Goal: Task Accomplishment & Management: Complete application form

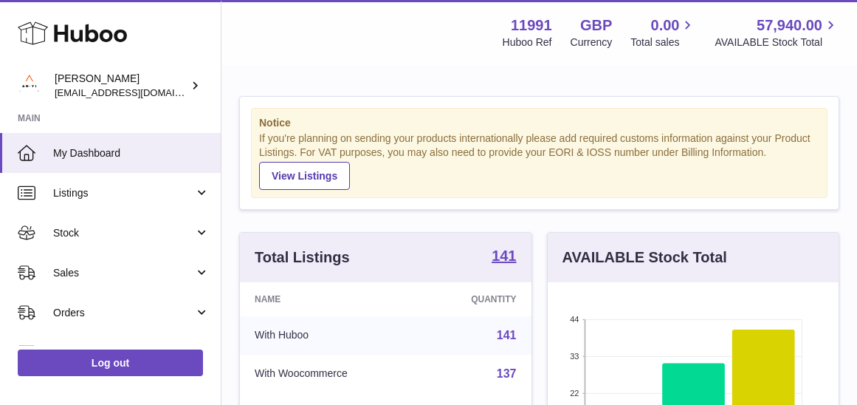
scroll to position [230, 291]
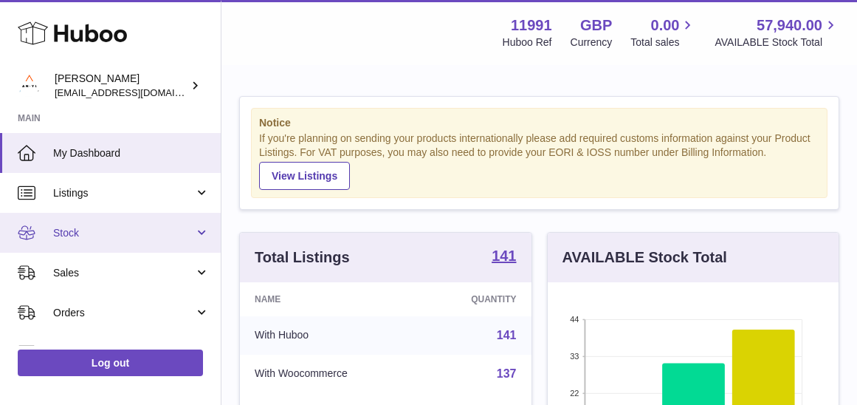
click at [135, 226] on span "Stock" at bounding box center [123, 233] width 141 height 14
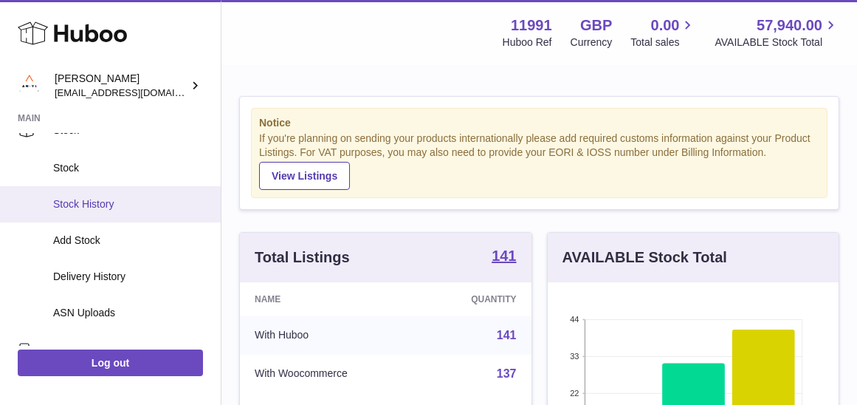
scroll to position [124, 0]
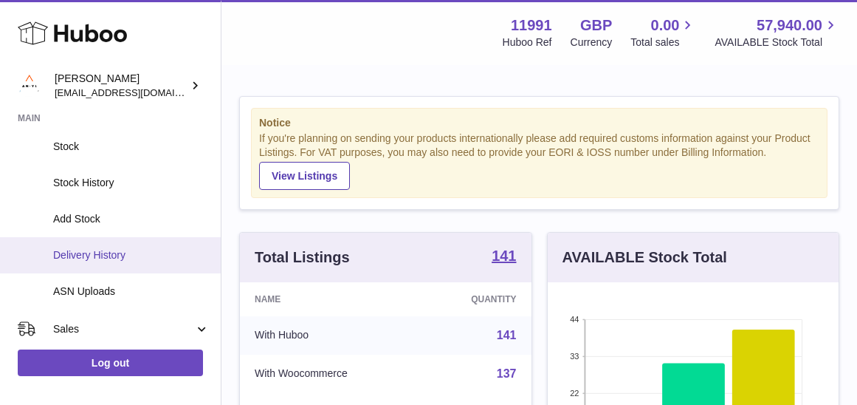
click at [130, 257] on span "Delivery History" at bounding box center [131, 255] width 157 height 14
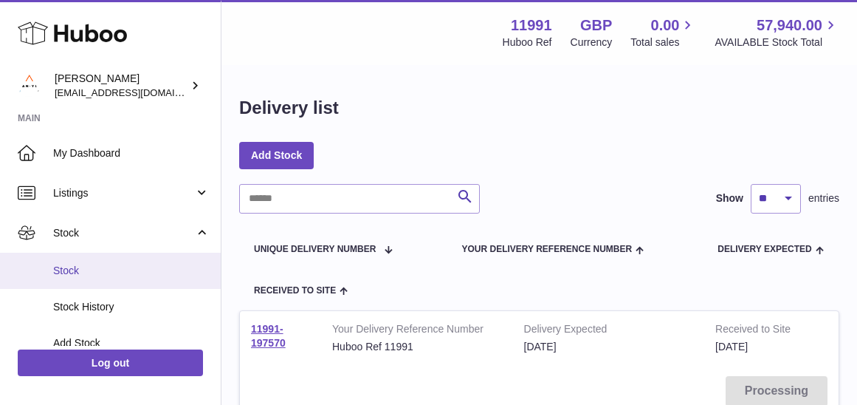
click at [108, 271] on span "Stock" at bounding box center [131, 271] width 157 height 14
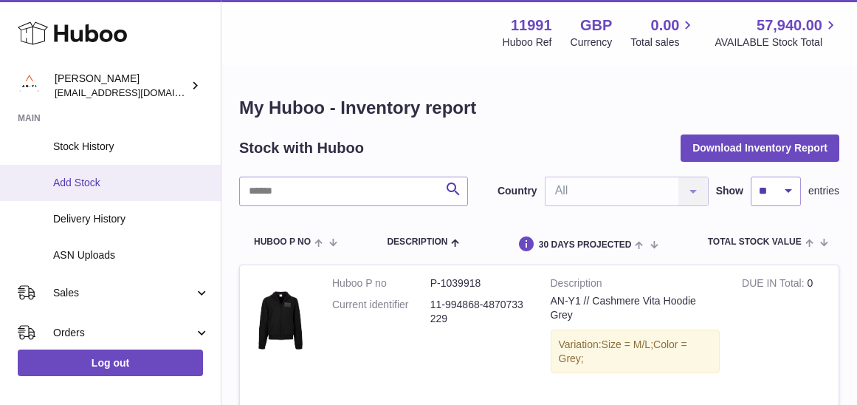
scroll to position [181, 0]
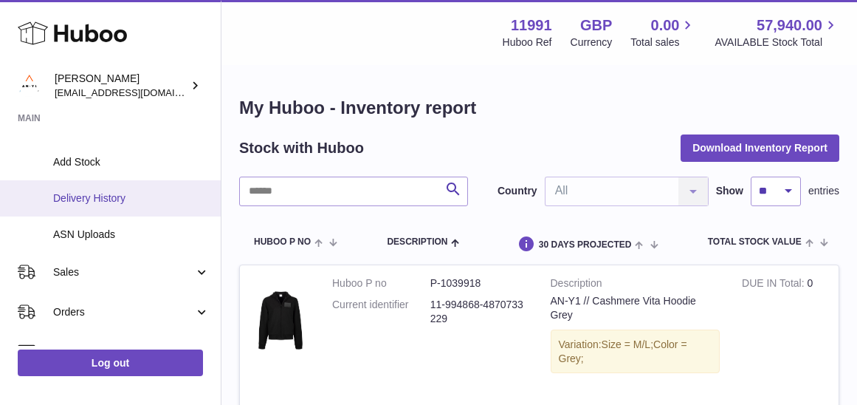
click at [119, 203] on link "Delivery History" at bounding box center [110, 198] width 221 height 36
click at [114, 204] on link "Delivery History" at bounding box center [110, 198] width 221 height 36
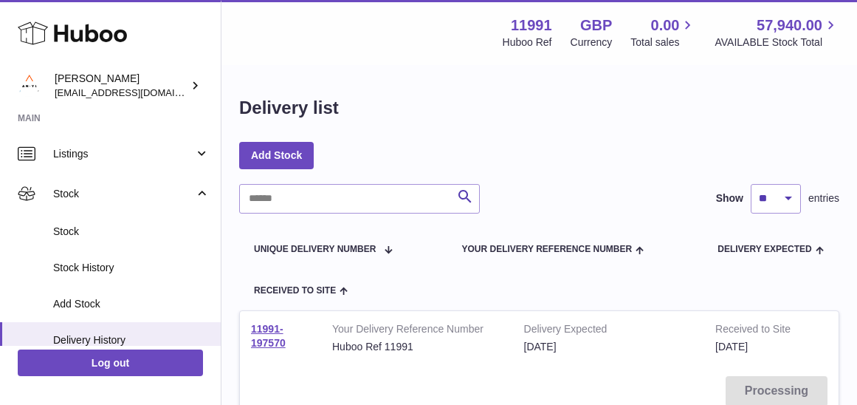
scroll to position [34, 0]
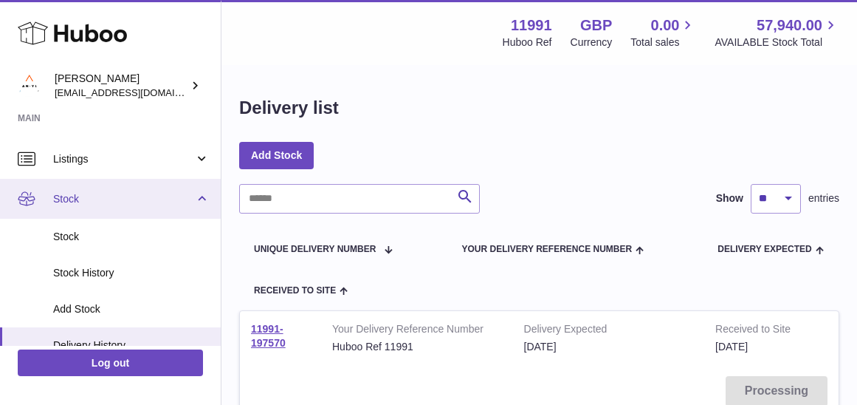
click at [88, 205] on link "Stock" at bounding box center [110, 199] width 221 height 40
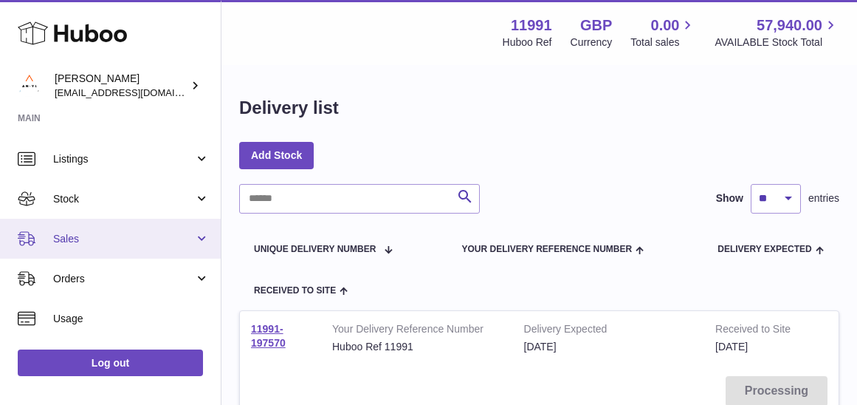
click at [85, 247] on link "Sales" at bounding box center [110, 239] width 221 height 40
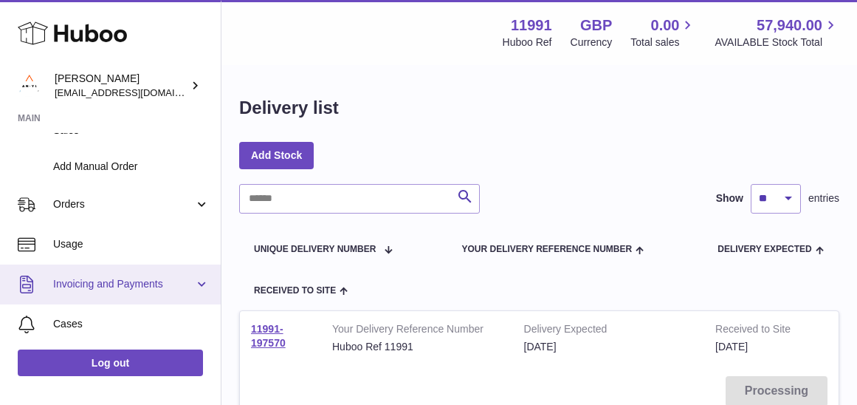
scroll to position [183, 0]
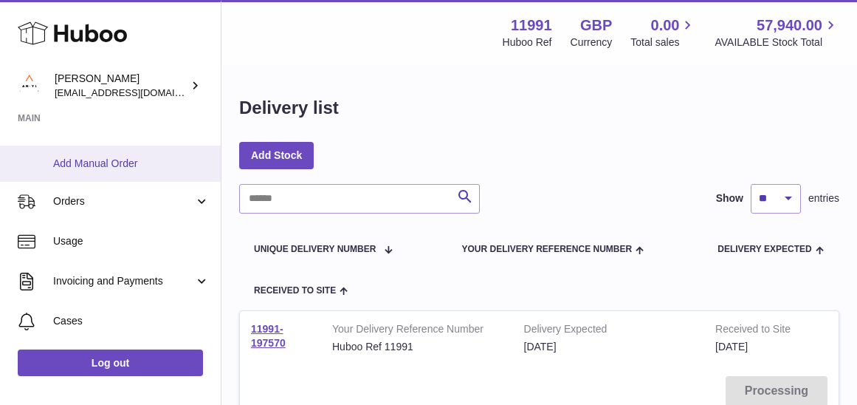
click at [100, 167] on span "Add Manual Order" at bounding box center [131, 164] width 157 height 14
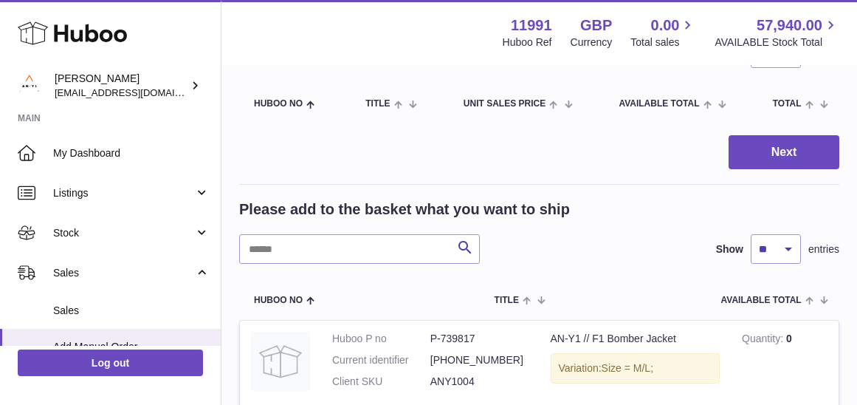
scroll to position [144, 0]
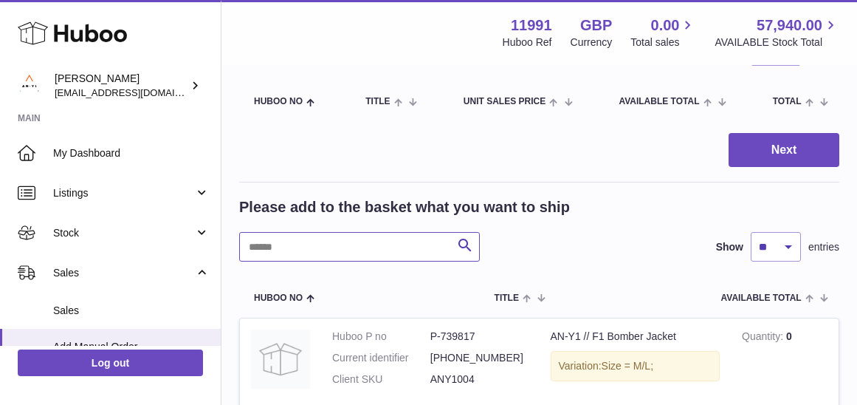
click at [307, 247] on input "text" at bounding box center [359, 247] width 241 height 30
type input "**********"
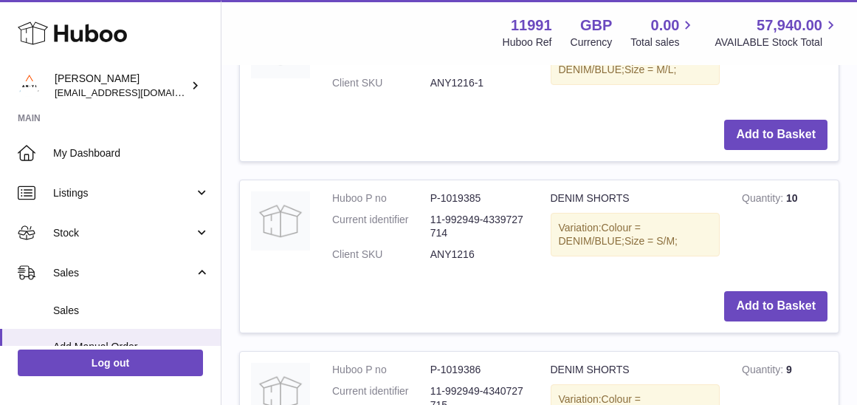
scroll to position [460, 0]
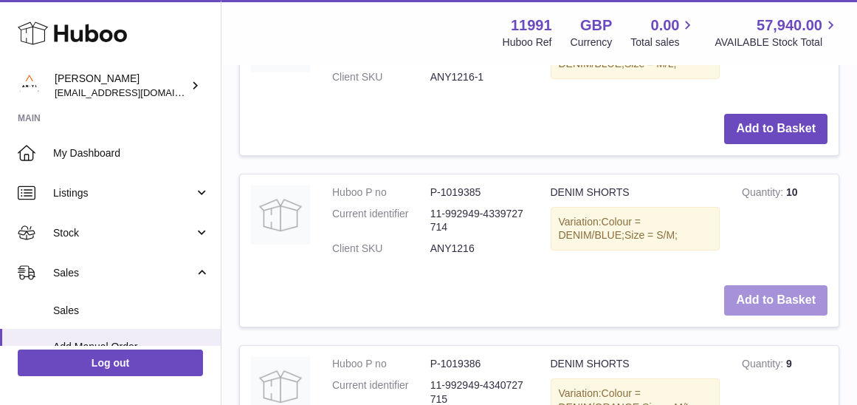
click at [775, 292] on button "Add to Basket" at bounding box center [775, 300] width 103 height 30
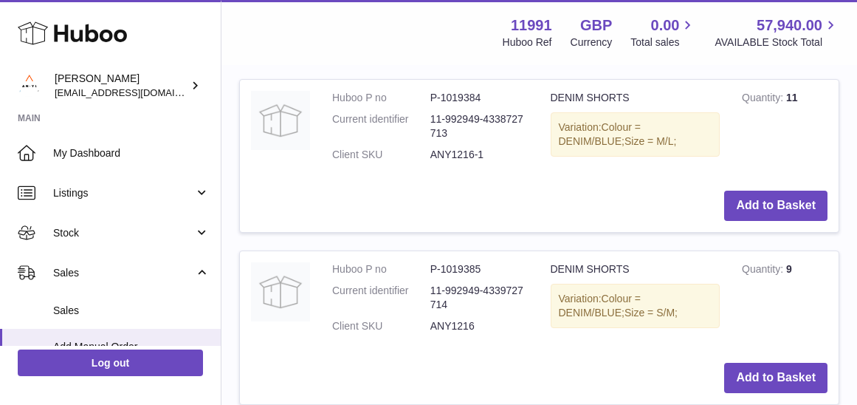
scroll to position [608, 0]
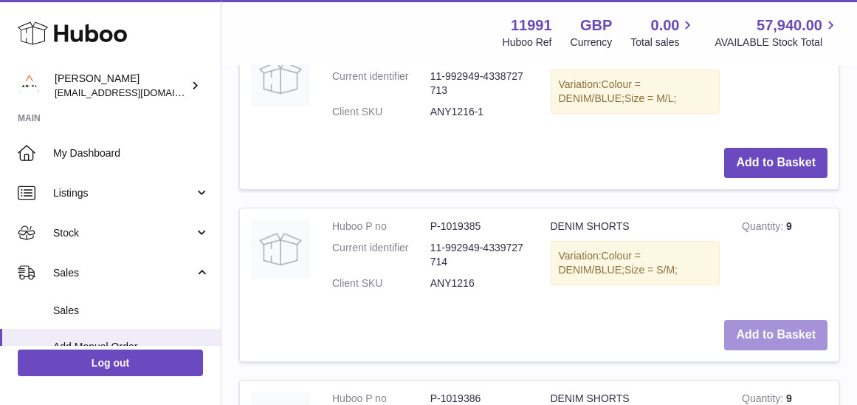
click at [774, 330] on button "Add to Basket" at bounding box center [775, 335] width 103 height 30
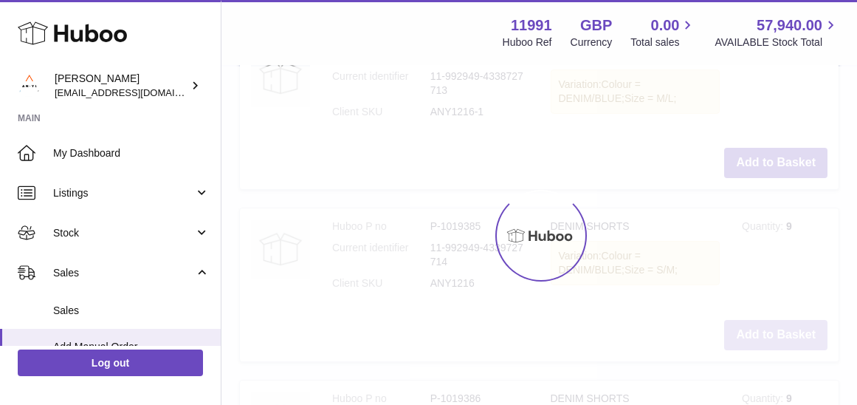
type input "*"
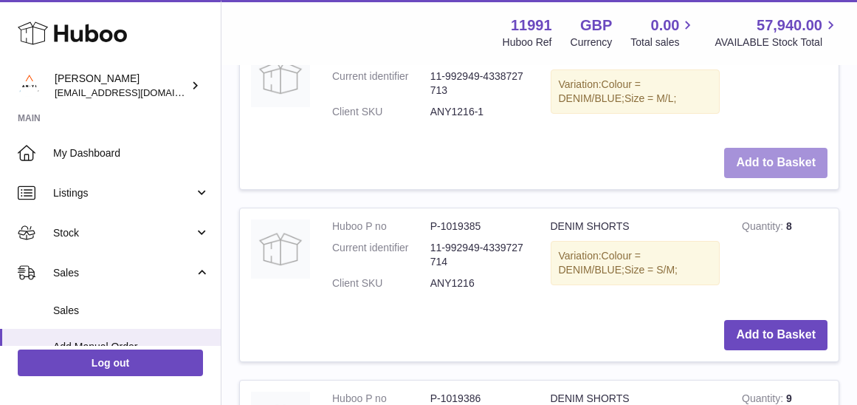
click at [766, 161] on button "Add to Basket" at bounding box center [775, 163] width 103 height 30
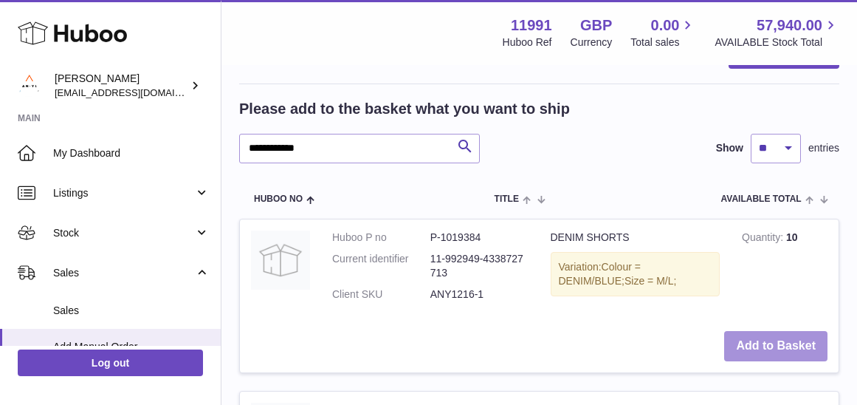
click at [780, 343] on button "Add to Basket" at bounding box center [775, 346] width 103 height 30
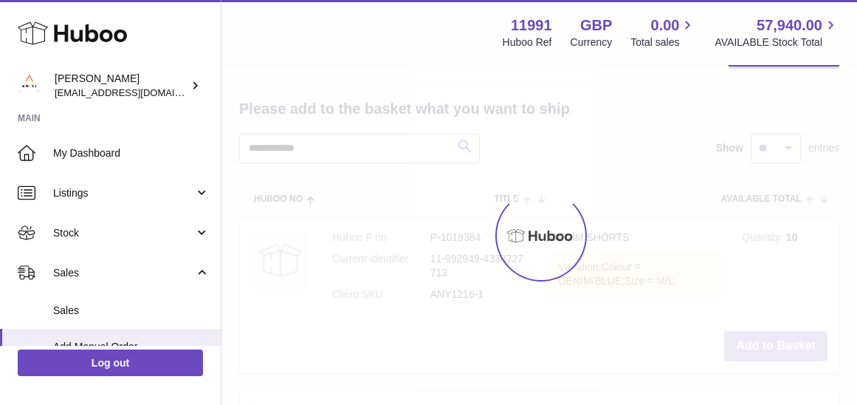
type input "*"
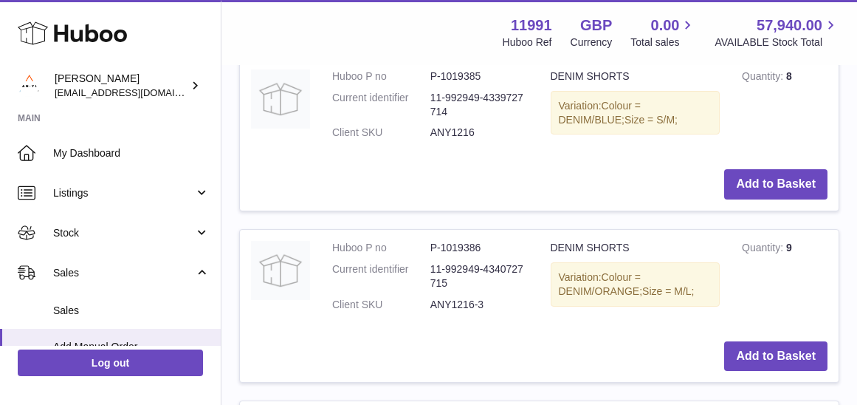
scroll to position [958, 0]
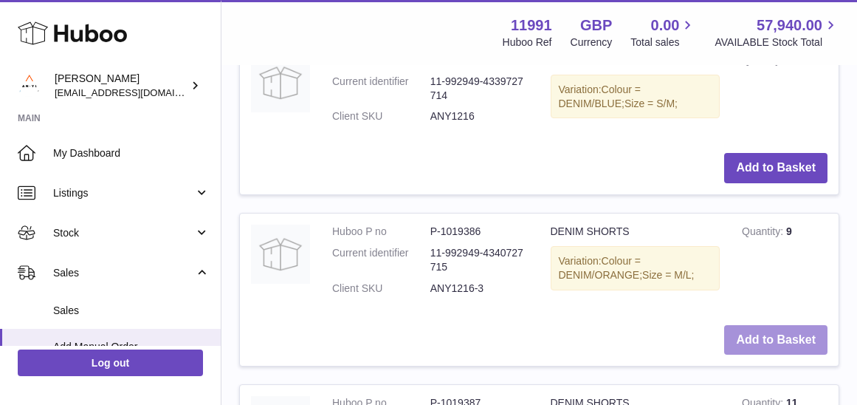
click at [781, 325] on button "Add to Basket" at bounding box center [775, 340] width 103 height 30
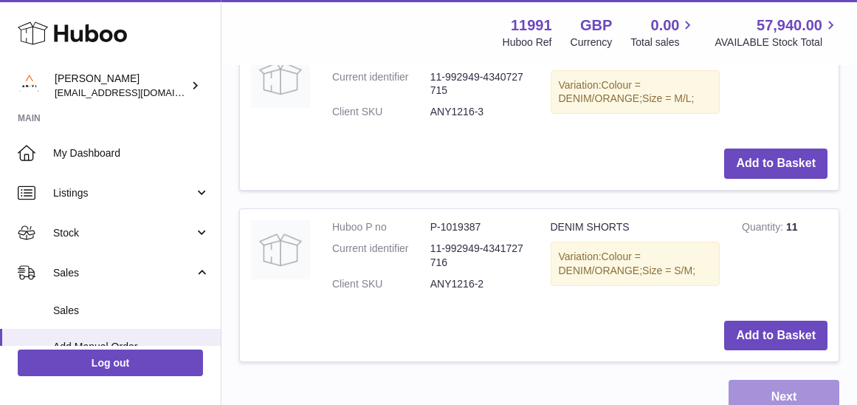
scroll to position [1343, 0]
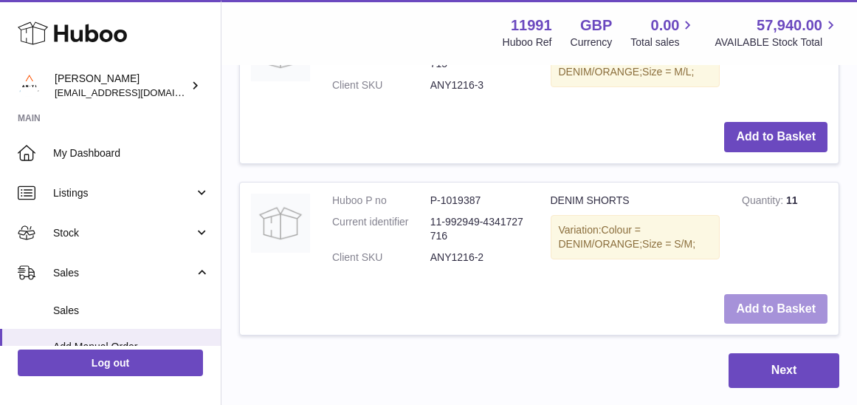
click at [786, 294] on button "Add to Basket" at bounding box center [775, 309] width 103 height 30
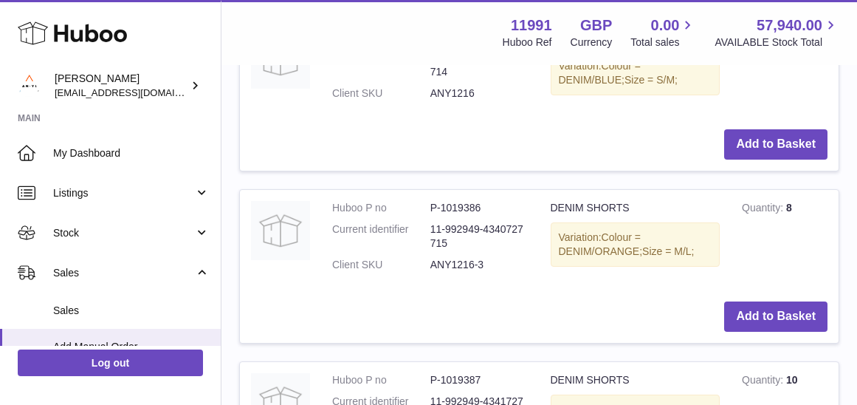
scroll to position [1346, 0]
click at [757, 302] on button "Add to Basket" at bounding box center [775, 317] width 103 height 30
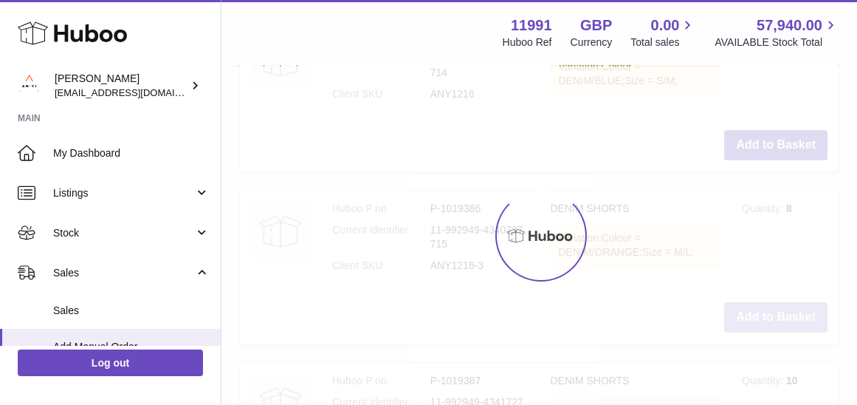
type input "*"
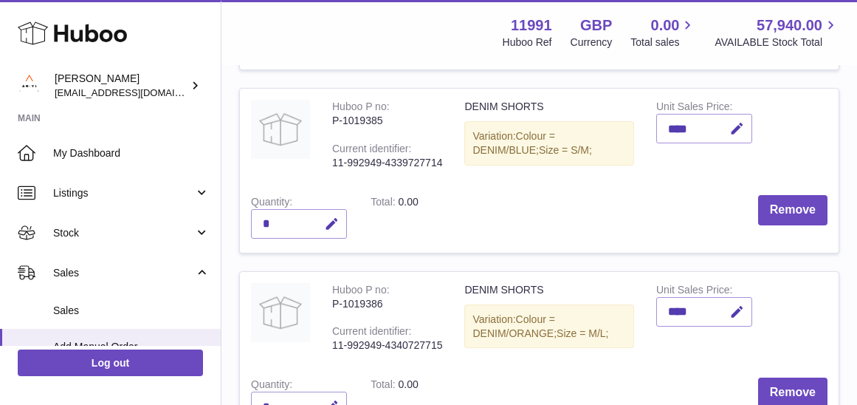
scroll to position [365, 0]
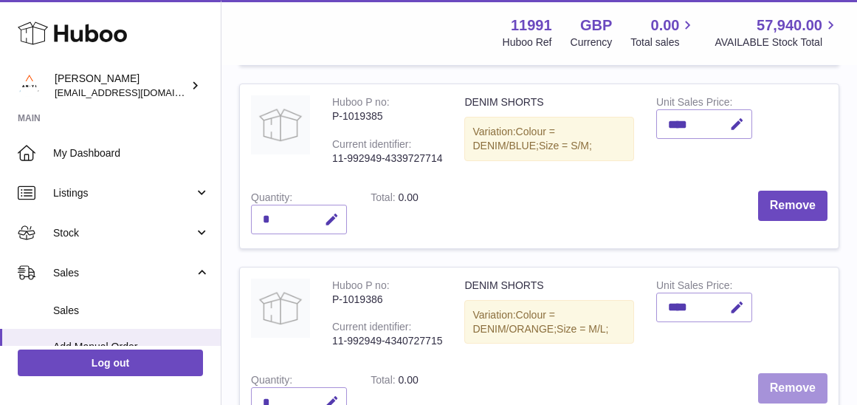
click at [796, 383] on button "Remove" at bounding box center [792, 388] width 69 height 30
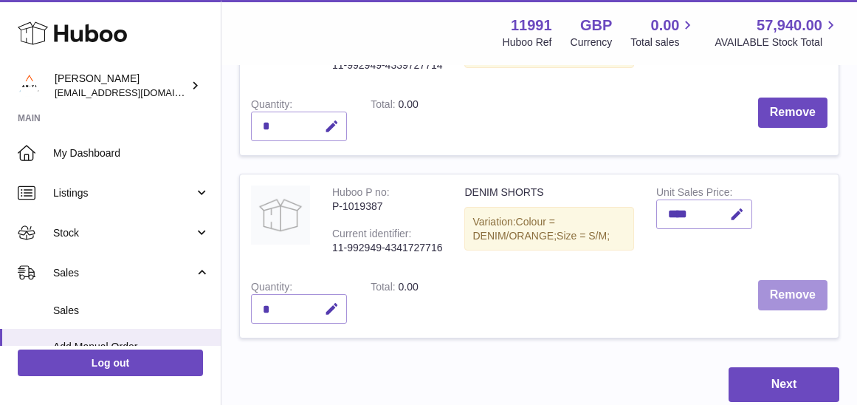
scroll to position [461, 0]
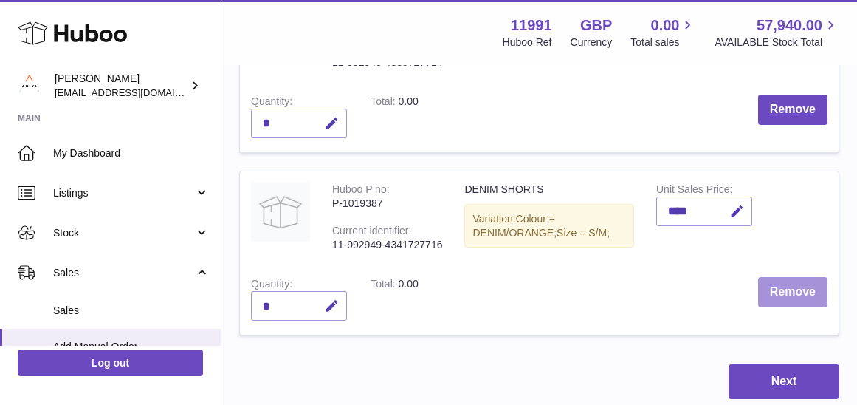
click at [798, 287] on button "Remove" at bounding box center [792, 292] width 69 height 30
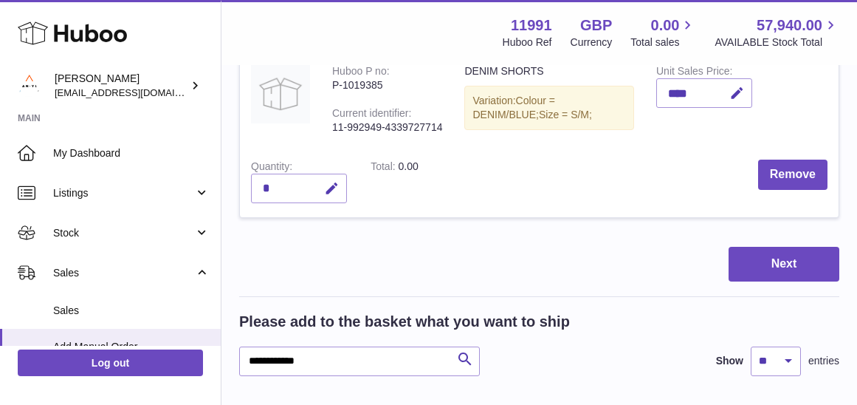
scroll to position [131, 0]
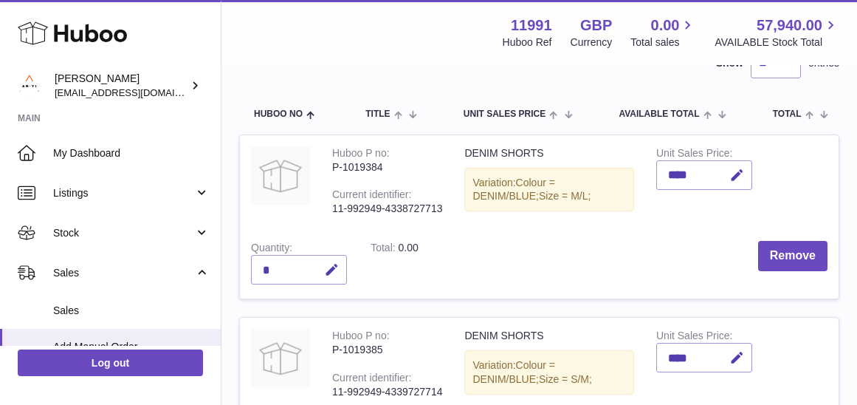
click at [290, 263] on div "*" at bounding box center [299, 270] width 96 height 30
click at [325, 265] on icon "button" at bounding box center [332, 270] width 16 height 16
type input "*"
click at [341, 260] on button "submit" at bounding box center [330, 270] width 28 height 24
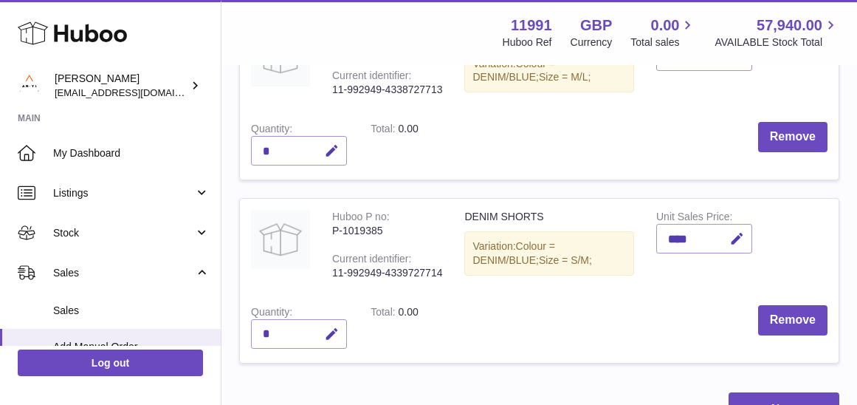
scroll to position [306, 0]
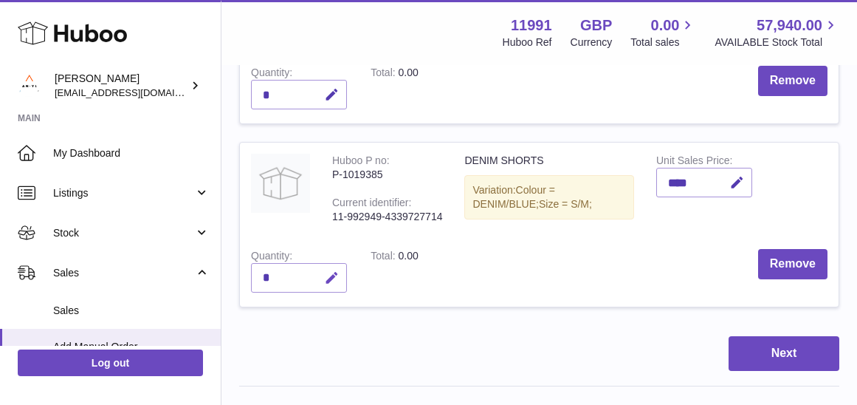
click at [327, 272] on icon "button" at bounding box center [332, 278] width 16 height 16
type input "*"
click at [335, 276] on icon "submit" at bounding box center [332, 277] width 13 height 13
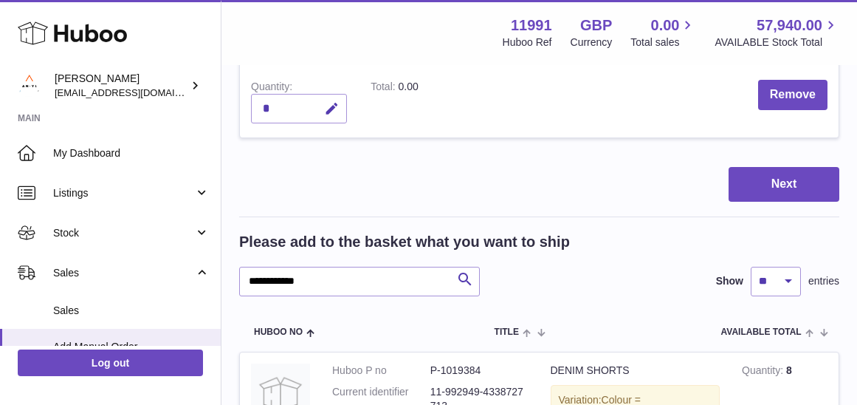
scroll to position [443, 0]
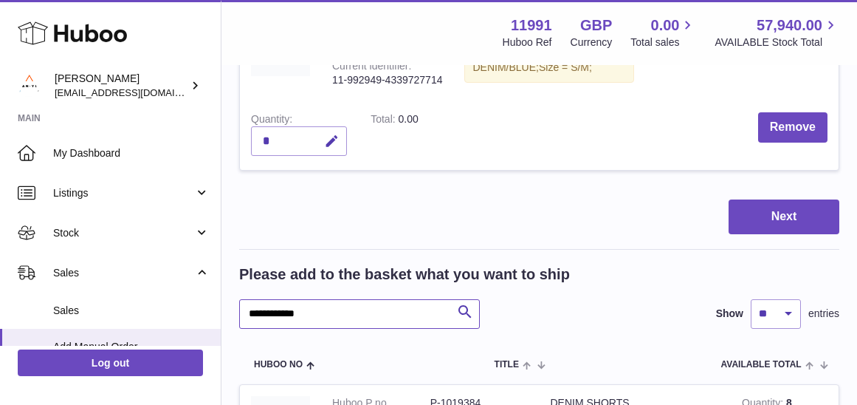
click at [323, 302] on input "**********" at bounding box center [359, 314] width 241 height 30
type input "**********"
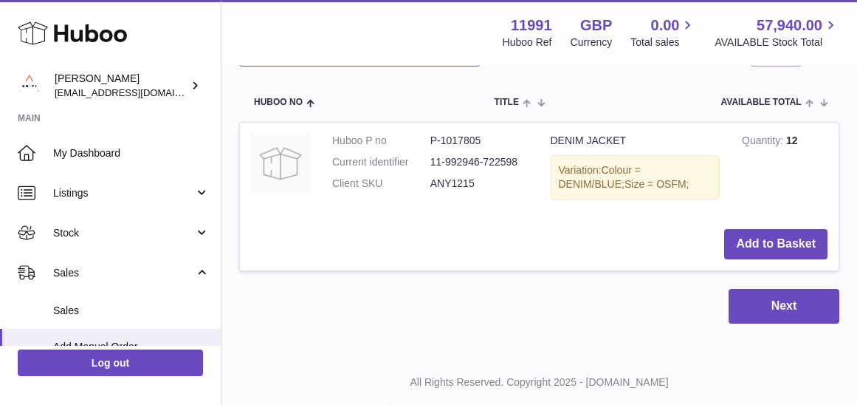
scroll to position [706, 0]
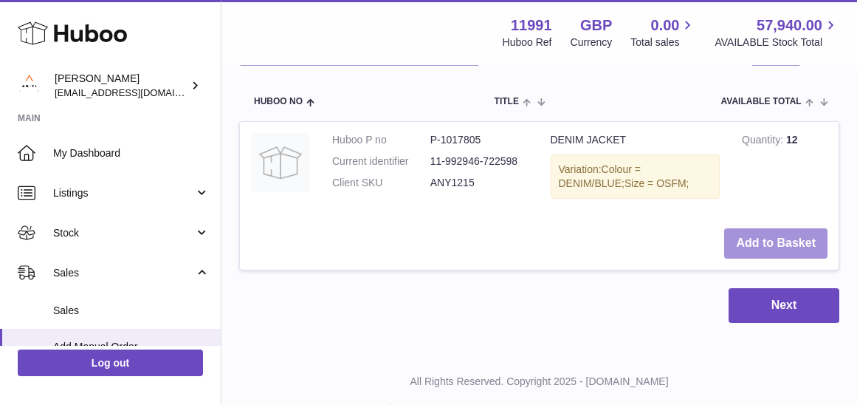
click at [735, 240] on button "Add to Basket" at bounding box center [775, 243] width 103 height 30
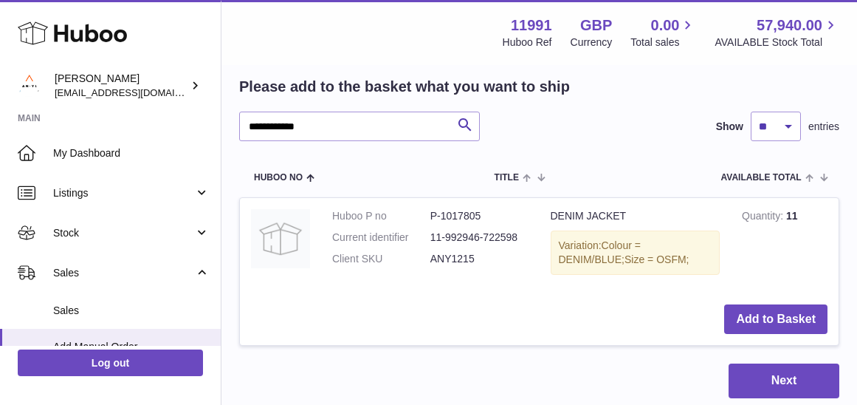
scroll to position [818, 0]
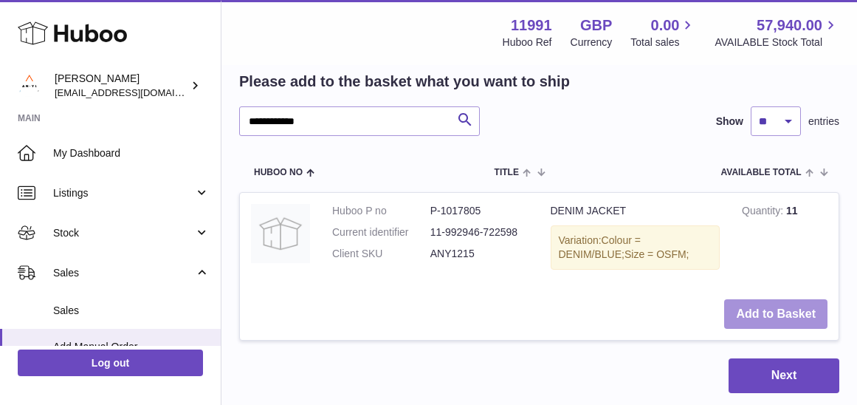
click at [752, 299] on button "Add to Basket" at bounding box center [775, 314] width 103 height 30
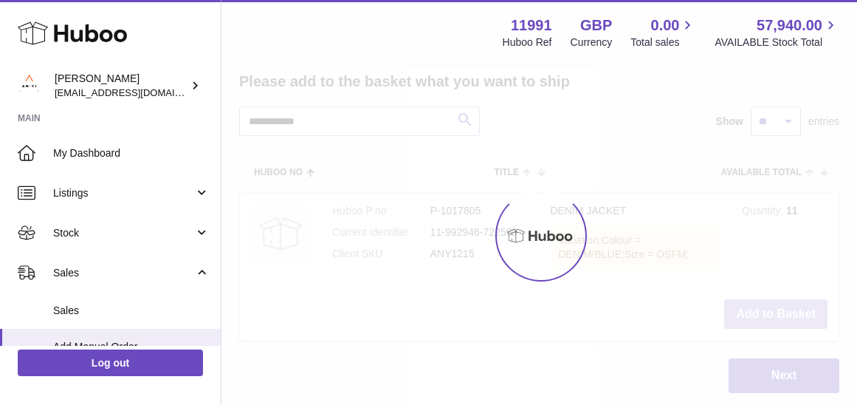
type input "*"
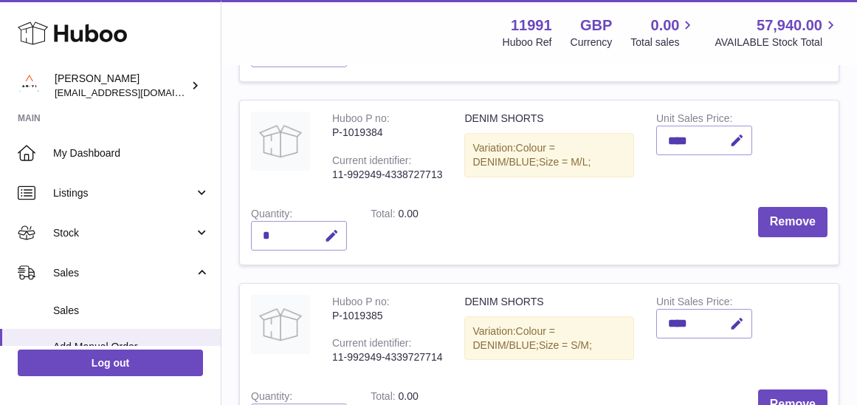
scroll to position [151, 0]
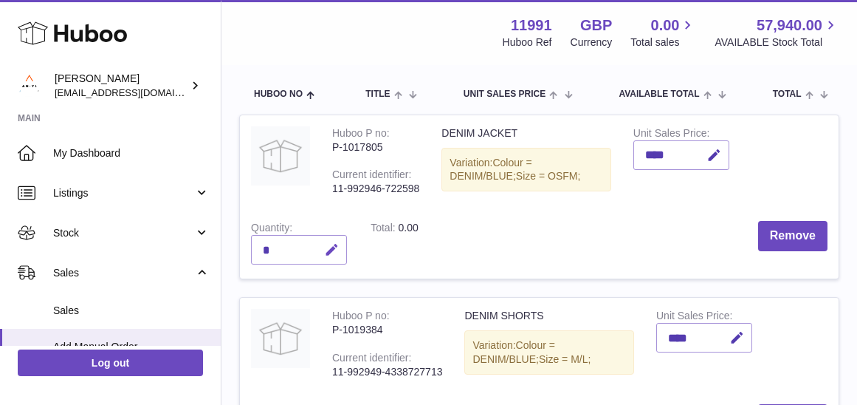
click at [332, 246] on icon "button" at bounding box center [332, 250] width 16 height 16
type input "*"
click at [320, 247] on button "submit" at bounding box center [330, 250] width 28 height 24
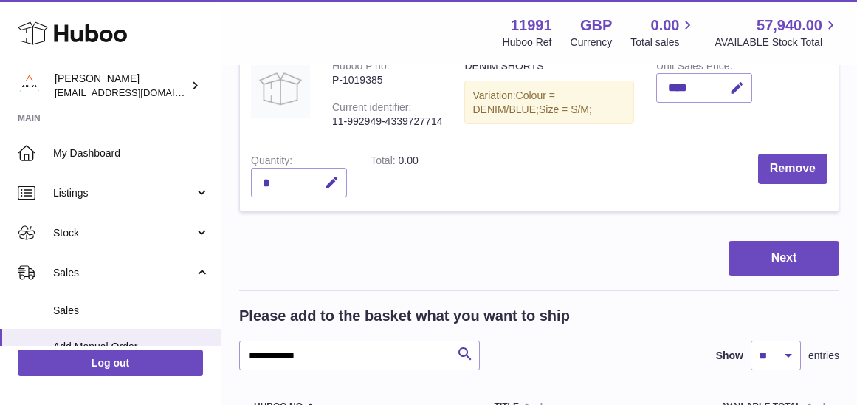
scroll to position [717, 0]
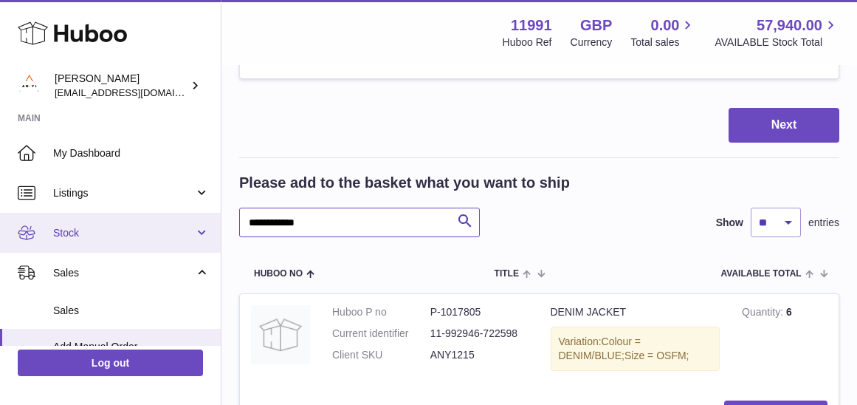
drag, startPoint x: 333, startPoint y: 220, endPoint x: 208, endPoint y: 217, distance: 124.8
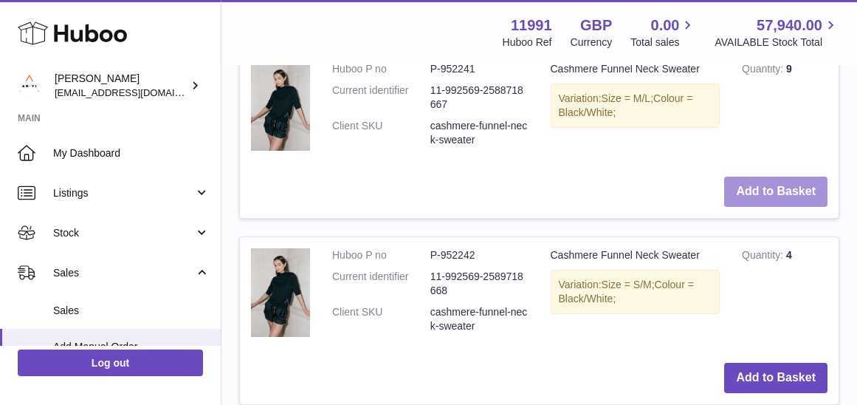
scroll to position [1353, 0]
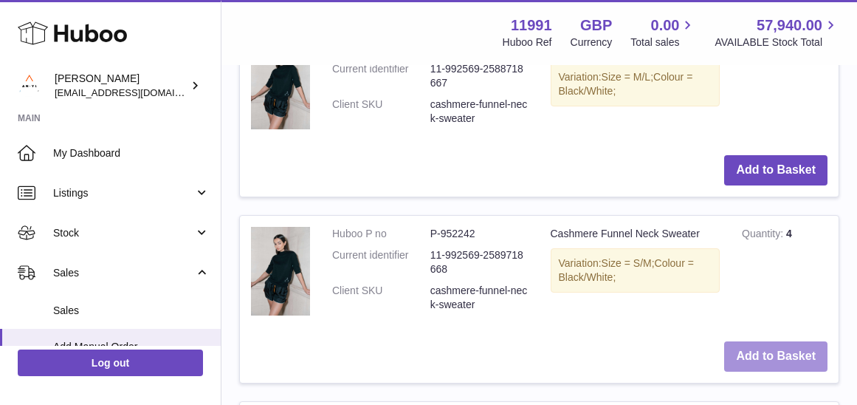
type input "******"
click at [763, 351] on button "Add to Basket" at bounding box center [775, 356] width 103 height 30
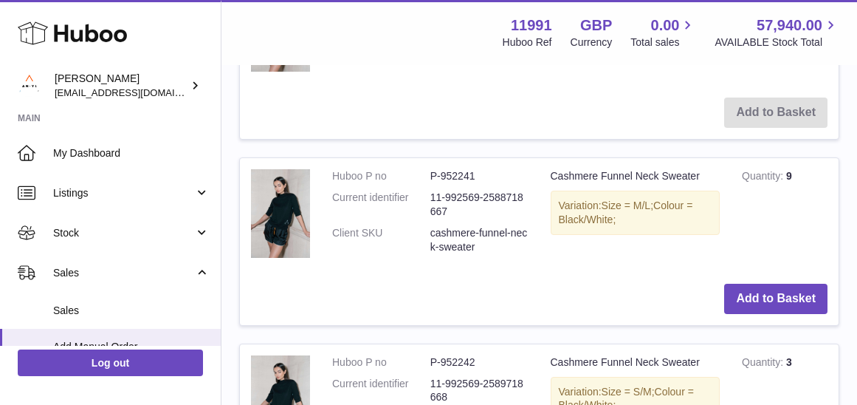
scroll to position [1449, 0]
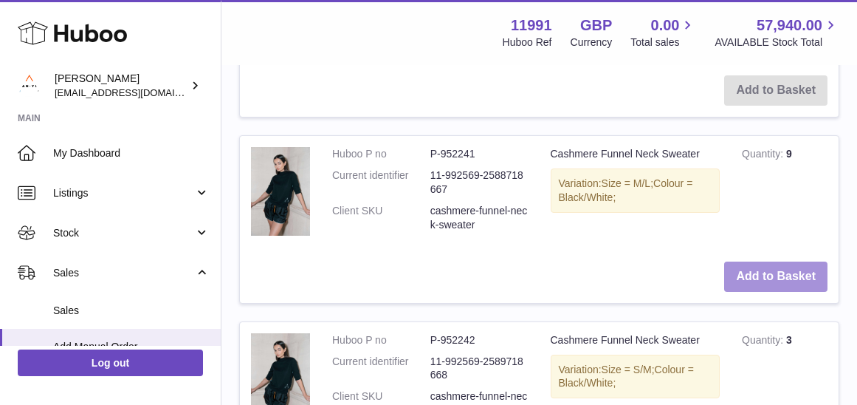
click at [752, 264] on button "Add to Basket" at bounding box center [775, 276] width 103 height 30
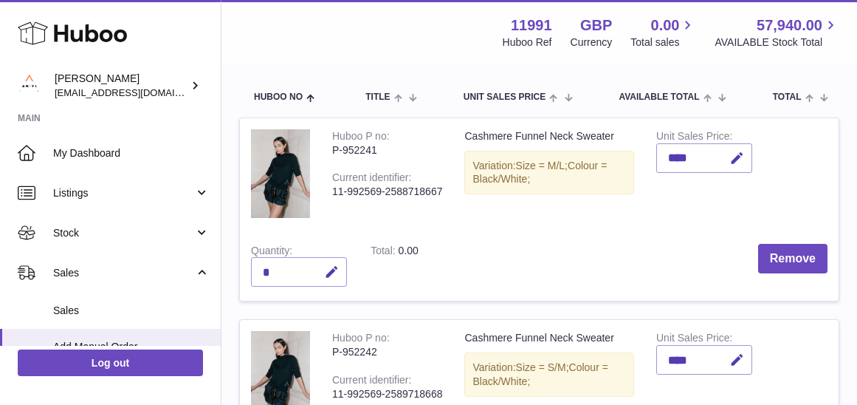
scroll to position [169, 0]
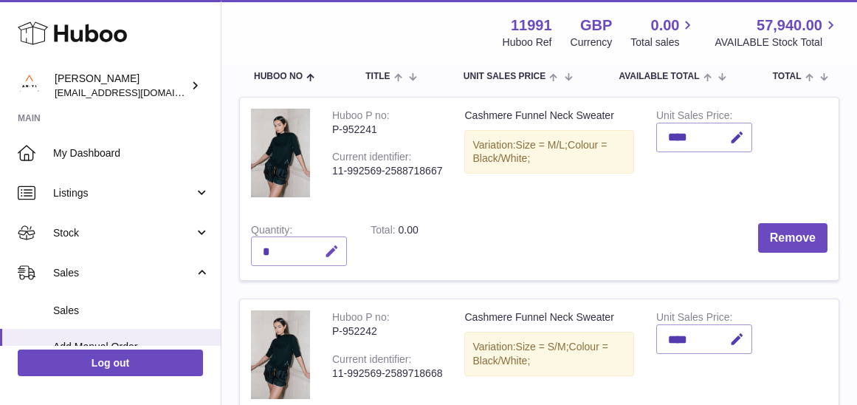
click at [330, 249] on icon "button" at bounding box center [332, 252] width 16 height 16
type input "*"
click at [334, 254] on icon "submit" at bounding box center [332, 250] width 13 height 13
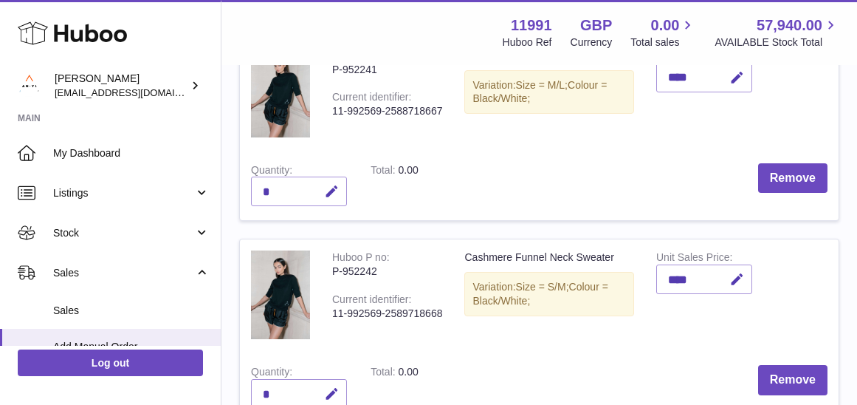
scroll to position [316, 0]
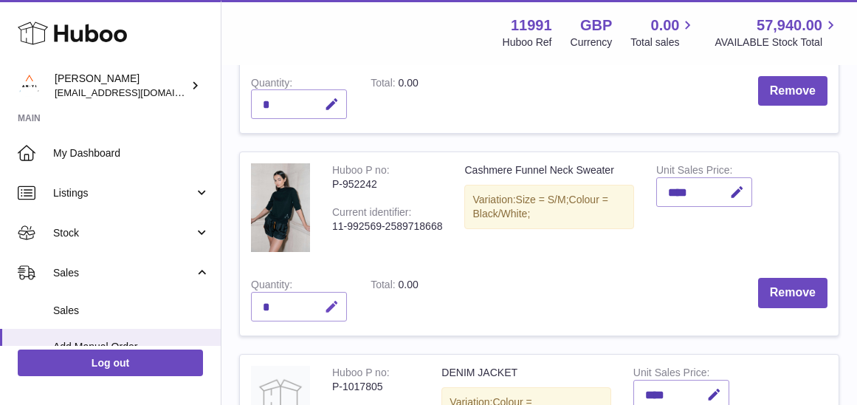
click at [327, 302] on icon "button" at bounding box center [332, 307] width 16 height 16
type input "*"
click at [329, 300] on icon "submit" at bounding box center [332, 306] width 13 height 13
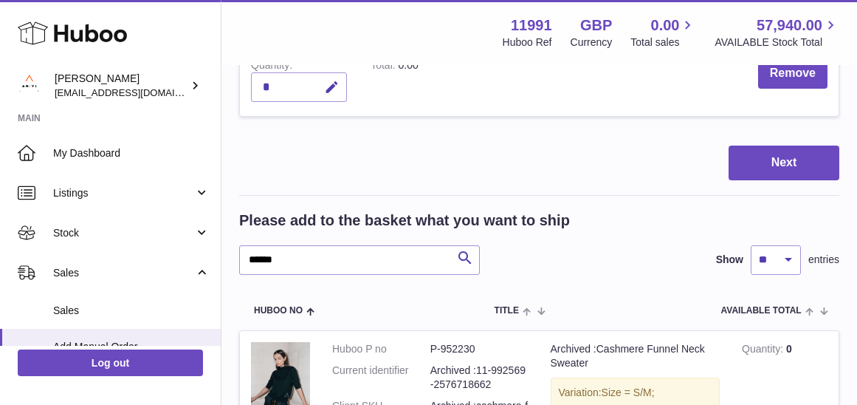
scroll to position [1133, 0]
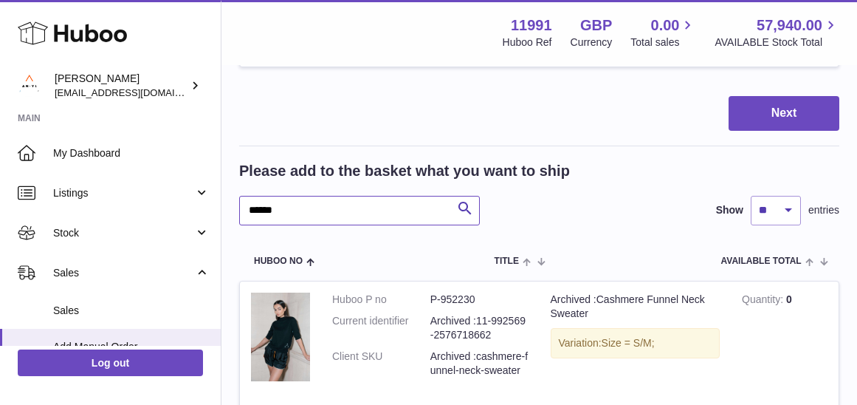
drag, startPoint x: 312, startPoint y: 199, endPoint x: 239, endPoint y: 197, distance: 73.9
click at [239, 197] on div "My Huboo - Add manual order Multiple/Batch Upload Items in basket Show ** ** **…" at bounding box center [540, 196] width 636 height 2527
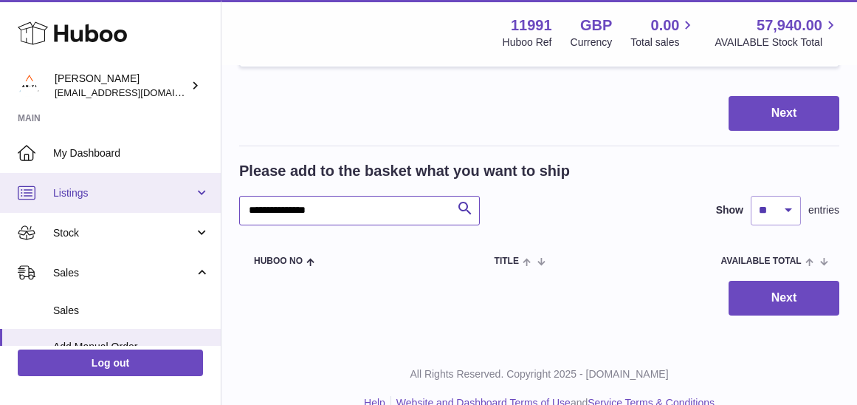
drag, startPoint x: 312, startPoint y: 203, endPoint x: 209, endPoint y: 202, distance: 103.4
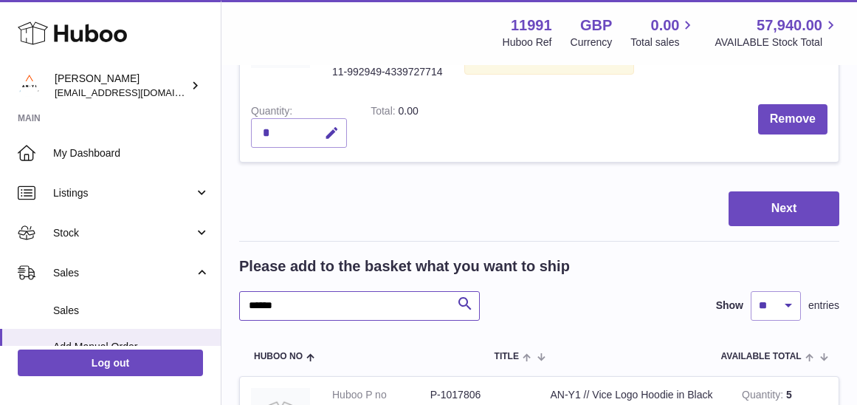
scroll to position [1072, 0]
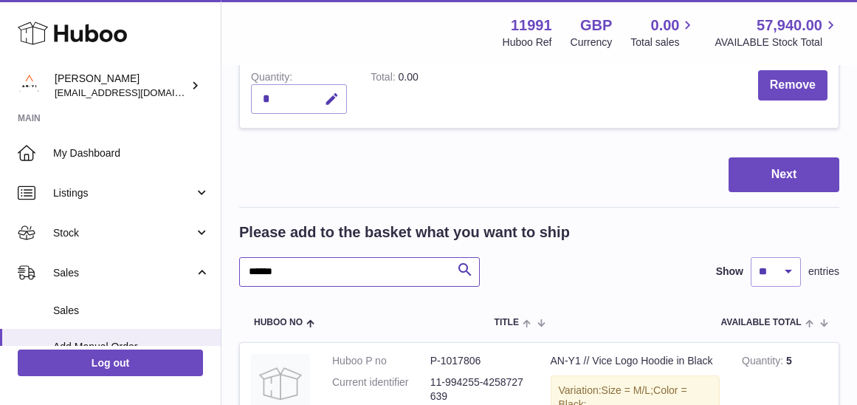
drag, startPoint x: 317, startPoint y: 258, endPoint x: 244, endPoint y: 258, distance: 73.1
click at [244, 258] on input "******" at bounding box center [359, 272] width 241 height 30
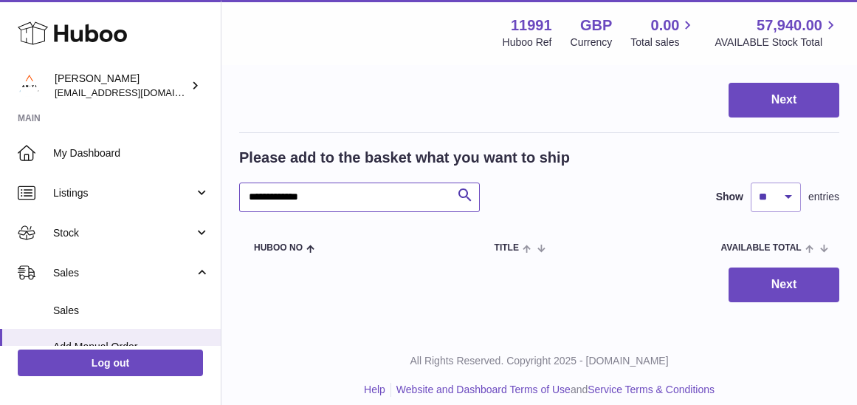
scroll to position [1146, 0]
type input "****"
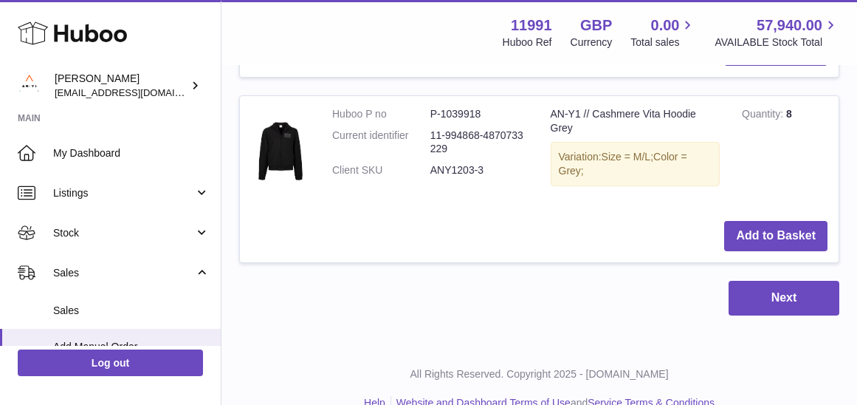
scroll to position [2617, 0]
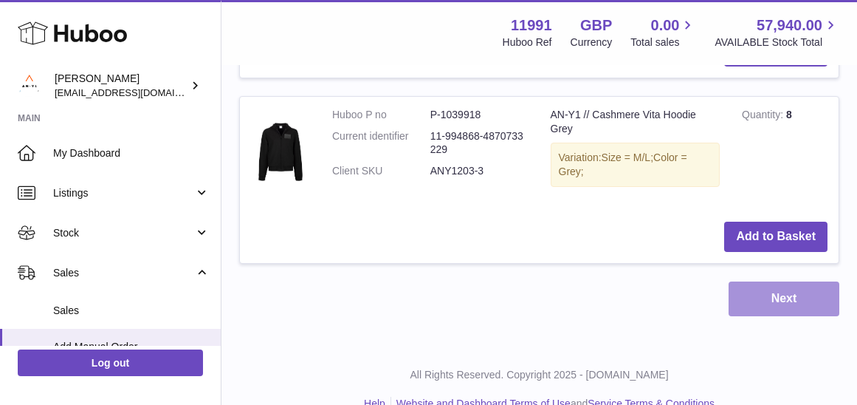
click at [817, 281] on button "Next" at bounding box center [784, 298] width 111 height 35
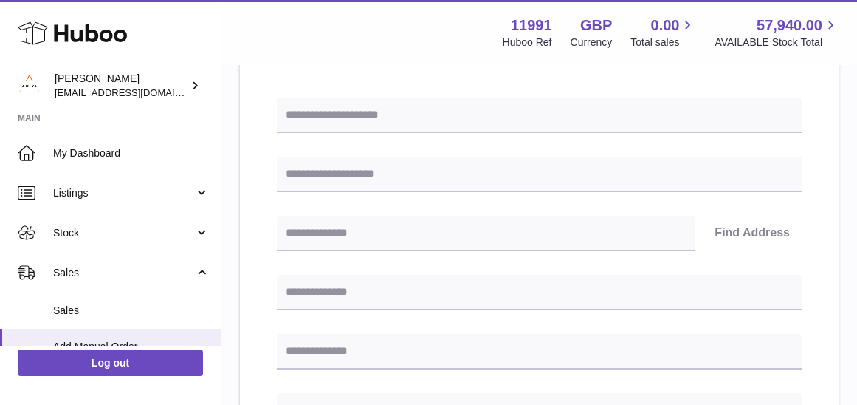
scroll to position [95, 0]
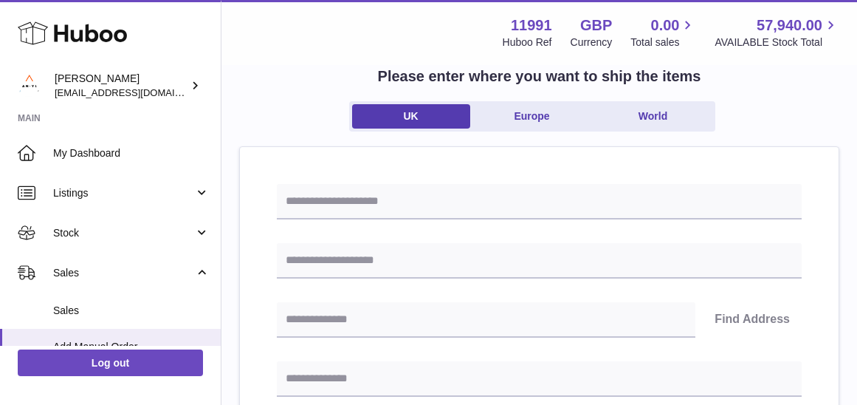
scroll to position [881, 0]
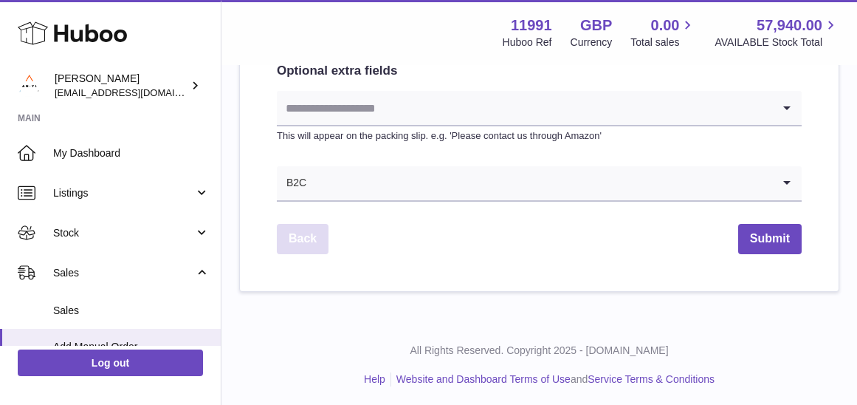
scroll to position [881, 0]
click at [282, 233] on link "Back" at bounding box center [303, 240] width 52 height 30
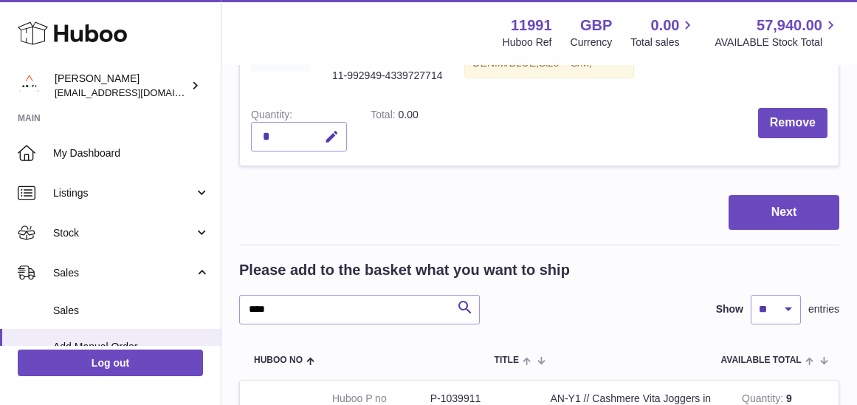
scroll to position [1034, 0]
drag, startPoint x: 281, startPoint y: 301, endPoint x: 245, endPoint y: 293, distance: 37.1
click at [245, 295] on input "****" at bounding box center [359, 310] width 241 height 30
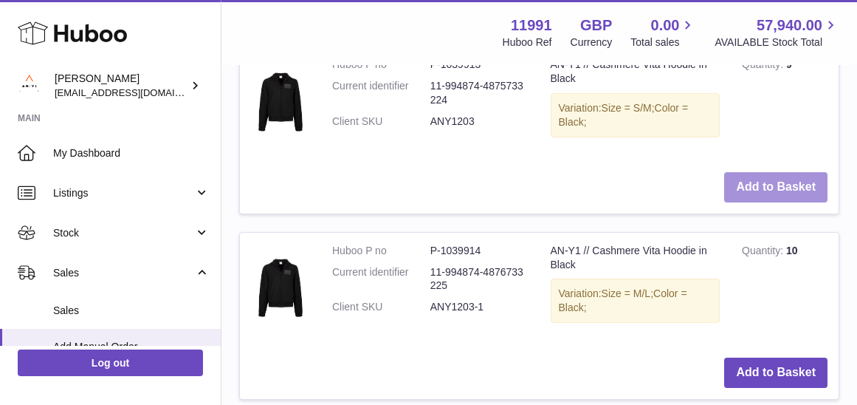
scroll to position [1388, 0]
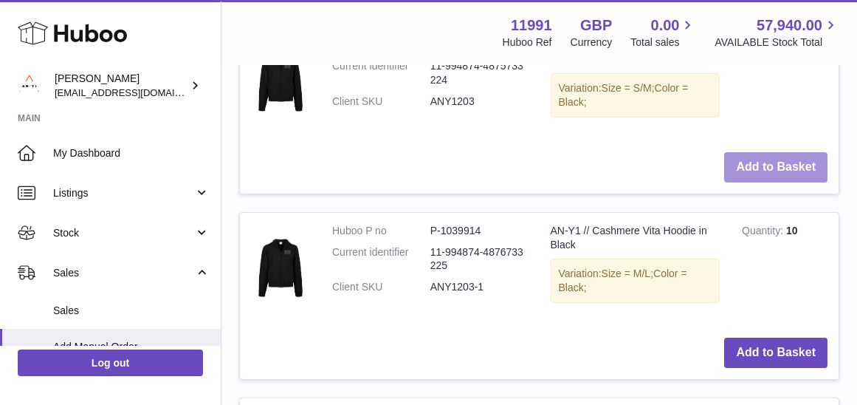
type input "*******"
click at [782, 160] on button "Add to Basket" at bounding box center [775, 167] width 103 height 30
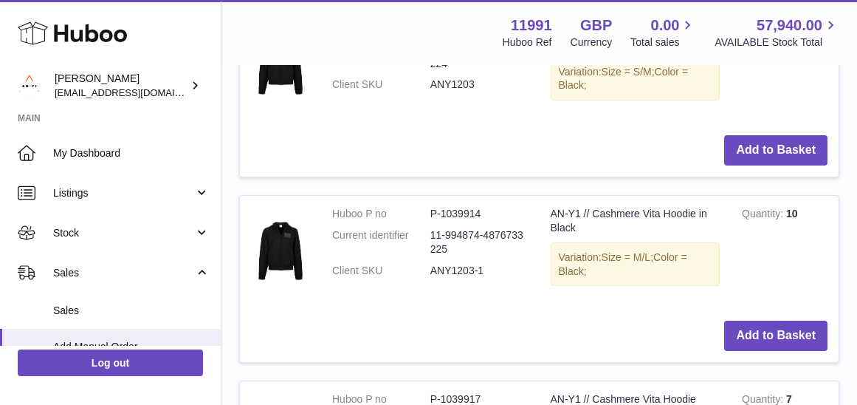
scroll to position [1653, 0]
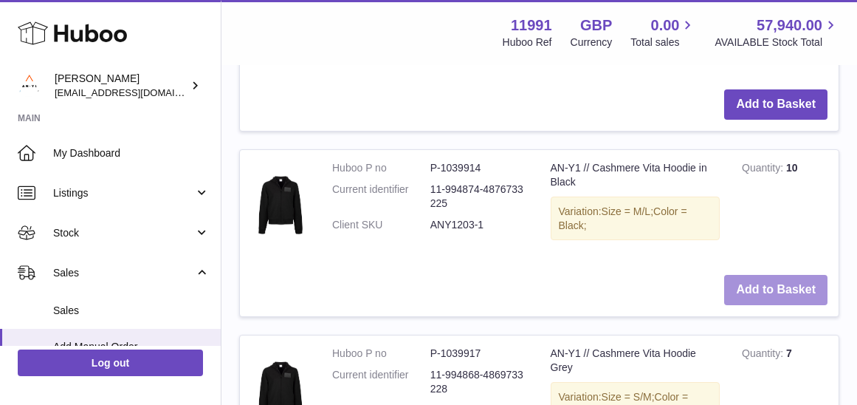
click at [764, 278] on button "Add to Basket" at bounding box center [775, 290] width 103 height 30
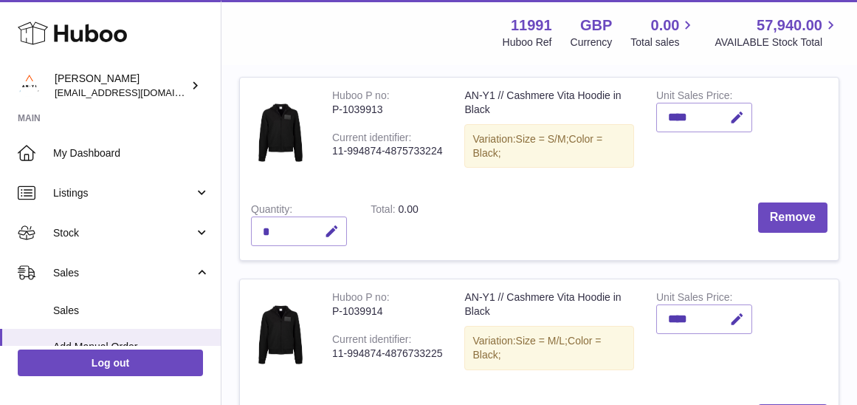
scroll to position [1090, 0]
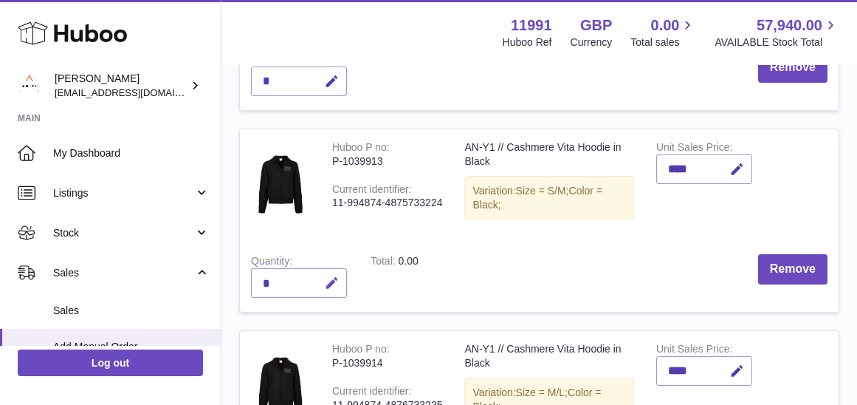
click at [328, 275] on icon "button" at bounding box center [332, 283] width 16 height 16
type input "*"
click at [323, 271] on button "submit" at bounding box center [330, 283] width 28 height 24
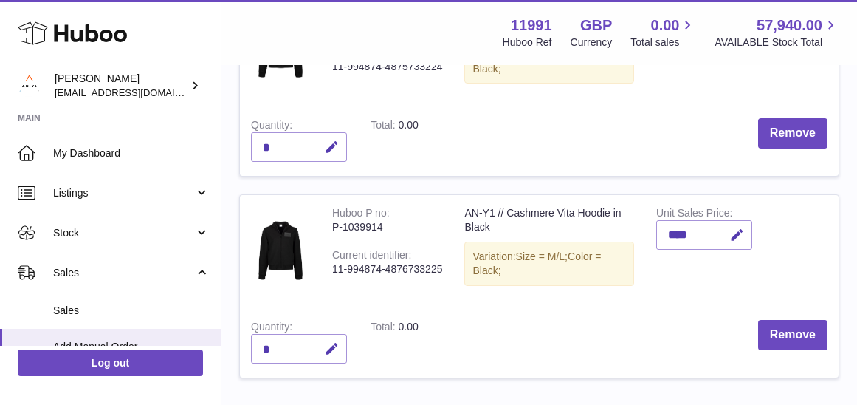
scroll to position [1232, 0]
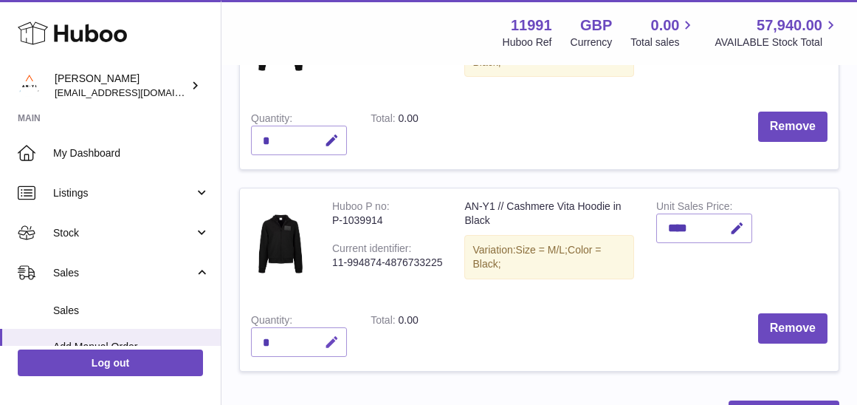
click at [327, 335] on icon "button" at bounding box center [332, 343] width 16 height 16
type input "*"
click at [332, 335] on icon "submit" at bounding box center [332, 341] width 13 height 13
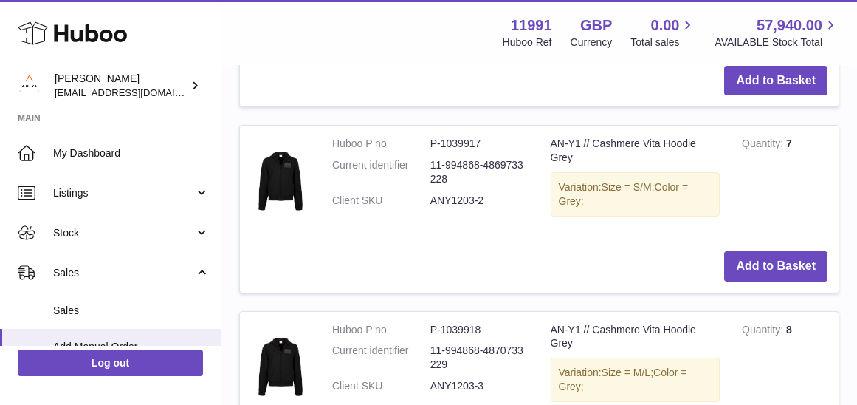
scroll to position [2063, 0]
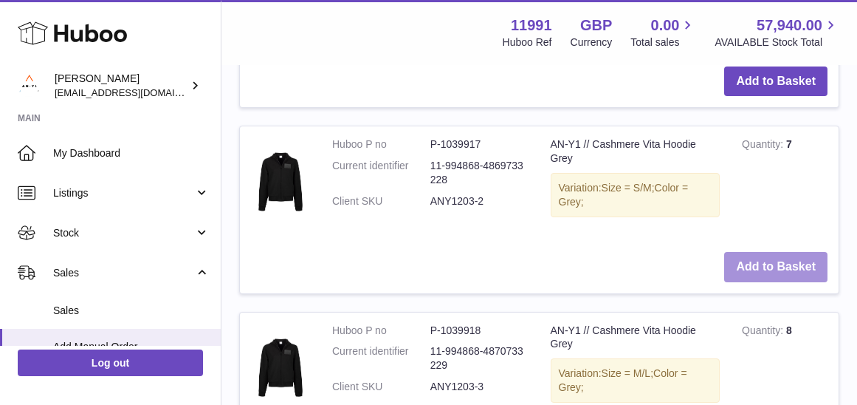
click at [775, 252] on button "Add to Basket" at bounding box center [775, 267] width 103 height 30
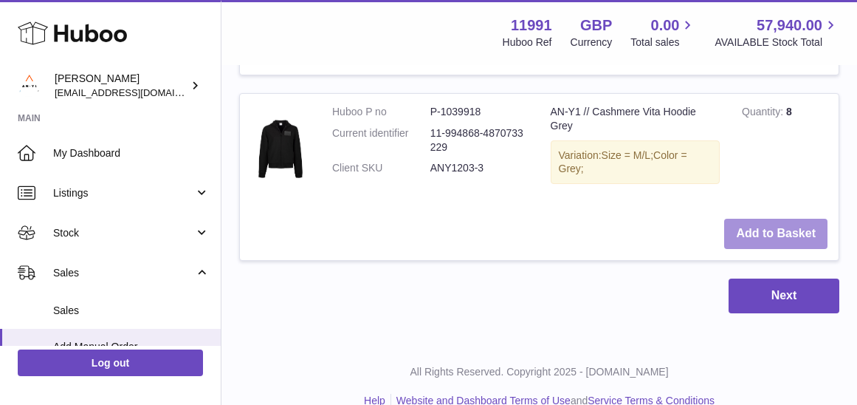
scroll to position [2482, 0]
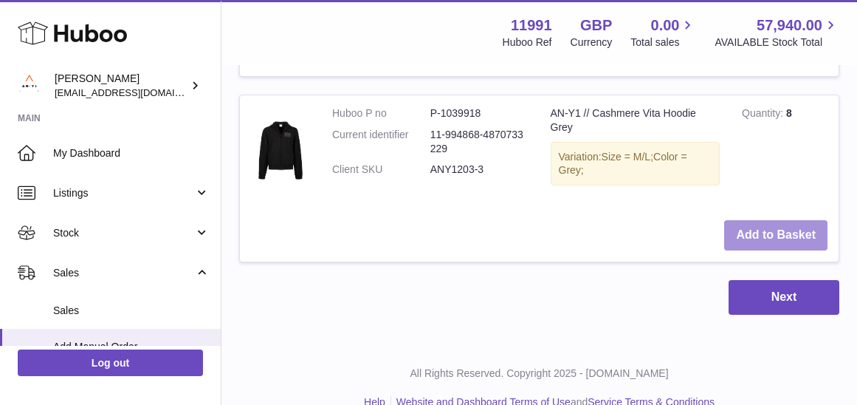
click at [764, 220] on button "Add to Basket" at bounding box center [775, 235] width 103 height 30
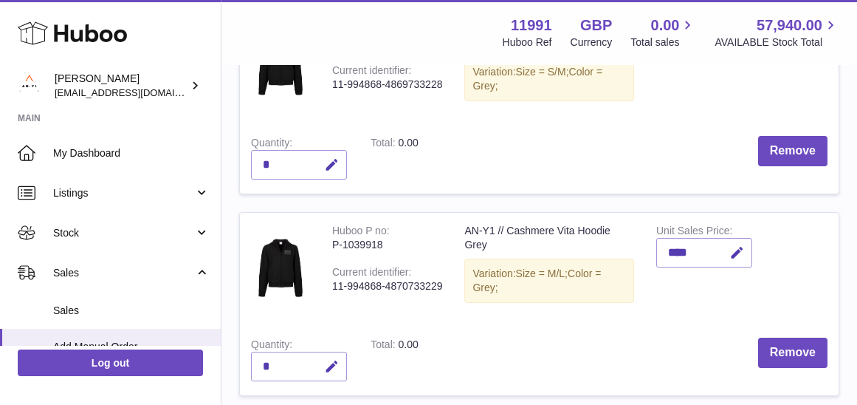
scroll to position [1689, 0]
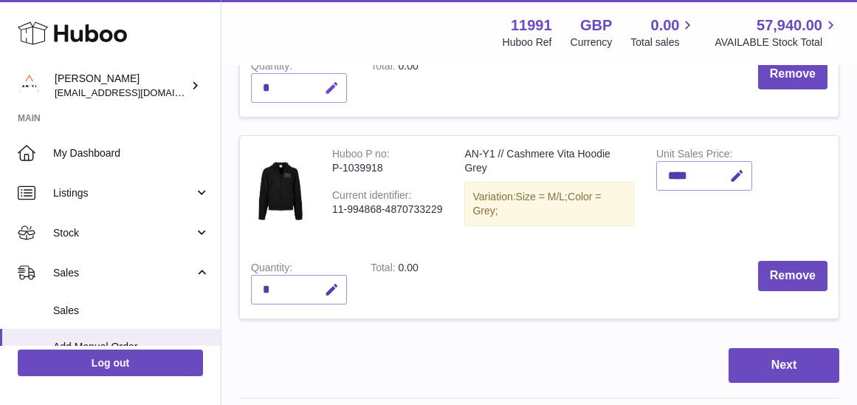
click at [330, 80] on icon "button" at bounding box center [332, 88] width 16 height 16
type input "*"
click at [329, 282] on icon "button" at bounding box center [332, 290] width 16 height 16
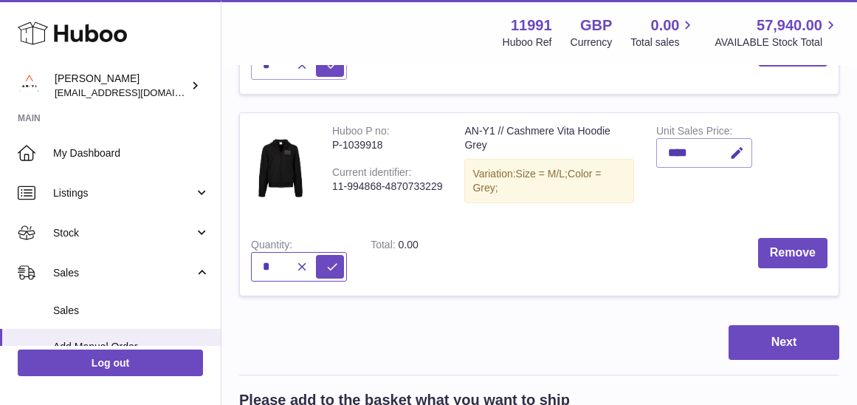
scroll to position [1704, 0]
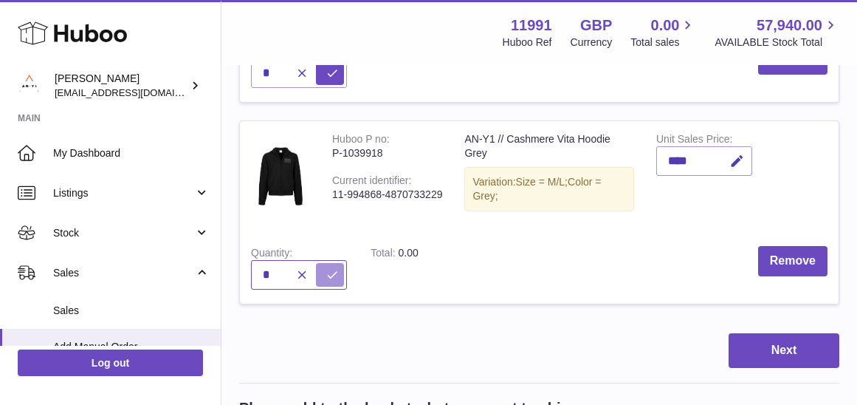
type input "*"
click at [335, 268] on icon "submit" at bounding box center [332, 274] width 13 height 13
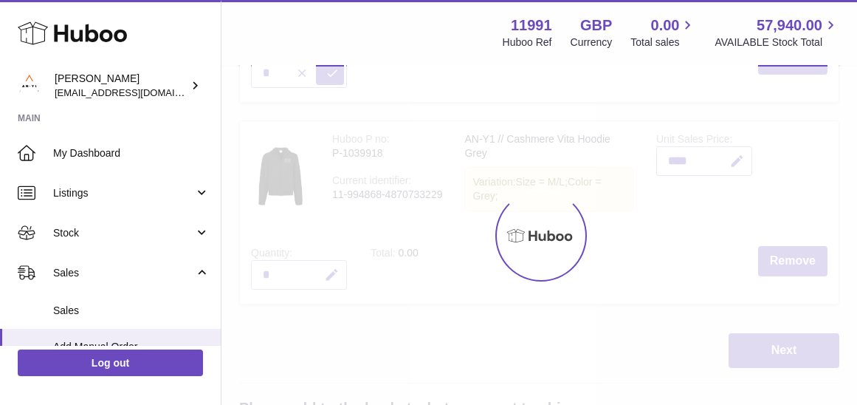
type input "*"
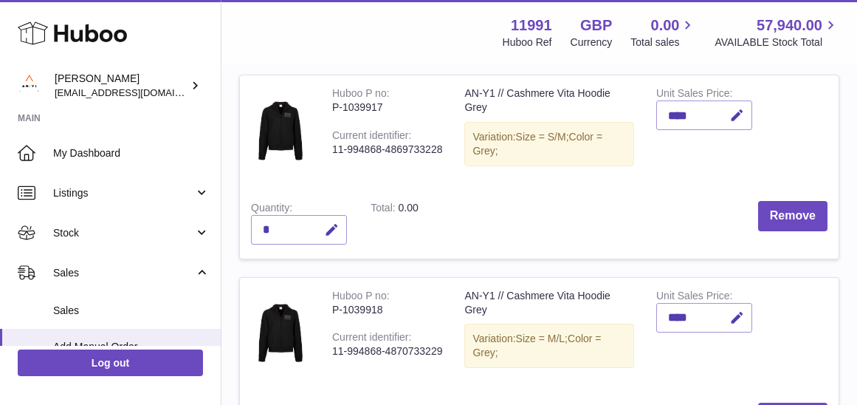
scroll to position [1547, 0]
click at [329, 222] on icon "button" at bounding box center [332, 230] width 16 height 16
type input "*"
click at [335, 223] on icon "submit" at bounding box center [332, 229] width 13 height 13
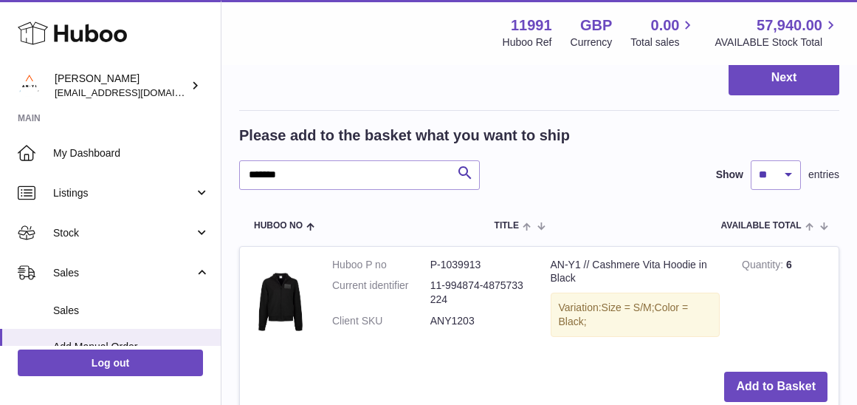
scroll to position [1900, 0]
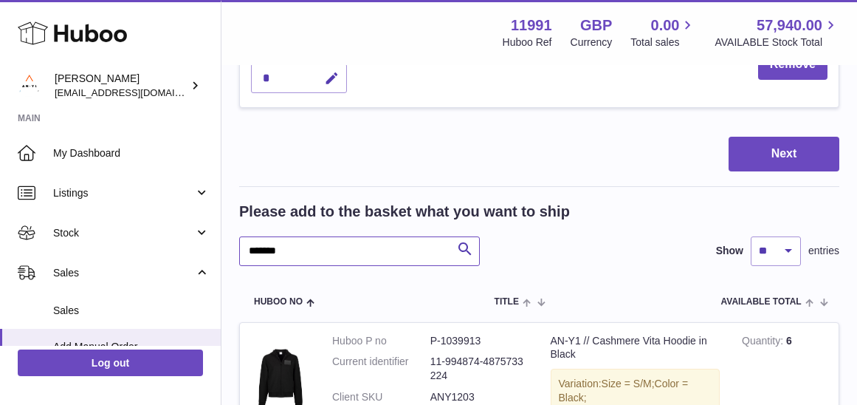
drag, startPoint x: 332, startPoint y: 235, endPoint x: 246, endPoint y: 221, distance: 86.8
click at [245, 236] on input "*******" at bounding box center [359, 251] width 241 height 30
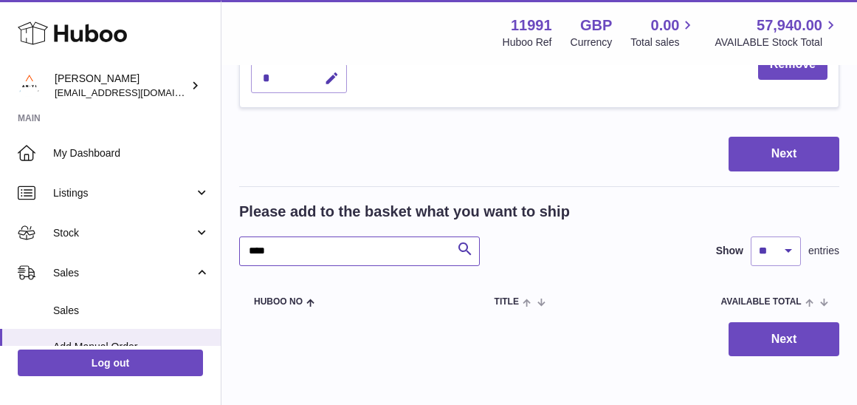
type input "****"
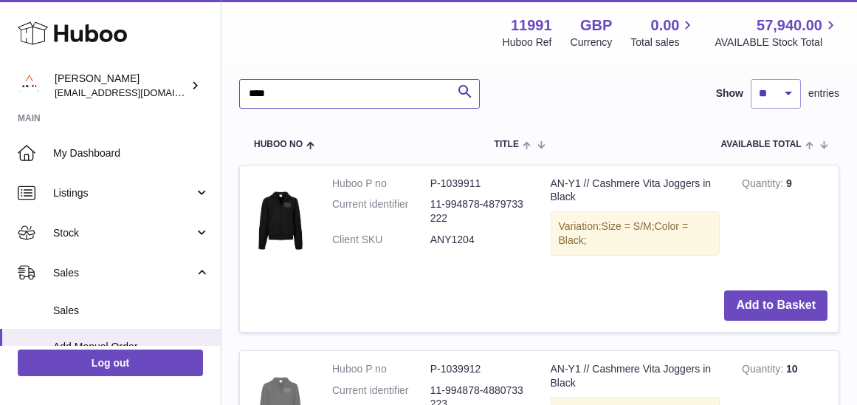
scroll to position [2096, 0]
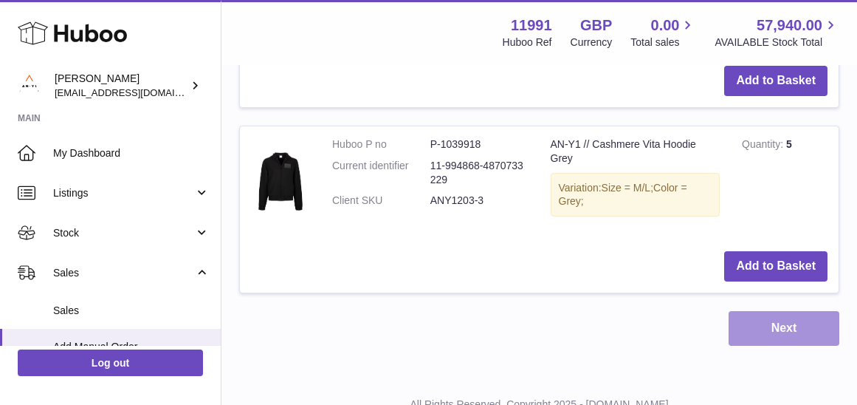
click at [774, 311] on button "Next" at bounding box center [784, 328] width 111 height 35
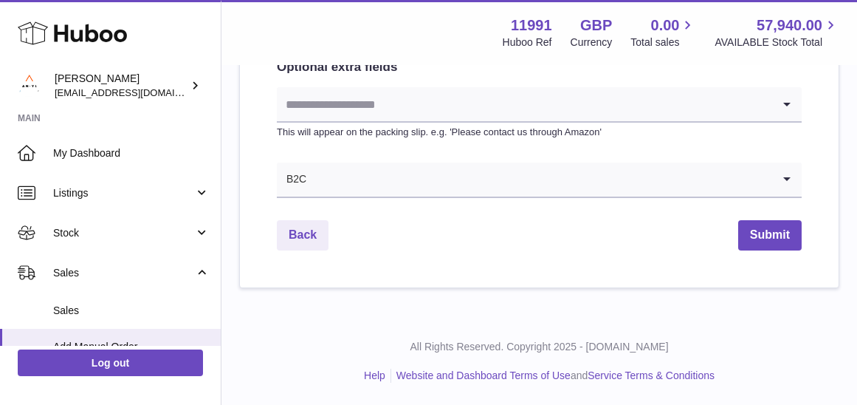
scroll to position [881, 0]
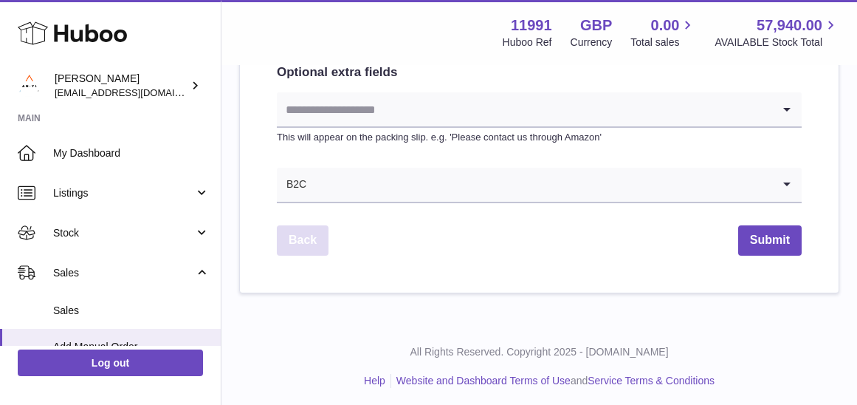
click at [299, 237] on link "Back" at bounding box center [303, 240] width 52 height 30
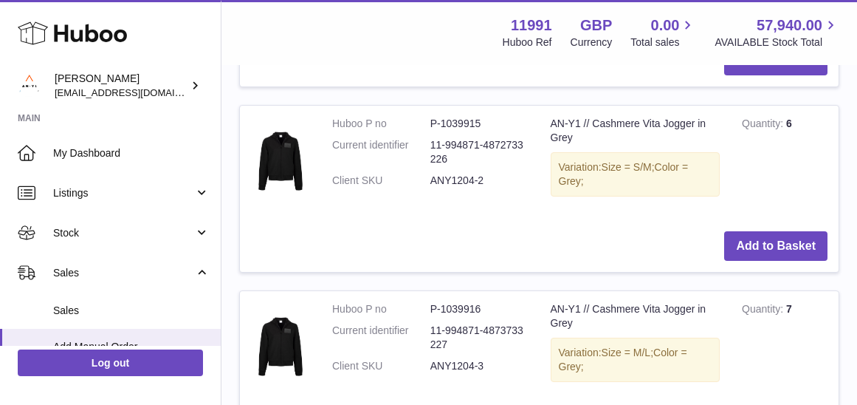
scroll to position [2861, 0]
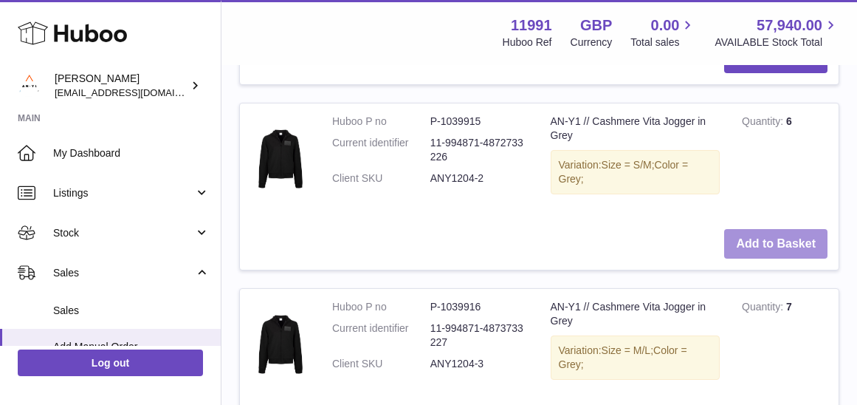
click at [772, 229] on button "Add to Basket" at bounding box center [775, 244] width 103 height 30
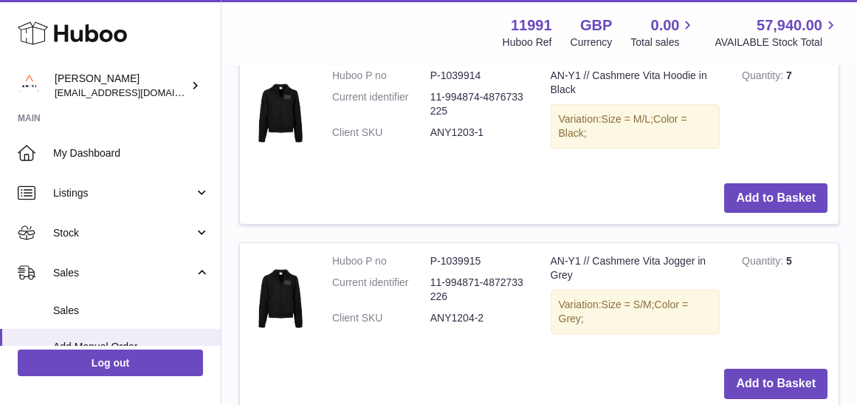
scroll to position [2937, 0]
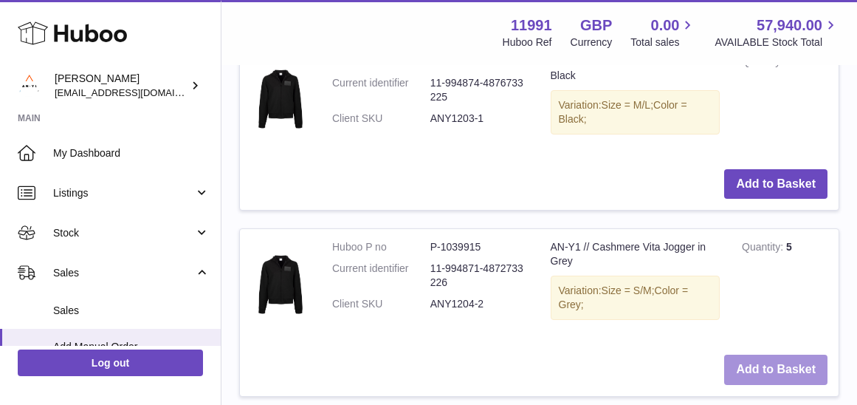
click at [761, 354] on button "Add to Basket" at bounding box center [775, 369] width 103 height 30
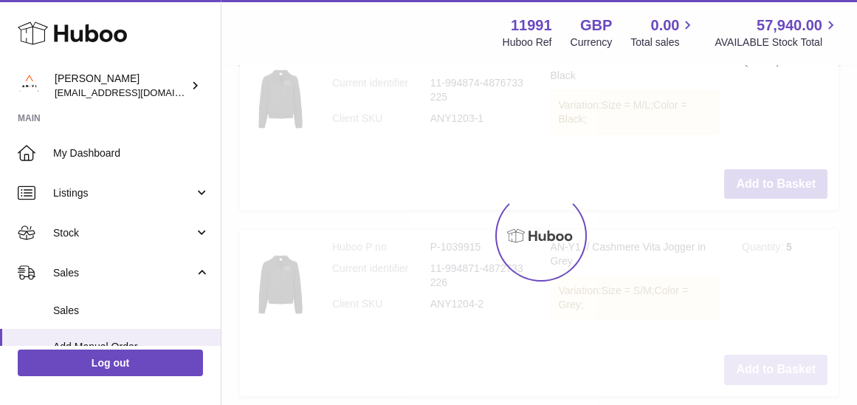
type input "*"
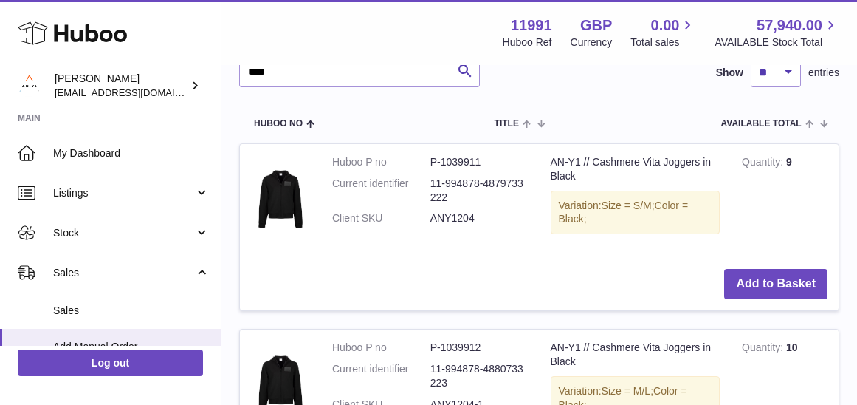
scroll to position [2231, 0]
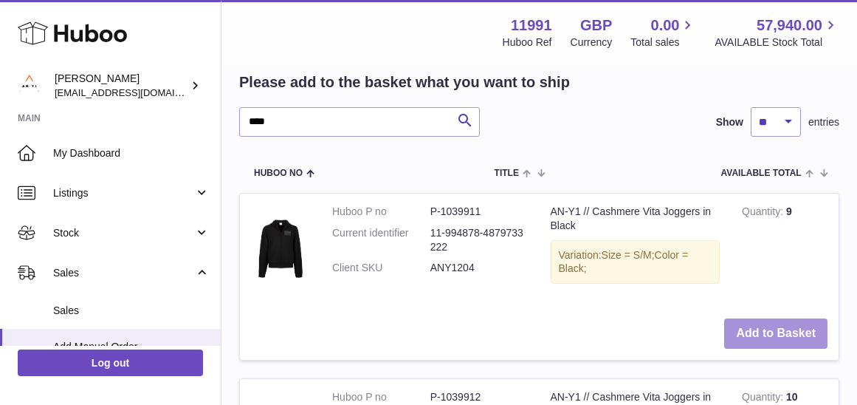
click at [764, 318] on button "Add to Basket" at bounding box center [775, 333] width 103 height 30
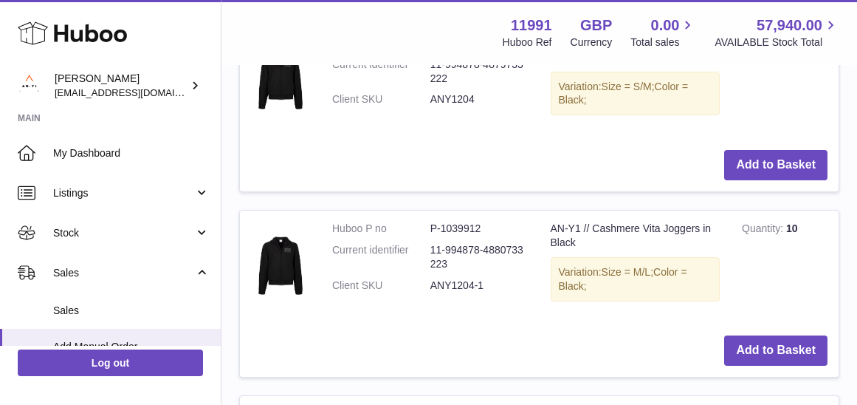
scroll to position [2450, 0]
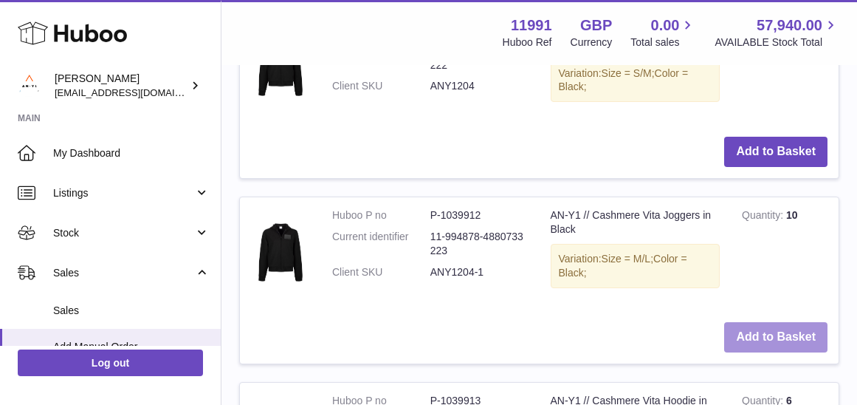
click at [768, 322] on button "Add to Basket" at bounding box center [775, 337] width 103 height 30
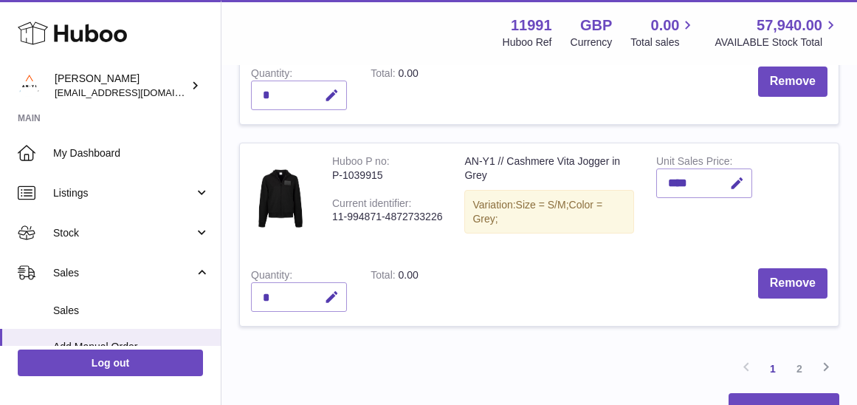
scroll to position [1913, 0]
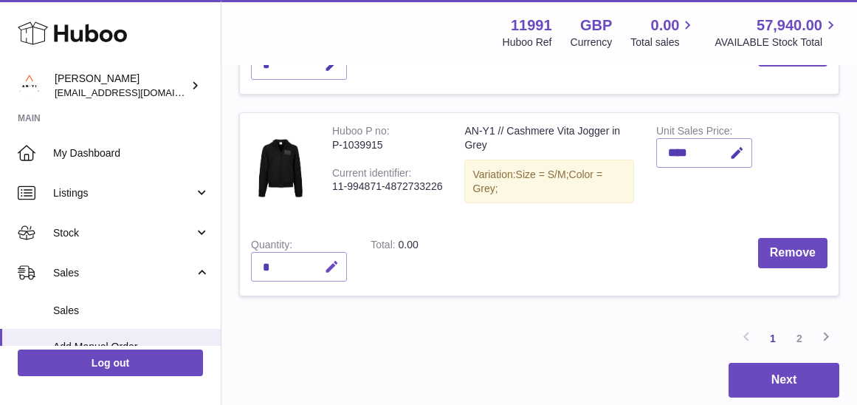
click at [332, 259] on icon "button" at bounding box center [332, 267] width 16 height 16
type input "*"
click at [340, 255] on button "submit" at bounding box center [330, 267] width 28 height 24
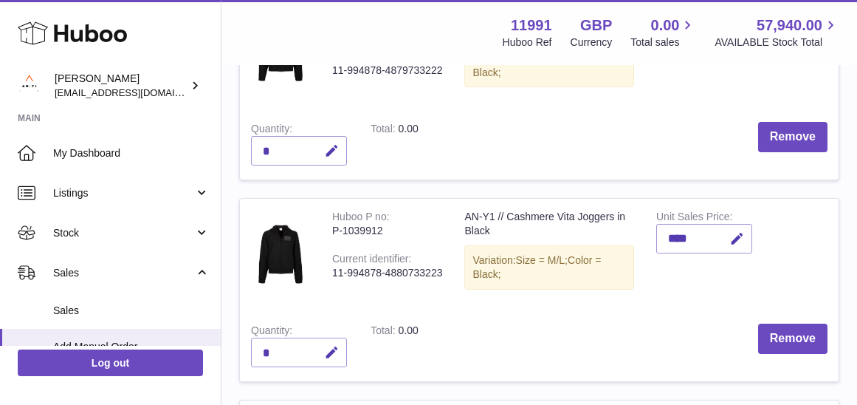
scroll to position [1297, 0]
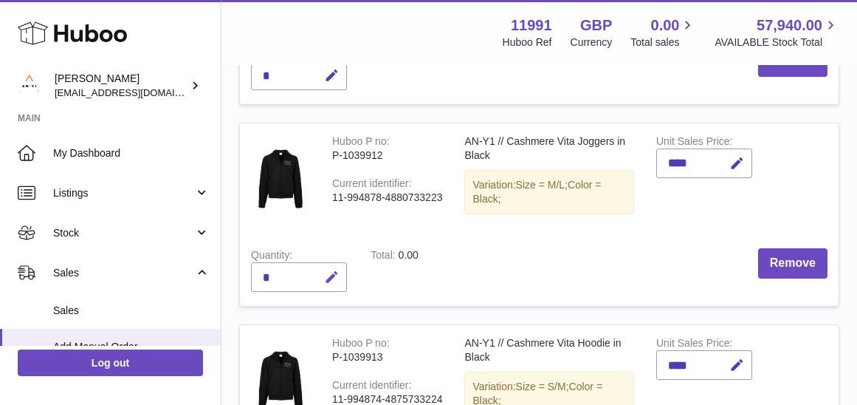
click at [335, 270] on icon "button" at bounding box center [332, 278] width 16 height 16
type input "*"
click at [338, 273] on button "submit" at bounding box center [330, 277] width 28 height 24
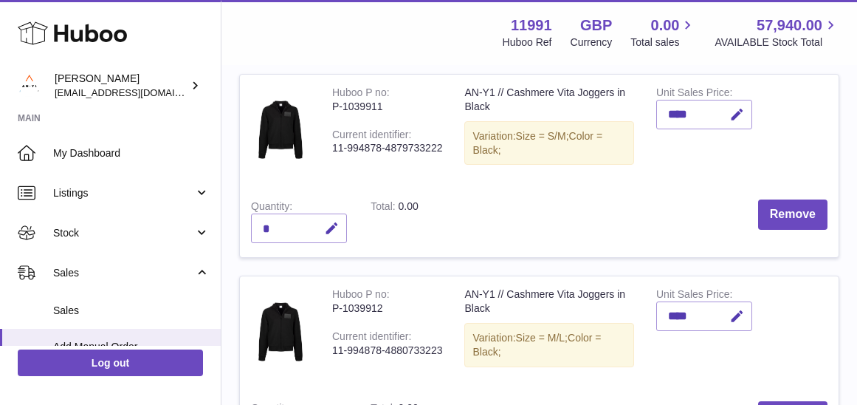
scroll to position [1088, 0]
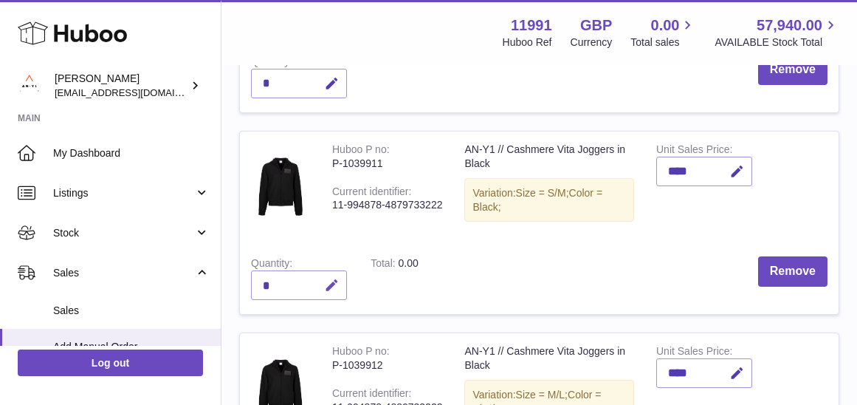
click at [335, 278] on icon "button" at bounding box center [332, 286] width 16 height 16
type input "*"
click at [336, 278] on icon "submit" at bounding box center [332, 284] width 13 height 13
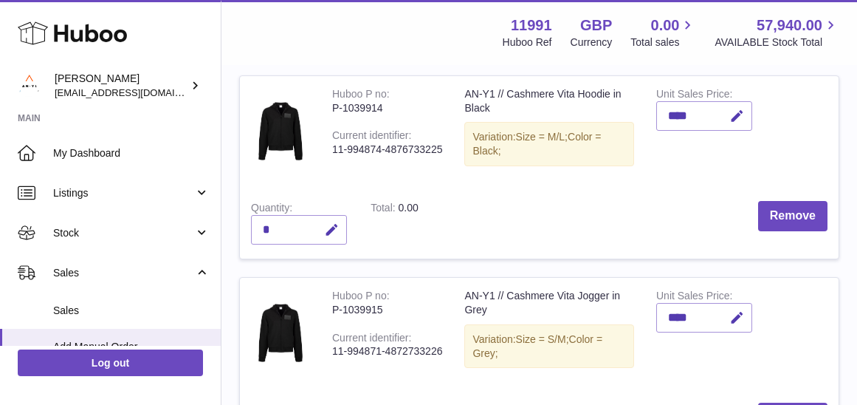
scroll to position [1737, 0]
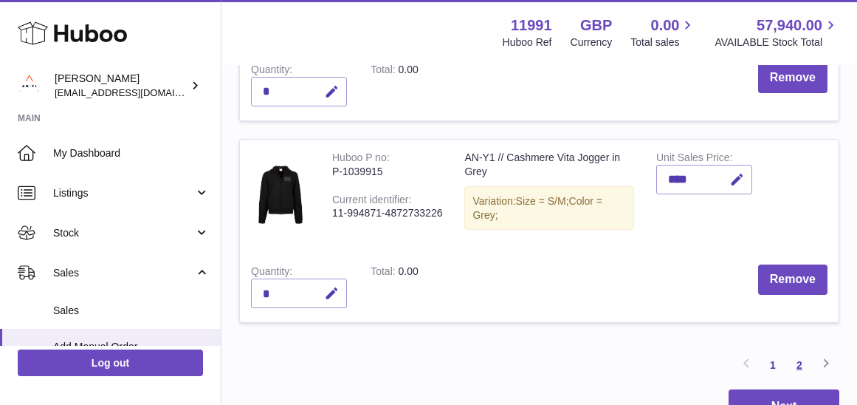
click at [794, 351] on link "2" at bounding box center [799, 364] width 27 height 27
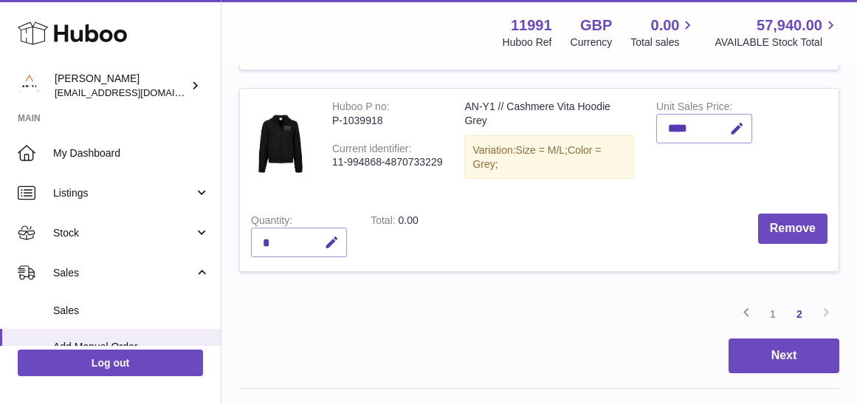
scroll to position [416, 0]
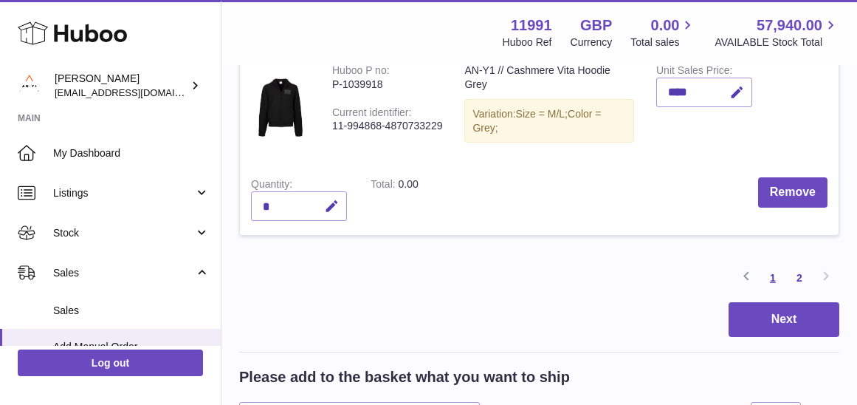
click at [775, 274] on link "1" at bounding box center [773, 277] width 27 height 27
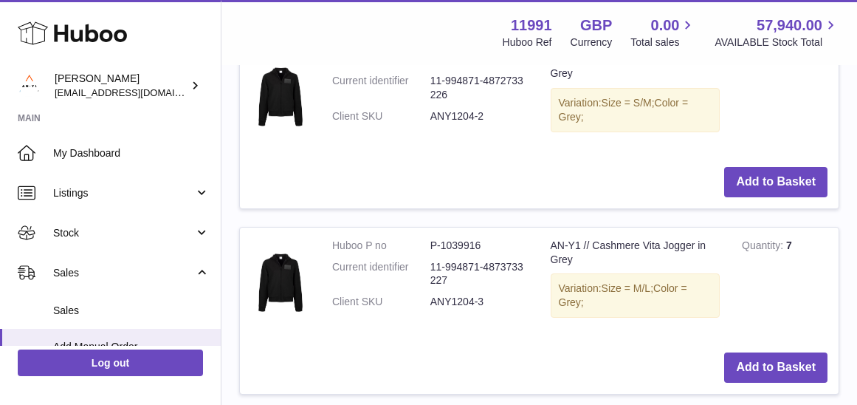
scroll to position [3165, 0]
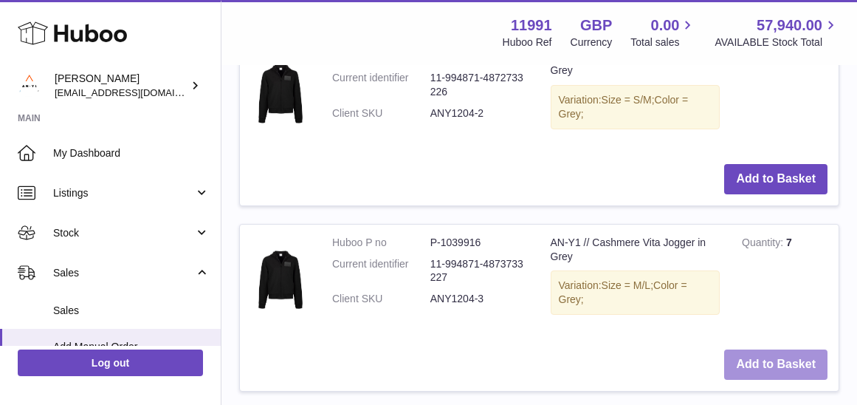
click at [777, 349] on button "Add to Basket" at bounding box center [775, 364] width 103 height 30
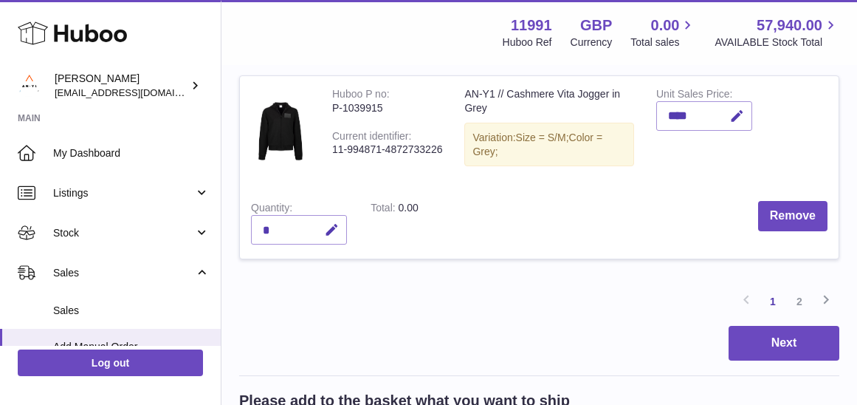
scroll to position [1970, 0]
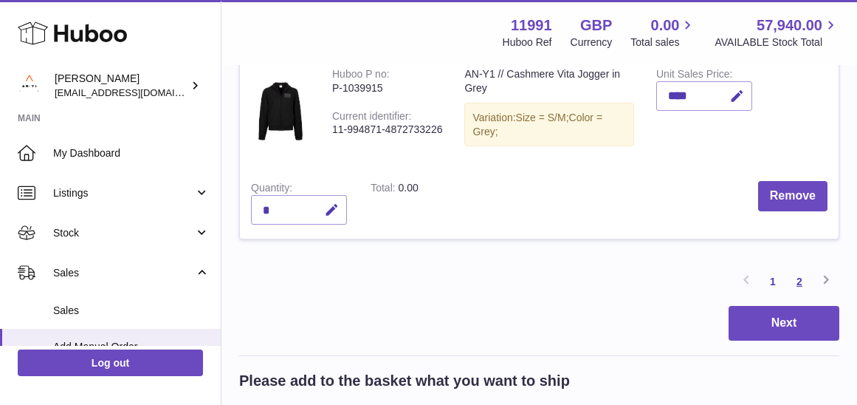
click at [807, 268] on link "2" at bounding box center [799, 281] width 27 height 27
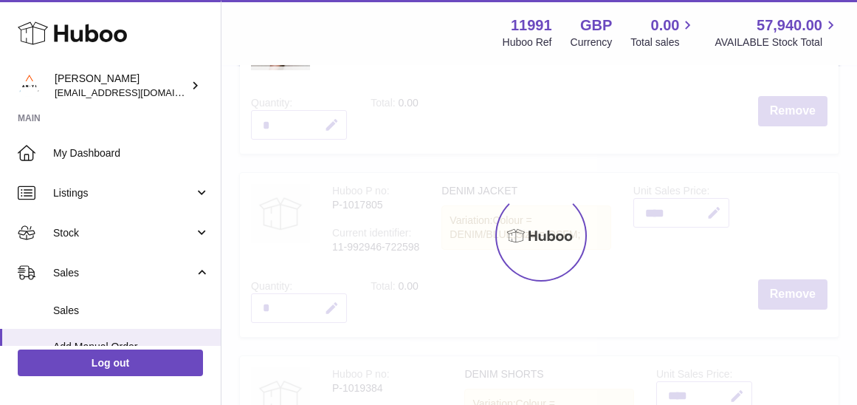
scroll to position [66, 0]
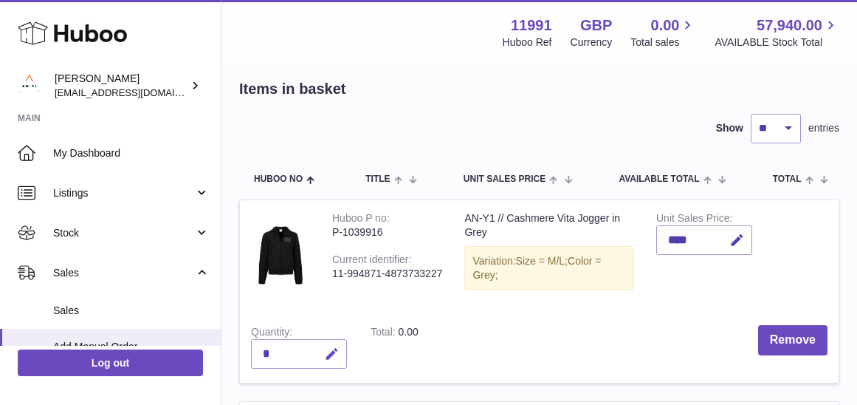
click at [332, 354] on icon "button" at bounding box center [332, 354] width 16 height 16
type input "*"
click at [337, 342] on button "submit" at bounding box center [330, 354] width 28 height 24
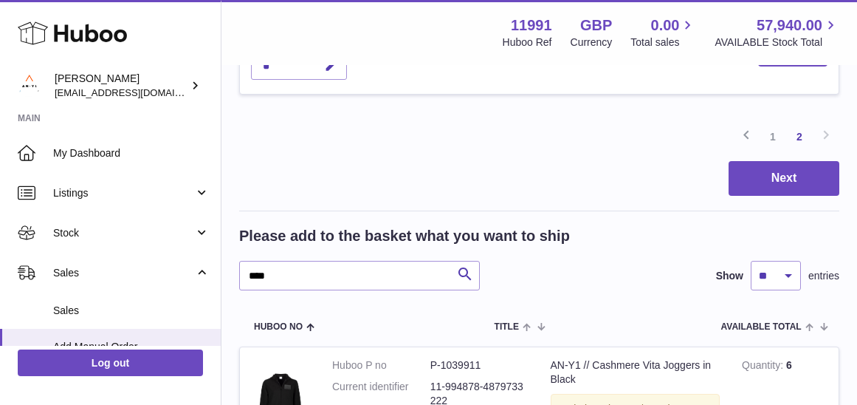
scroll to position [757, 0]
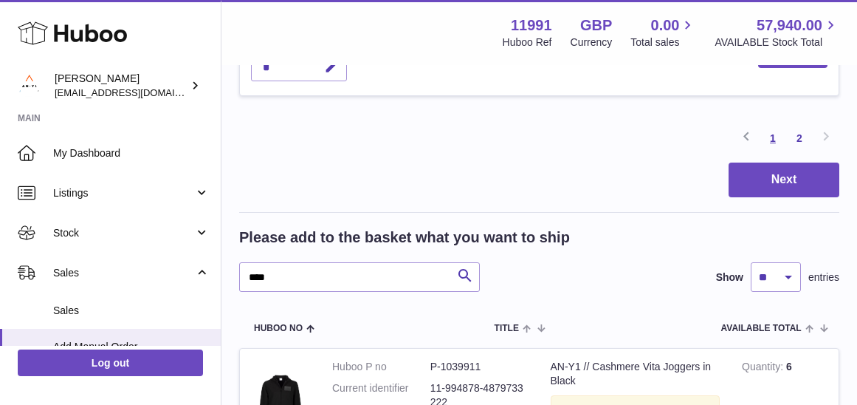
click at [775, 134] on link "1" at bounding box center [773, 138] width 27 height 27
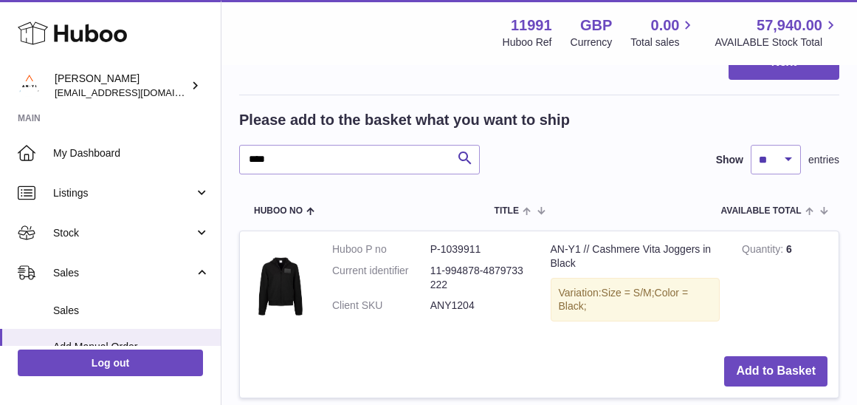
scroll to position [2240, 0]
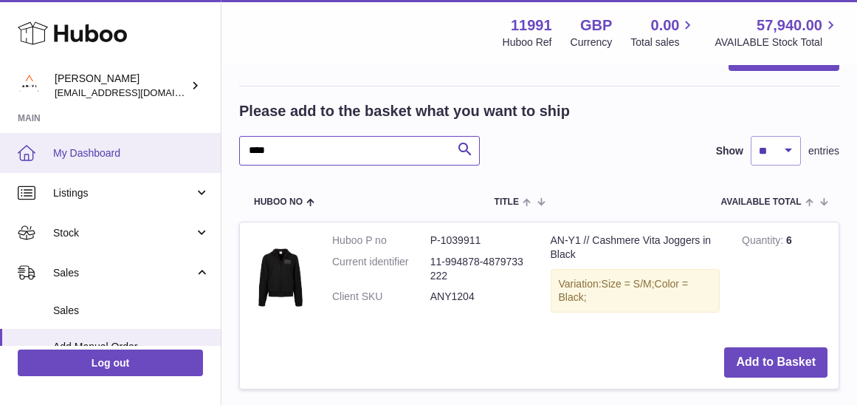
drag, startPoint x: 284, startPoint y: 134, endPoint x: 199, endPoint y: 131, distance: 85.0
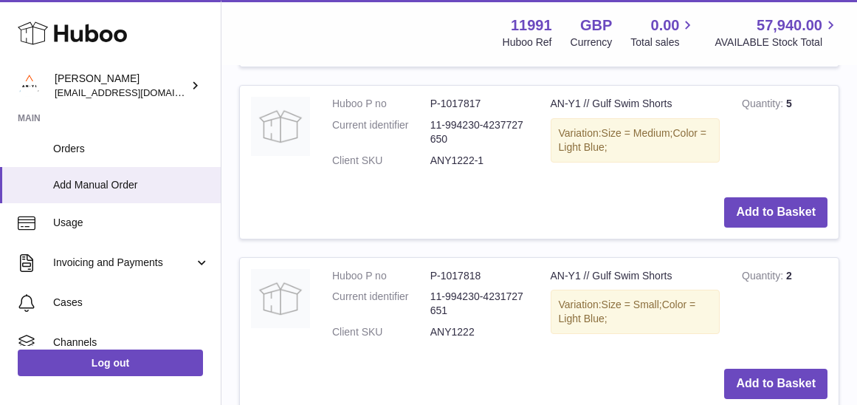
scroll to position [2556, 0]
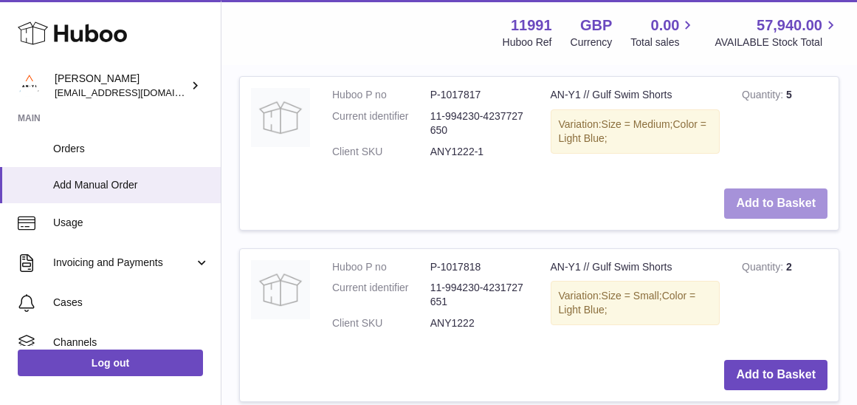
type input "****"
click at [780, 188] on button "Add to Basket" at bounding box center [775, 203] width 103 height 30
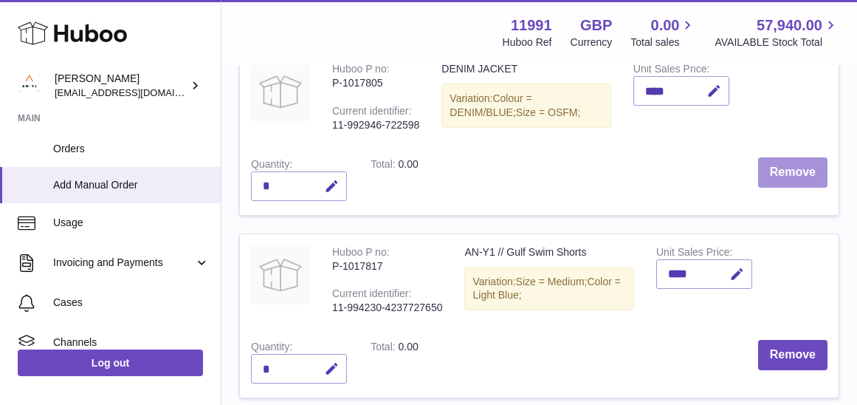
scroll to position [617, 0]
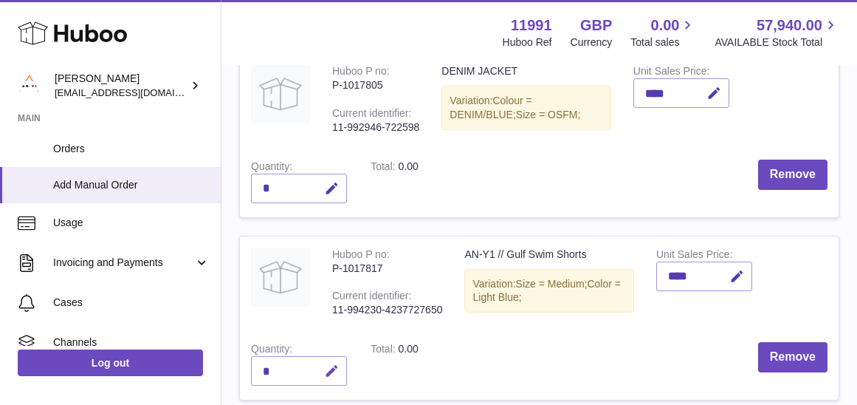
click at [334, 363] on icon "button" at bounding box center [332, 371] width 16 height 16
type input "*"
click at [337, 364] on icon "submit" at bounding box center [332, 370] width 13 height 13
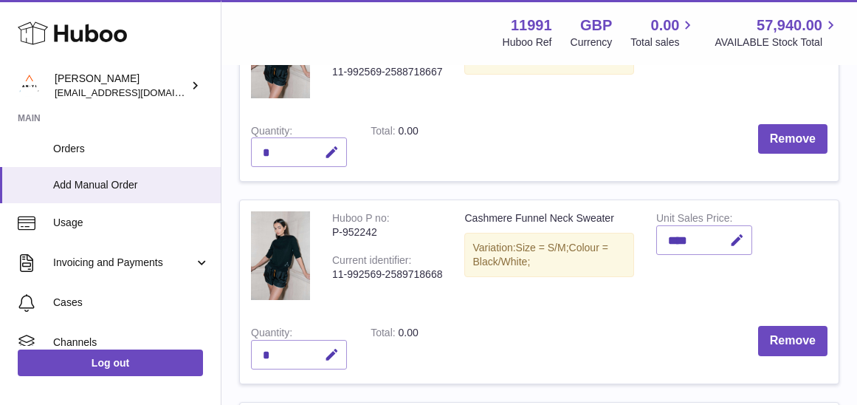
scroll to position [272, 0]
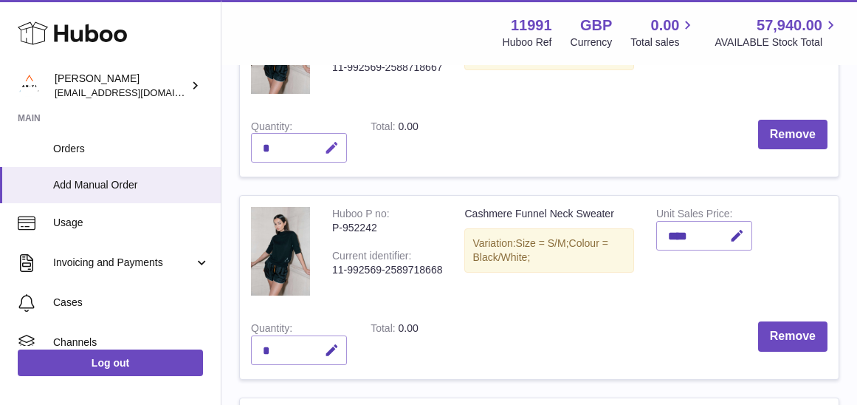
click at [335, 143] on icon "button" at bounding box center [332, 148] width 16 height 16
type input "*"
click at [329, 143] on icon "submit" at bounding box center [332, 147] width 13 height 13
click at [325, 348] on icon "button" at bounding box center [332, 351] width 16 height 16
type input "*"
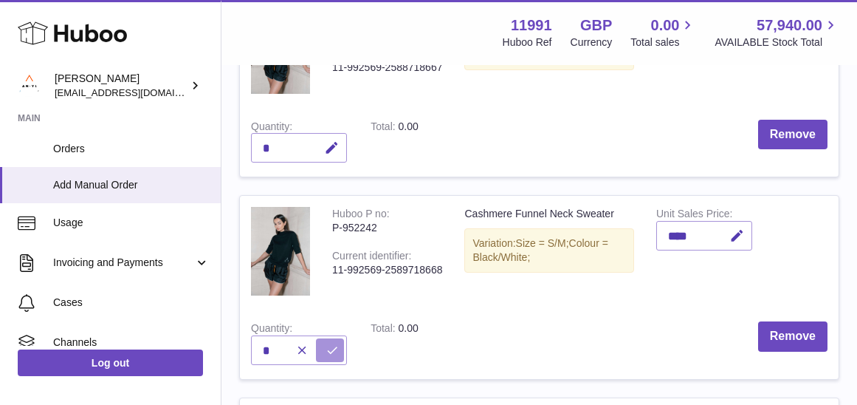
click at [328, 344] on icon "submit" at bounding box center [332, 349] width 13 height 13
click at [282, 347] on input "*" at bounding box center [299, 350] width 96 height 30
type input "*"
click at [335, 343] on icon "submit" at bounding box center [332, 349] width 13 height 13
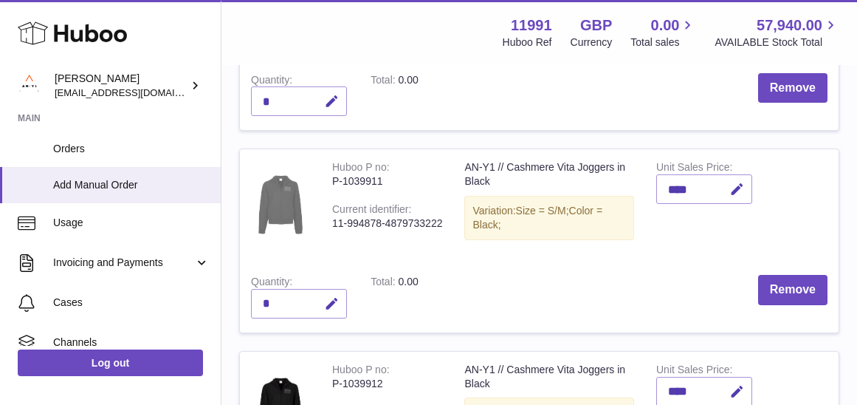
scroll to position [1257, 0]
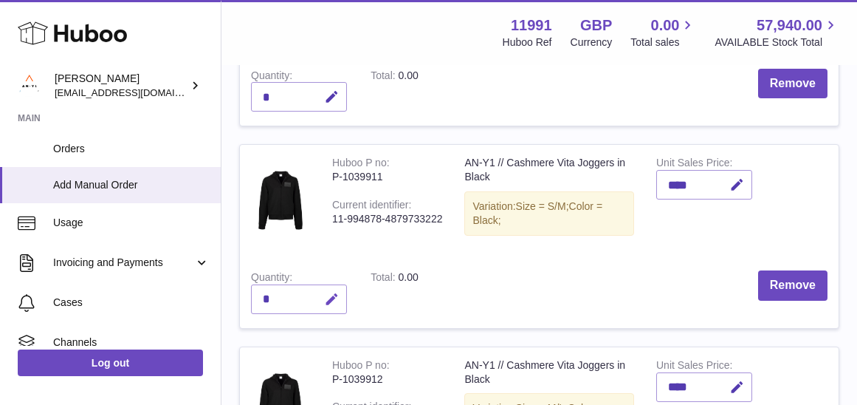
click at [331, 292] on icon "button" at bounding box center [332, 300] width 16 height 16
type input "*"
click at [341, 287] on button "submit" at bounding box center [330, 299] width 28 height 24
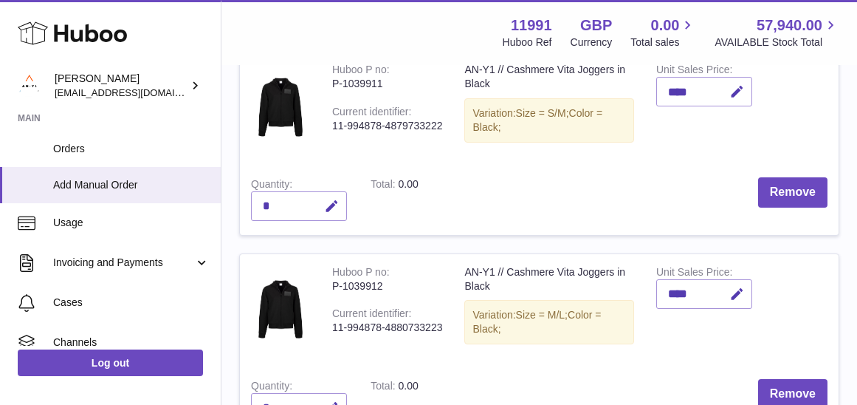
scroll to position [1355, 0]
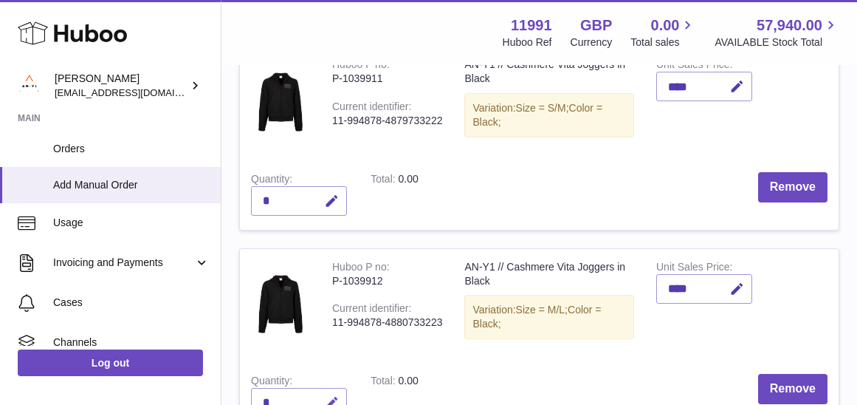
click at [327, 395] on icon "button" at bounding box center [332, 403] width 16 height 16
type input "*"
click at [335, 396] on icon "submit" at bounding box center [332, 402] width 13 height 13
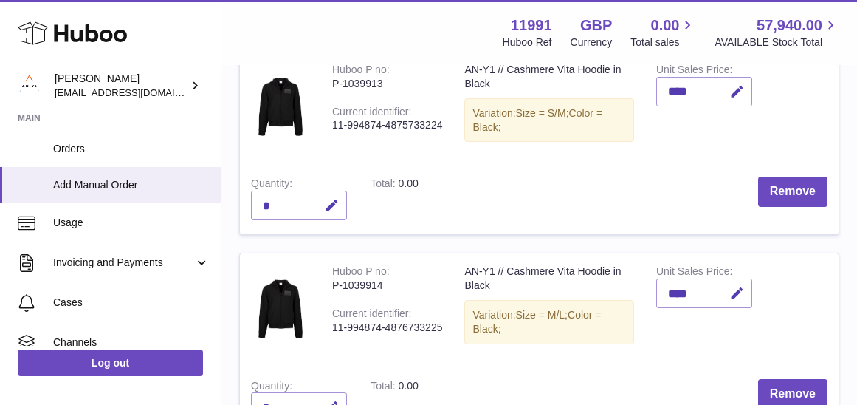
scroll to position [1750, 0]
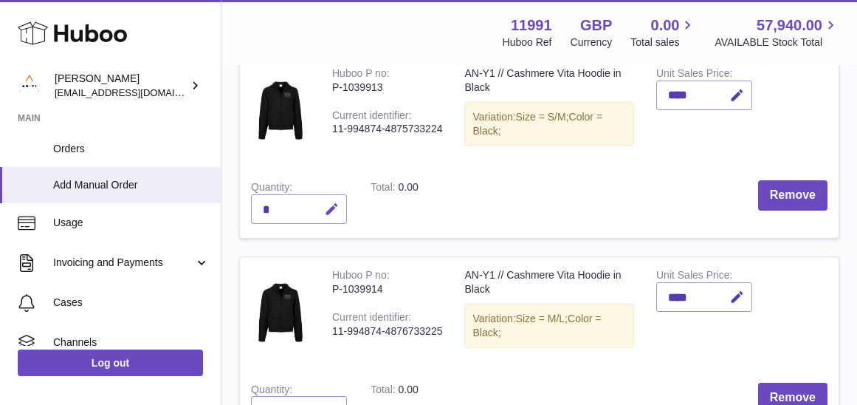
click at [331, 202] on icon "button" at bounding box center [332, 210] width 16 height 16
type input "*"
click at [326, 202] on icon "submit" at bounding box center [332, 208] width 13 height 13
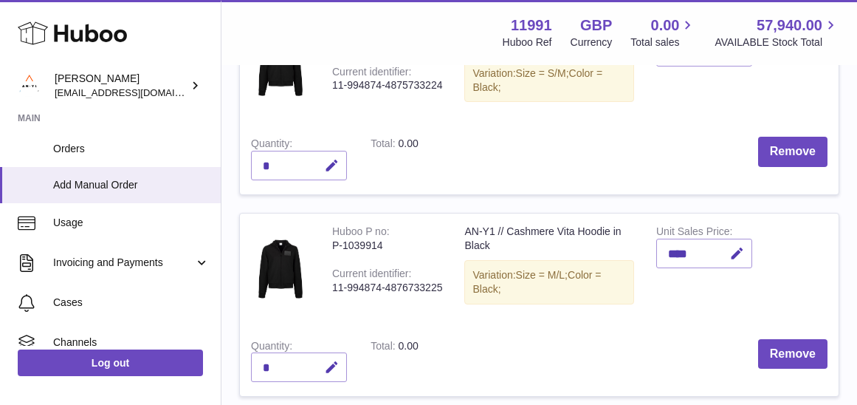
scroll to position [1840, 0]
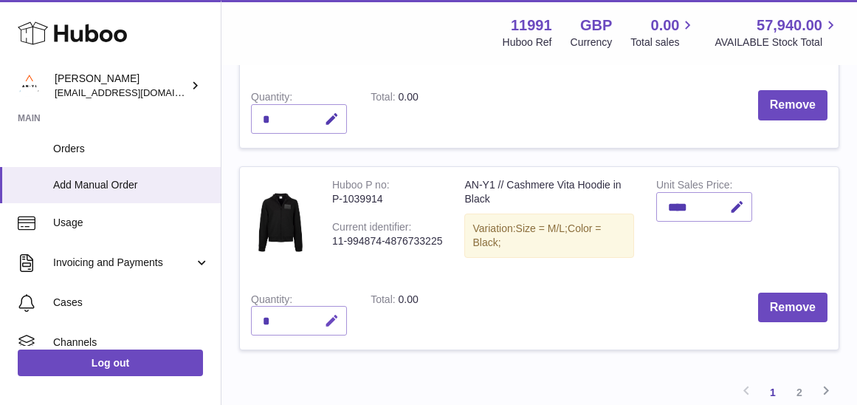
click at [326, 313] on icon "button" at bounding box center [332, 321] width 16 height 16
type input "*"
click at [331, 314] on icon "submit" at bounding box center [332, 320] width 13 height 13
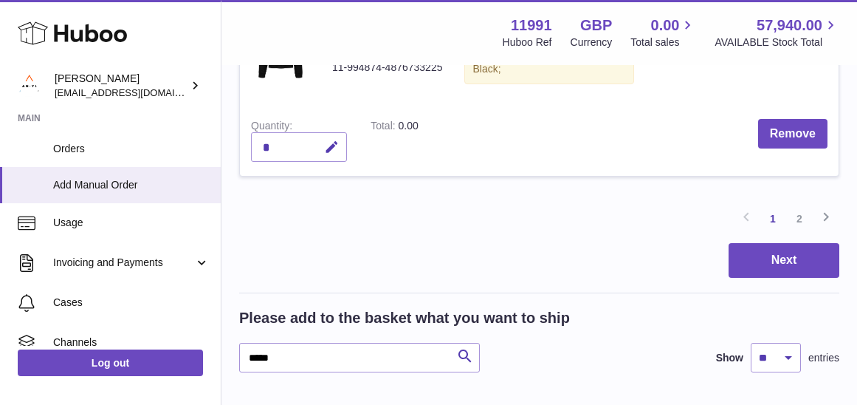
scroll to position [1936, 0]
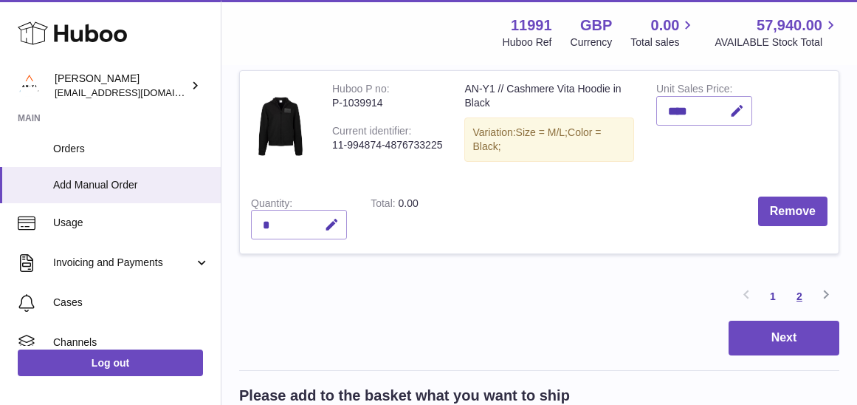
click at [797, 283] on link "2" at bounding box center [799, 296] width 27 height 27
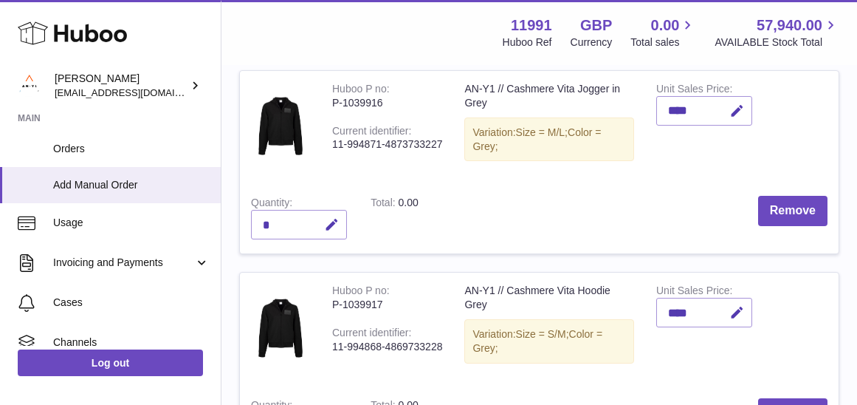
scroll to position [394, 0]
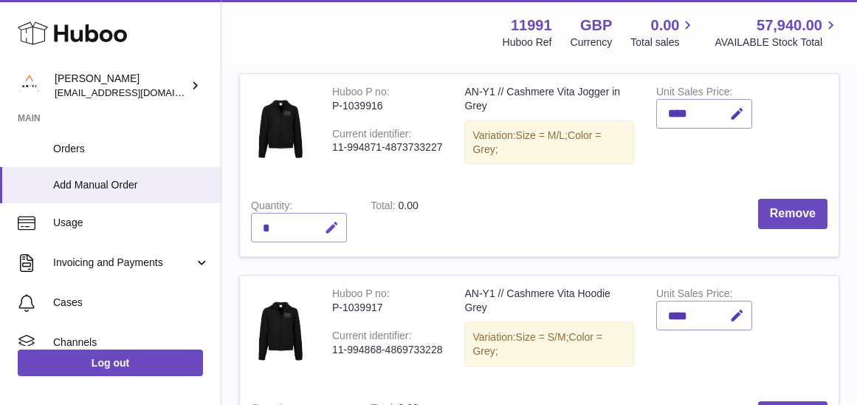
click at [330, 220] on icon "button" at bounding box center [332, 228] width 16 height 16
type input "*"
click at [321, 227] on button "submit" at bounding box center [330, 228] width 28 height 24
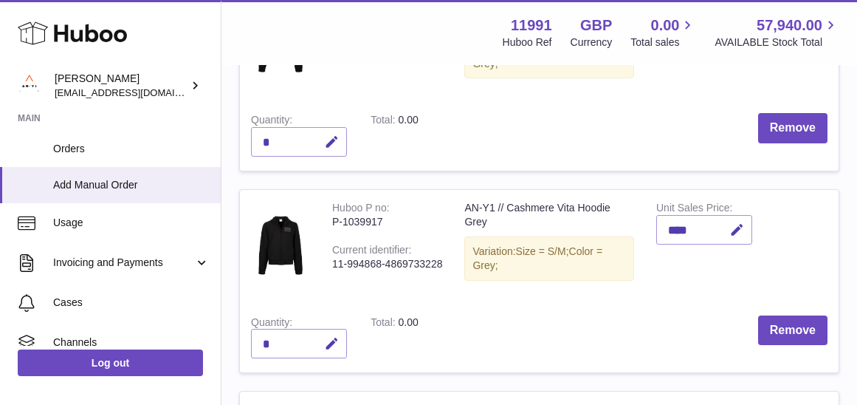
scroll to position [566, 0]
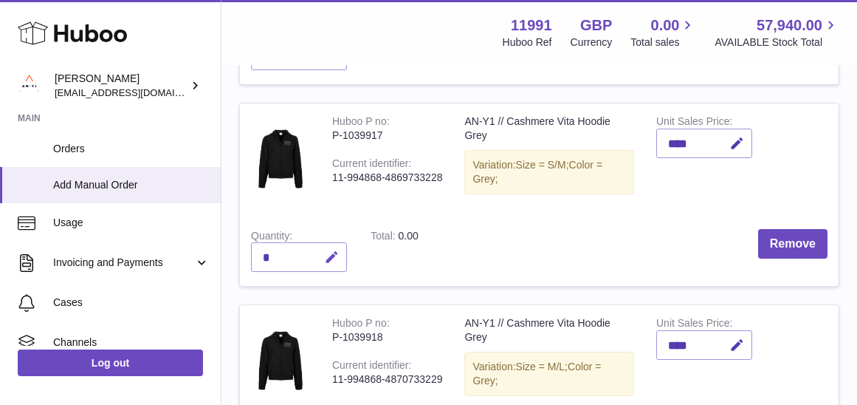
click at [330, 255] on icon "button" at bounding box center [332, 258] width 16 height 16
type input "*"
click at [335, 250] on icon "submit" at bounding box center [332, 256] width 13 height 13
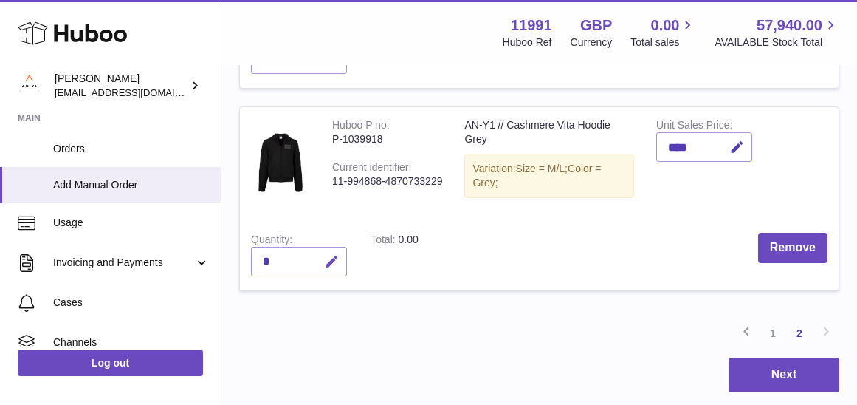
scroll to position [767, 0]
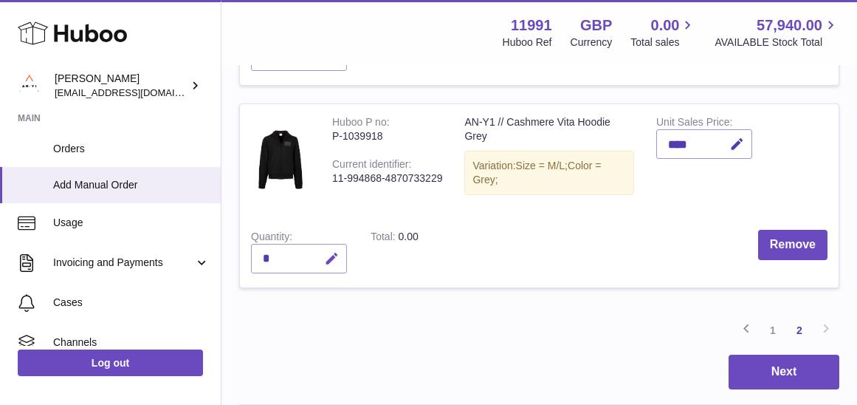
click at [325, 257] on icon "button" at bounding box center [332, 259] width 16 height 16
type input "*"
click at [329, 252] on icon "submit" at bounding box center [332, 258] width 13 height 13
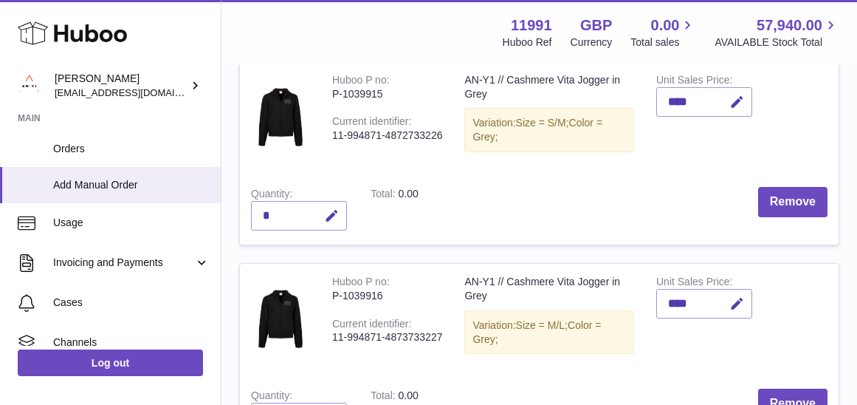
scroll to position [210, 0]
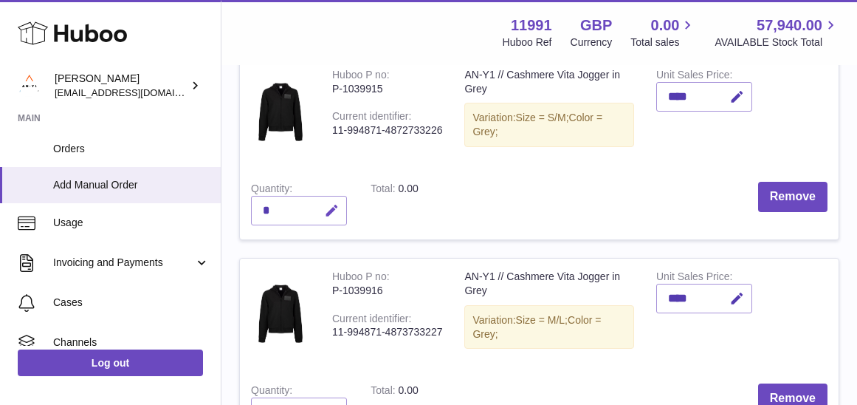
click at [333, 211] on icon "button" at bounding box center [332, 211] width 16 height 16
type input "*"
click at [324, 207] on button "submit" at bounding box center [330, 211] width 28 height 24
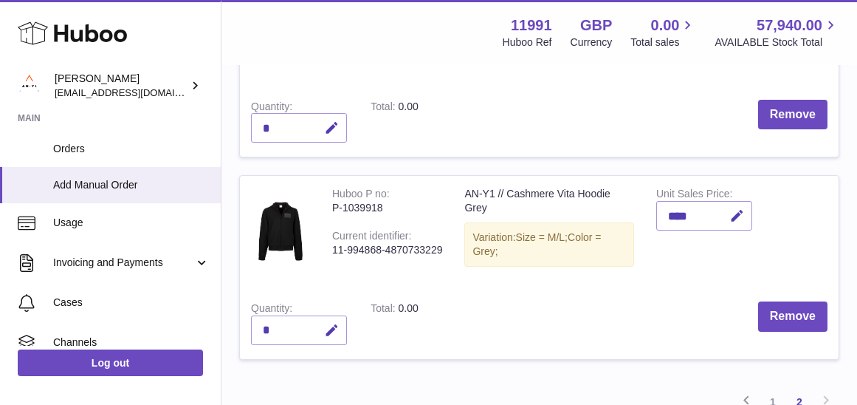
scroll to position [823, 0]
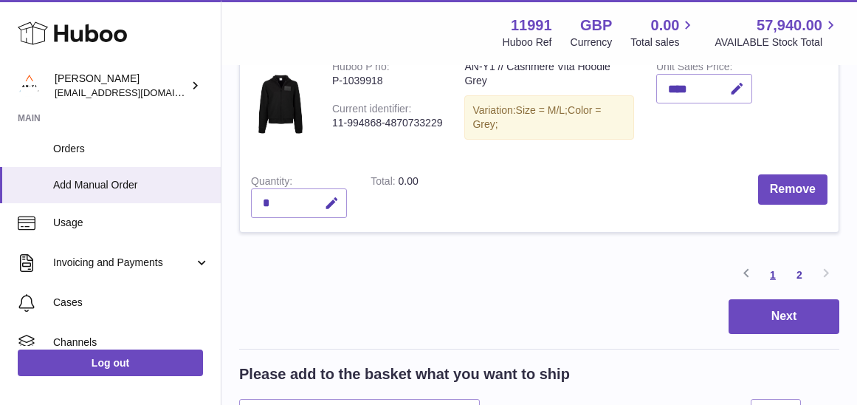
click at [772, 268] on link "1" at bounding box center [773, 274] width 27 height 27
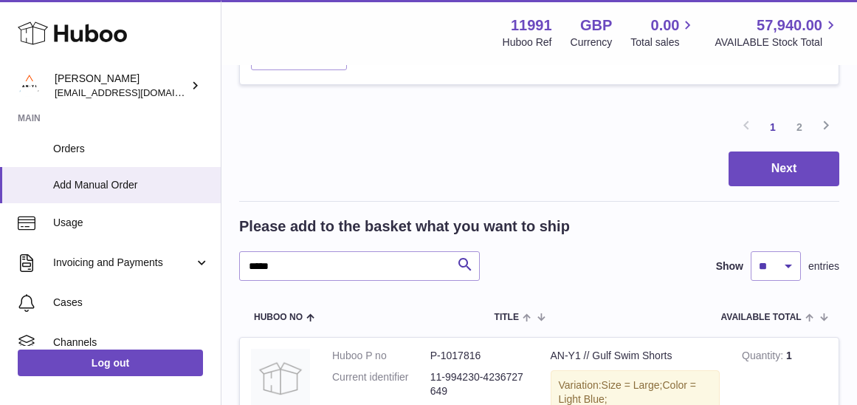
scroll to position [2104, 0]
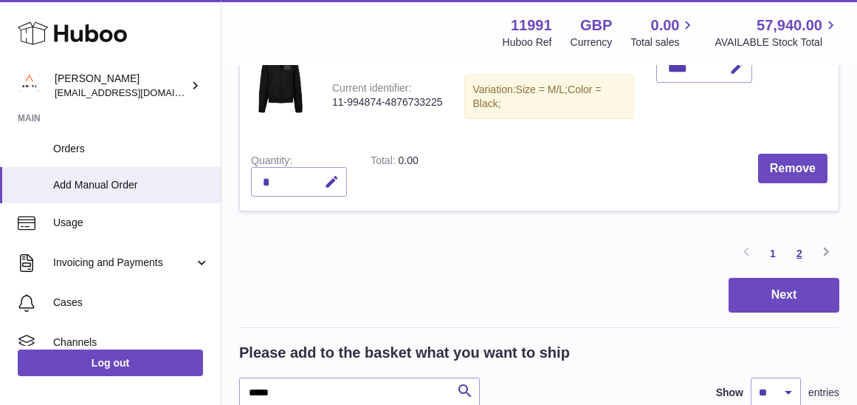
click at [798, 240] on link "2" at bounding box center [799, 253] width 27 height 27
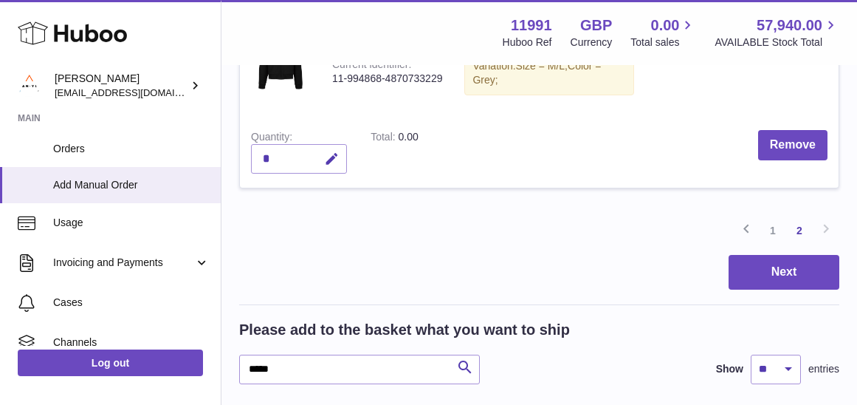
scroll to position [956, 0]
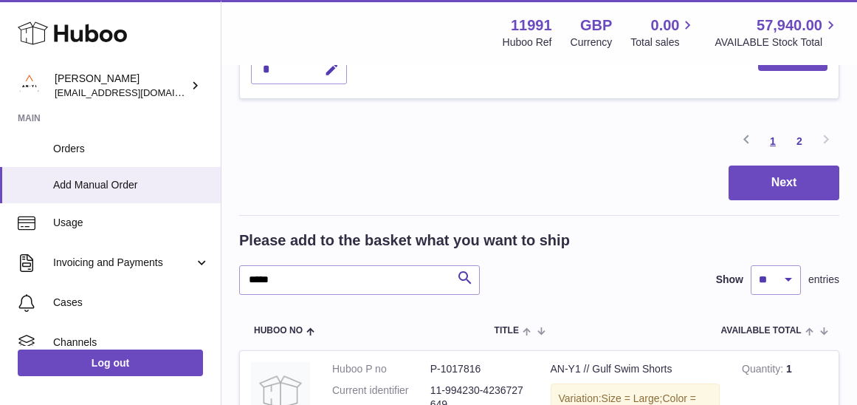
click at [773, 129] on link "1" at bounding box center [773, 141] width 27 height 27
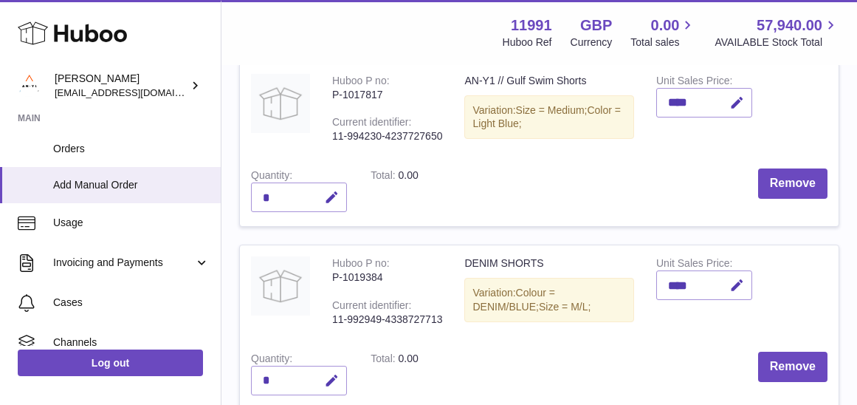
scroll to position [795, 0]
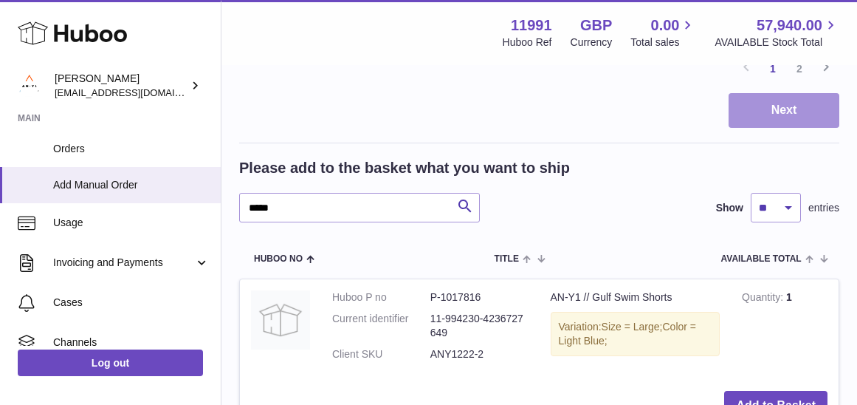
click at [786, 96] on button "Next" at bounding box center [784, 110] width 111 height 35
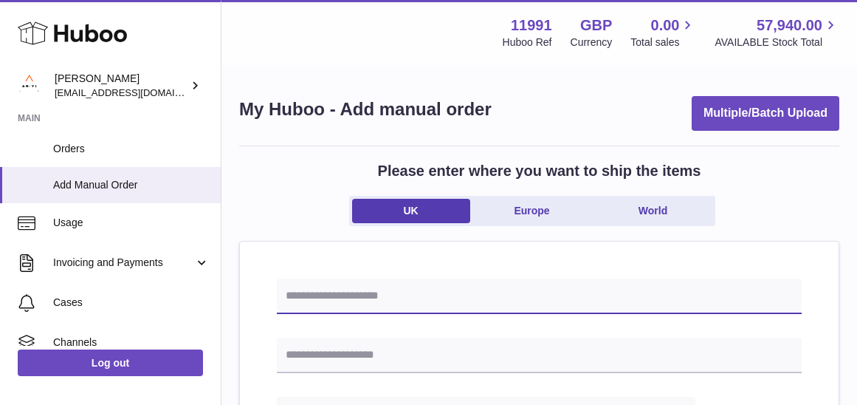
click at [359, 291] on input "text" at bounding box center [539, 295] width 525 height 35
click at [462, 290] on input "**********" at bounding box center [539, 295] width 525 height 35
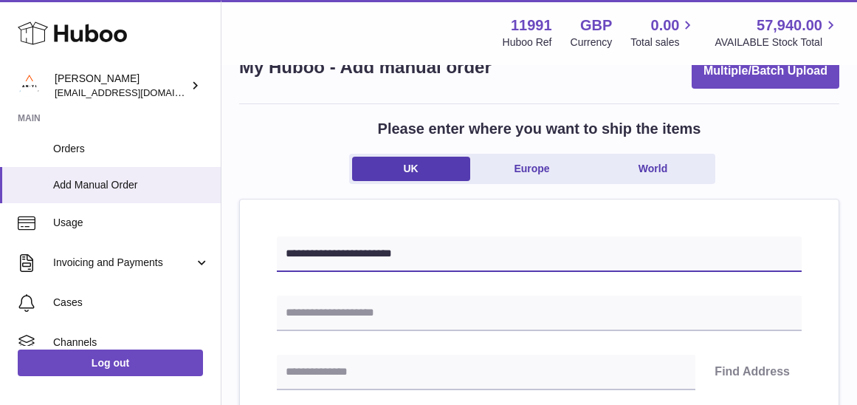
scroll to position [78, 0]
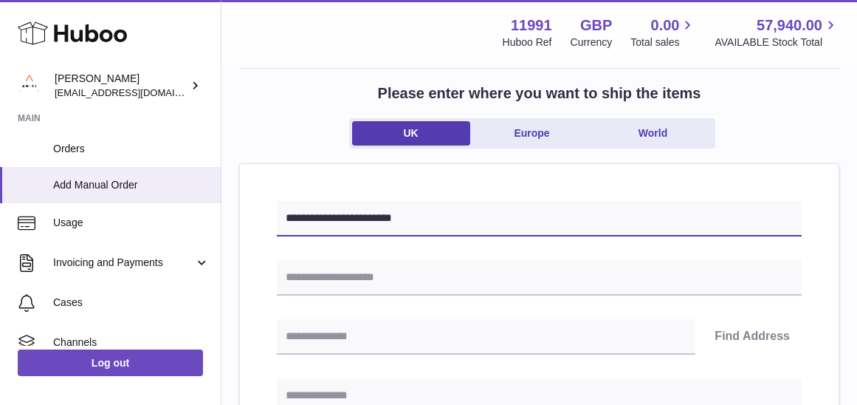
click at [295, 216] on input "**********" at bounding box center [539, 218] width 525 height 35
click at [335, 216] on input "**********" at bounding box center [539, 218] width 525 height 35
click at [368, 215] on input "**********" at bounding box center [539, 218] width 525 height 35
click at [421, 215] on input "**********" at bounding box center [539, 218] width 525 height 35
type input "**********"
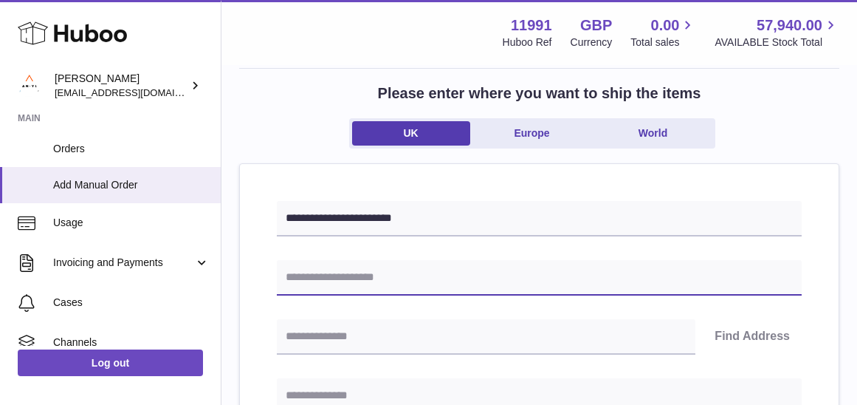
click at [323, 261] on input "text" at bounding box center [539, 277] width 525 height 35
type input "**********"
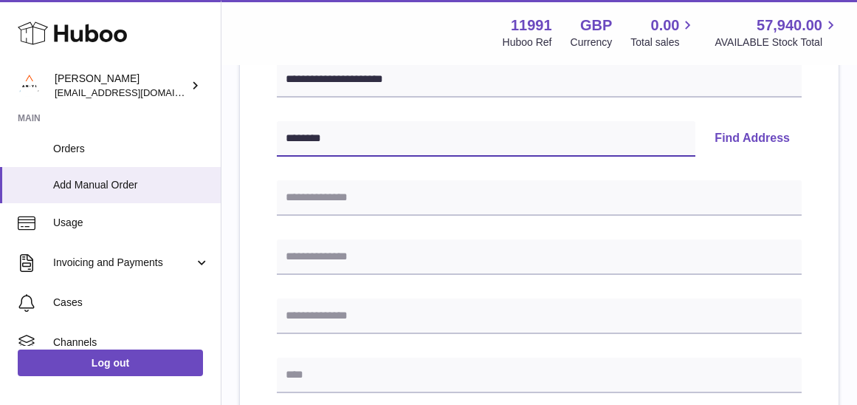
scroll to position [289, 0]
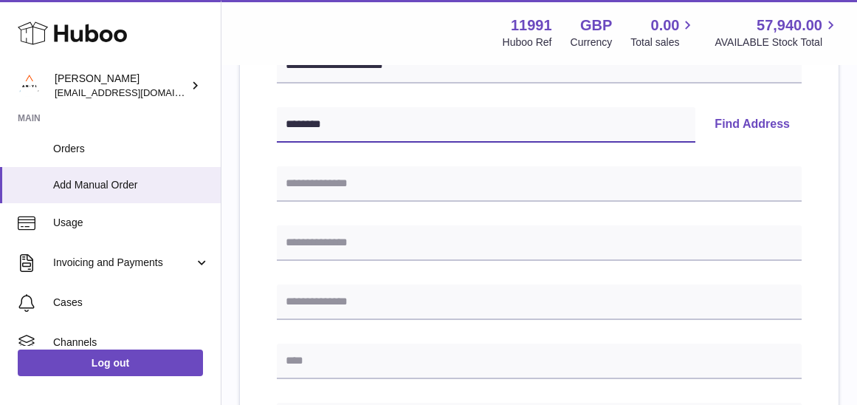
type input "********"
click at [715, 120] on button "Find Address" at bounding box center [752, 124] width 99 height 35
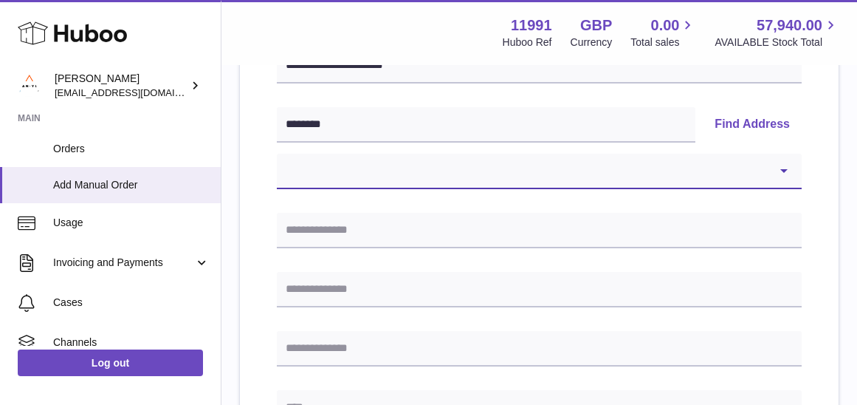
select select "*"
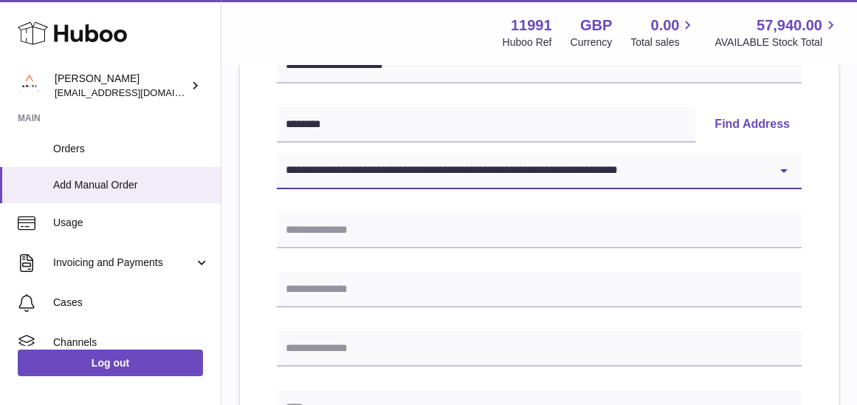
type input "**********"
type input "******"
type input "********"
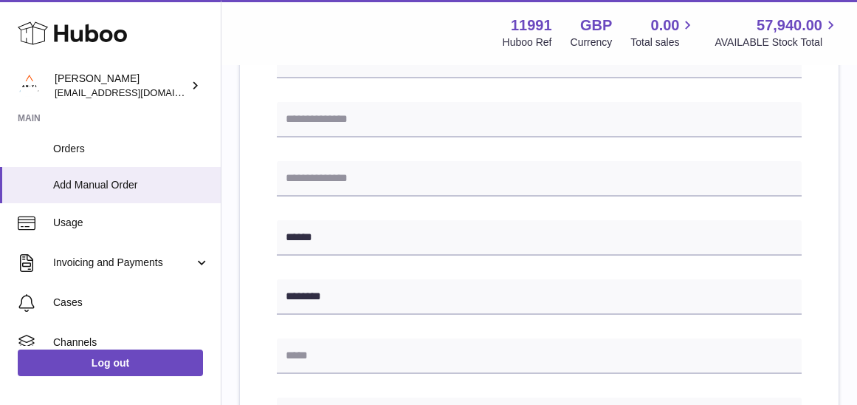
scroll to position [532, 0]
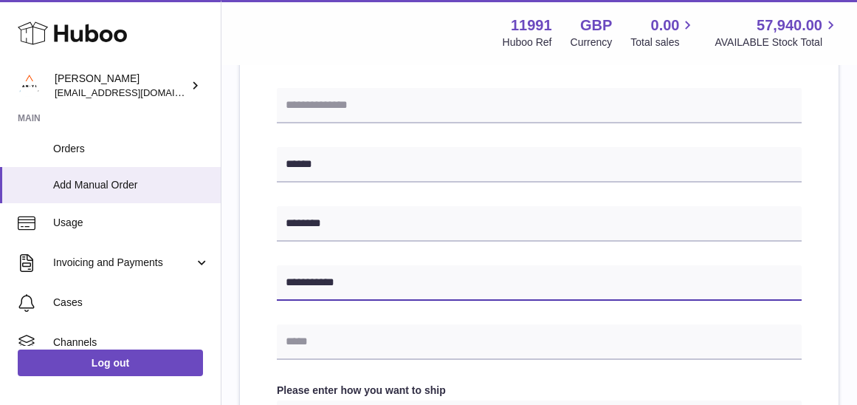
type input "**********"
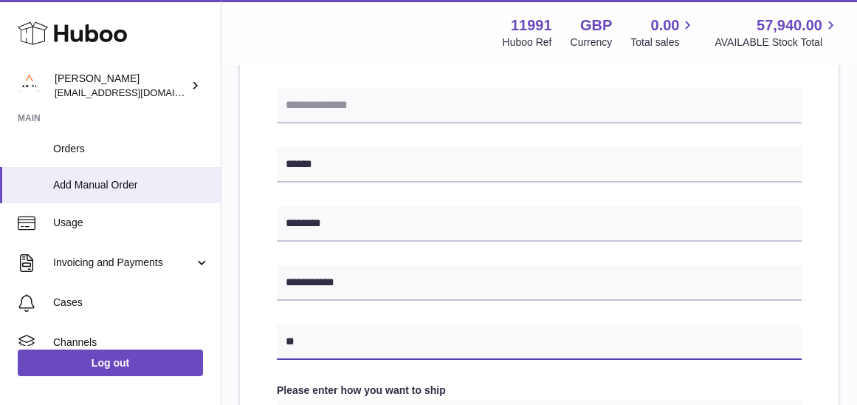
type input "*"
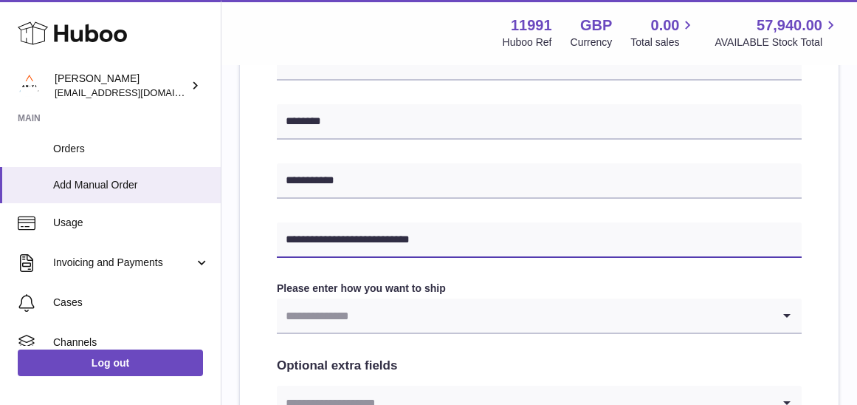
scroll to position [636, 0]
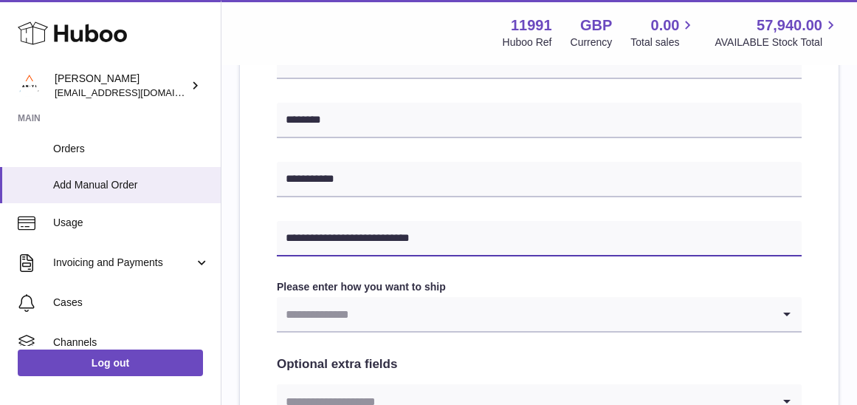
type input "**********"
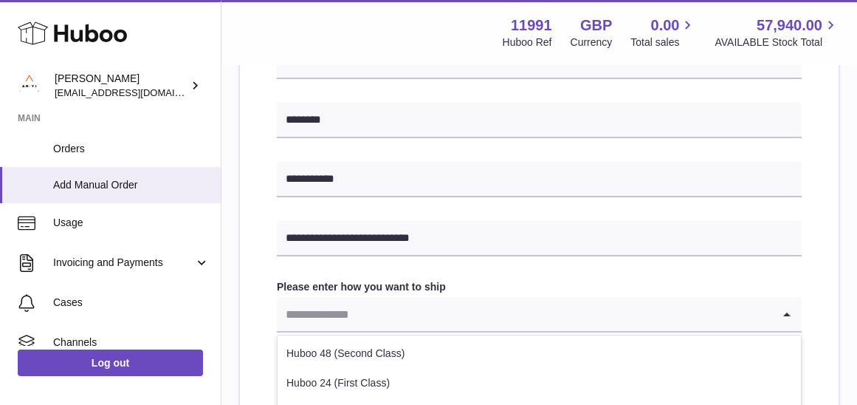
click at [394, 301] on input "Search for option" at bounding box center [524, 314] width 495 height 34
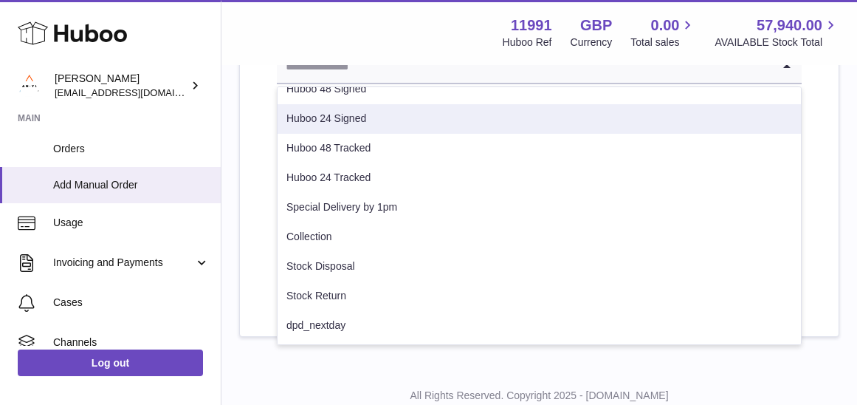
scroll to position [75, 0]
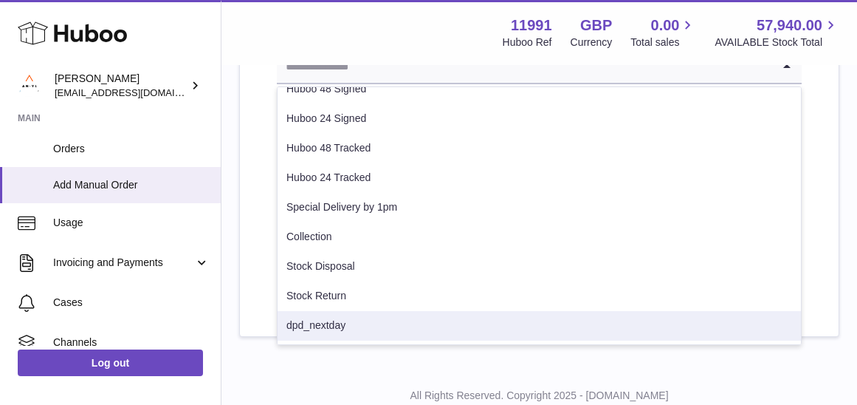
click at [325, 366] on div "All Rights Reserved. Copyright 2025 - Huboo.co.uk Help Website and Dashboard Te…" at bounding box center [540, 409] width 636 height 87
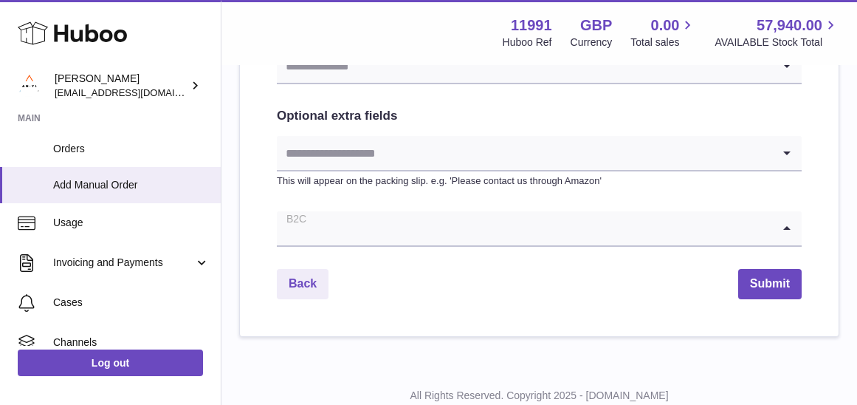
click at [402, 221] on input "Search for option" at bounding box center [524, 228] width 495 height 34
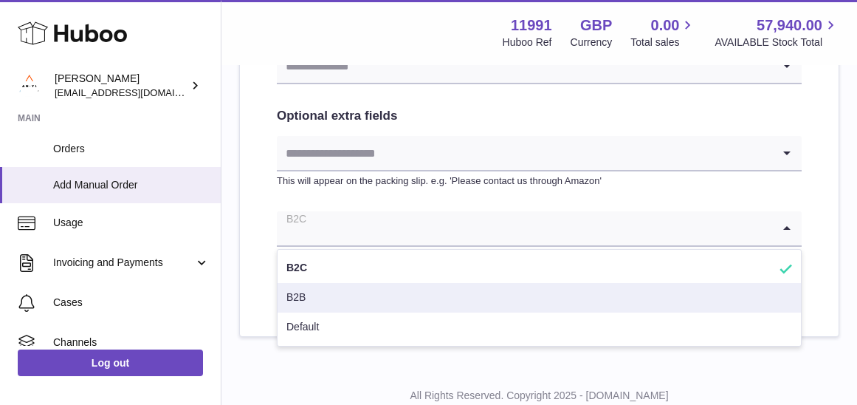
click at [368, 291] on li "B2B" at bounding box center [540, 298] width 524 height 30
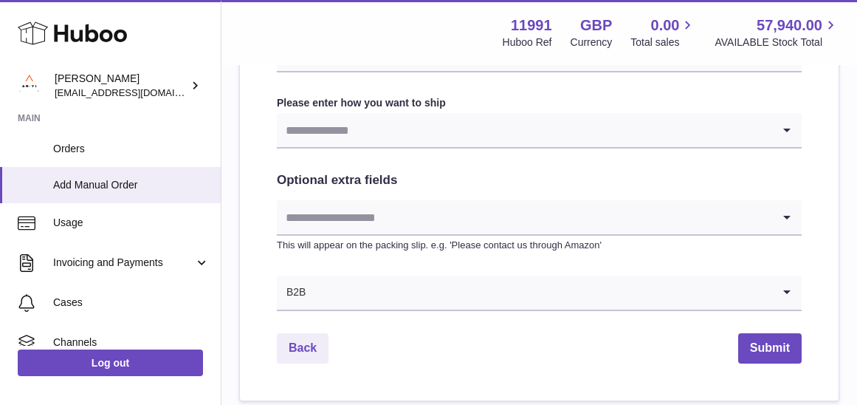
scroll to position [815, 0]
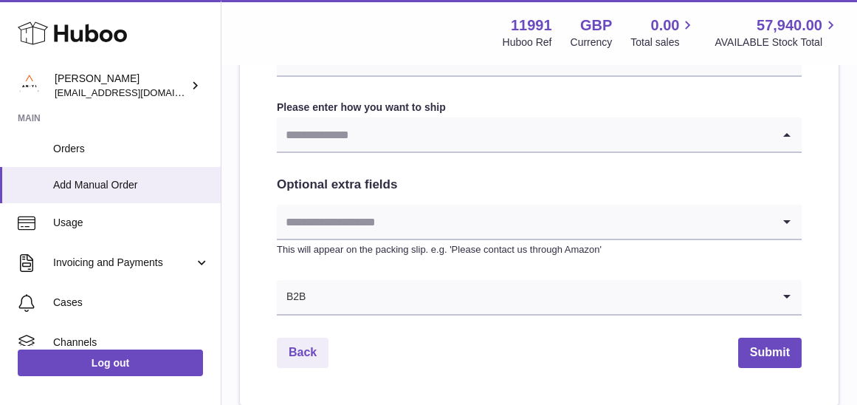
click at [367, 141] on input "Search for option" at bounding box center [524, 134] width 495 height 34
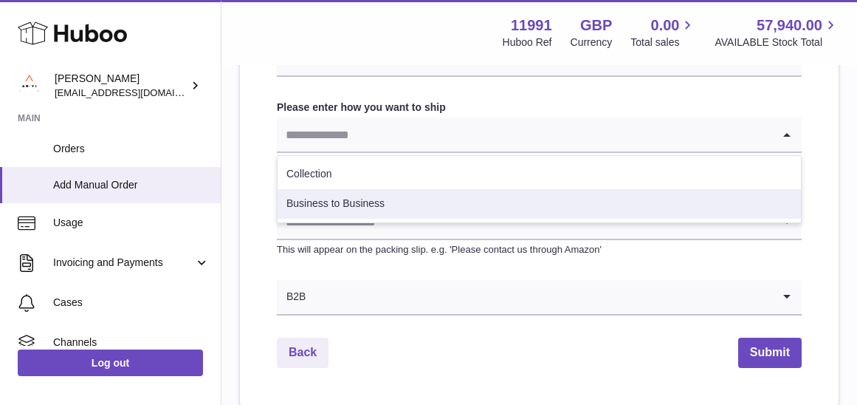
click at [347, 211] on li "Business to Business" at bounding box center [540, 204] width 524 height 30
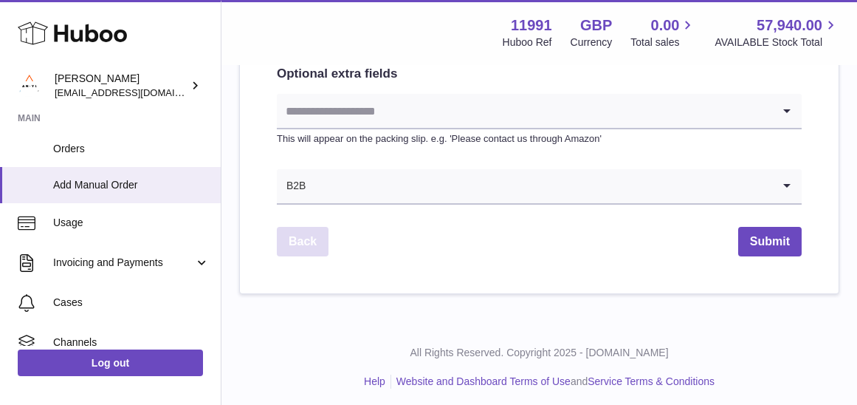
scroll to position [978, 0]
click at [313, 230] on link "Back" at bounding box center [303, 242] width 52 height 30
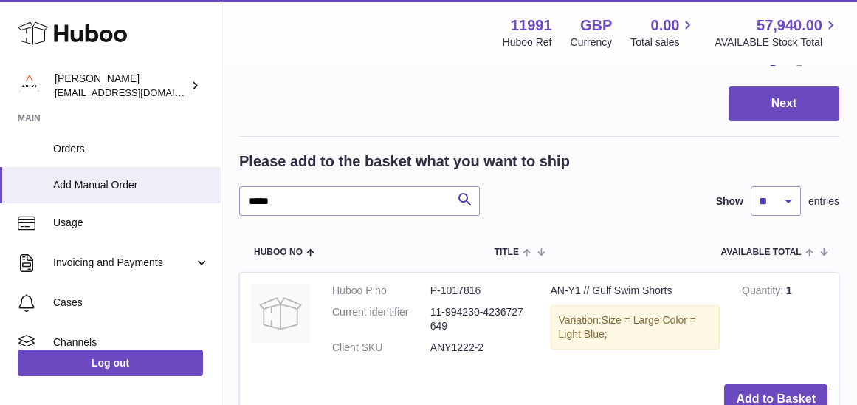
scroll to position [2120, 0]
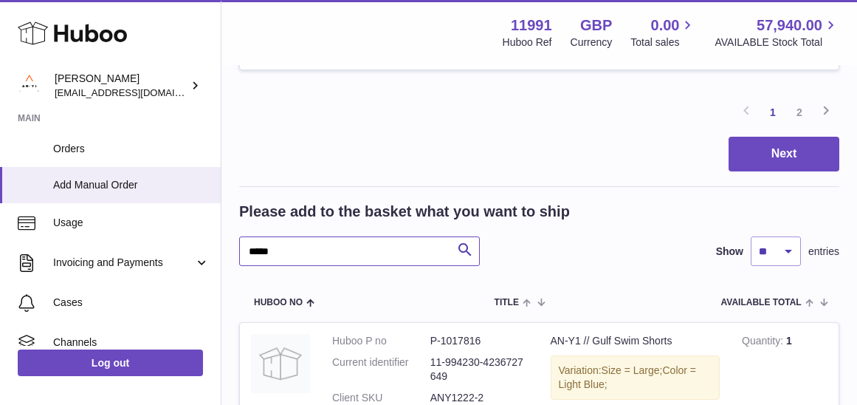
drag, startPoint x: 299, startPoint y: 231, endPoint x: 237, endPoint y: 224, distance: 62.4
type input "******"
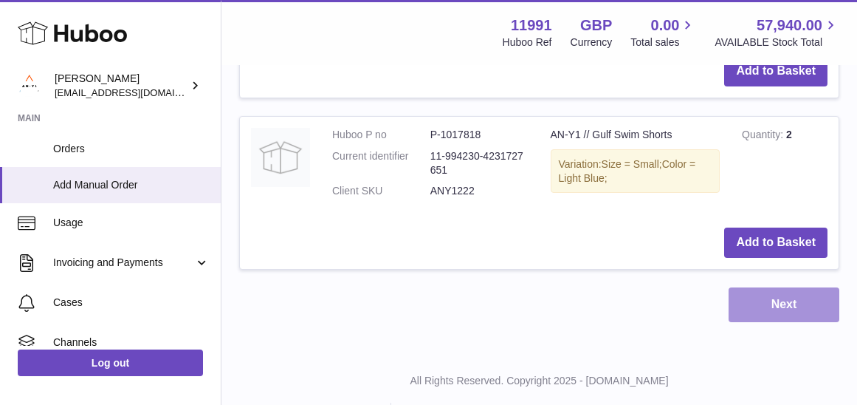
click at [749, 287] on button "Next" at bounding box center [784, 304] width 111 height 35
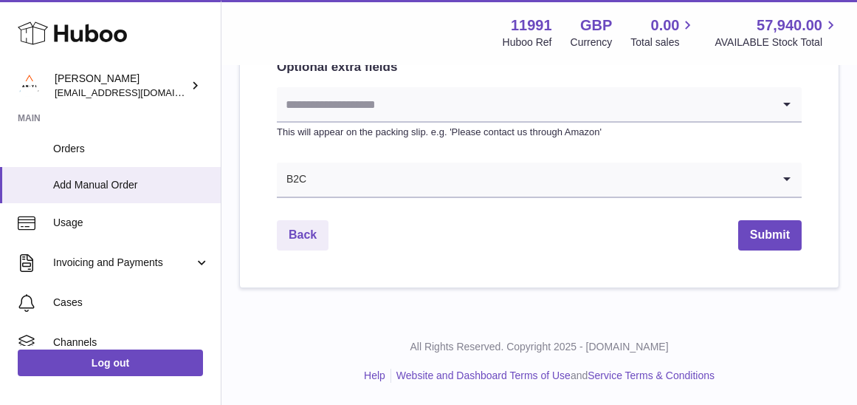
scroll to position [881, 0]
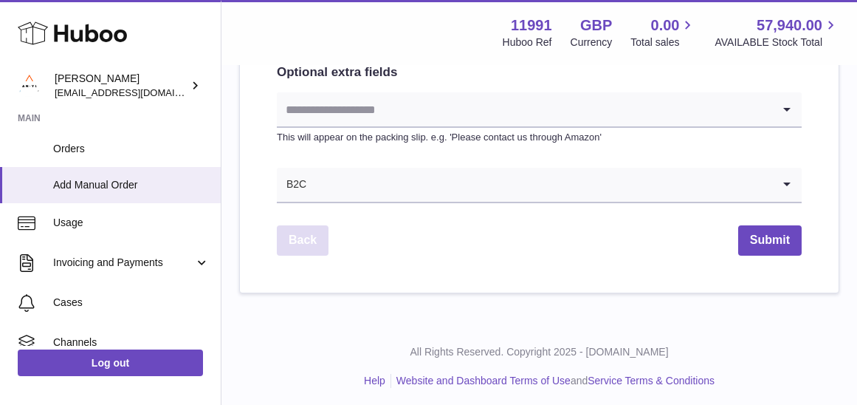
click at [317, 243] on link "Back" at bounding box center [303, 240] width 52 height 30
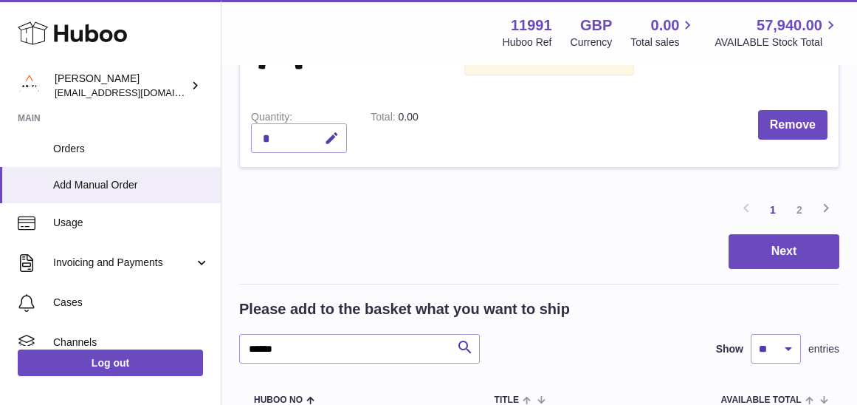
scroll to position [2054, 0]
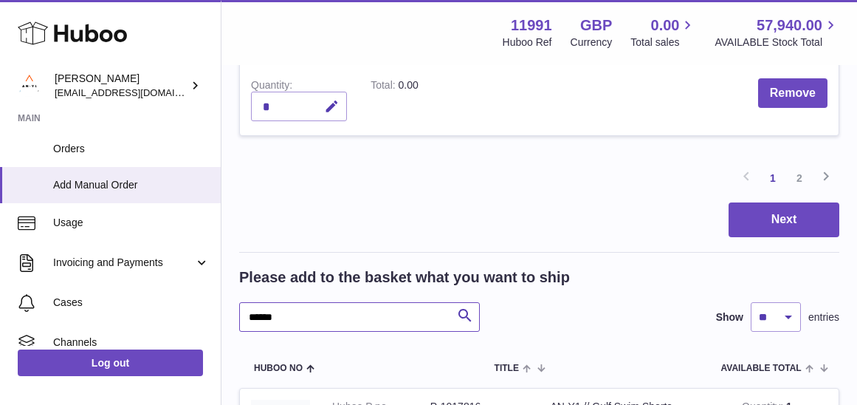
click at [290, 302] on input "******" at bounding box center [359, 317] width 241 height 30
drag, startPoint x: 287, startPoint y: 298, endPoint x: 232, endPoint y: 290, distance: 55.1
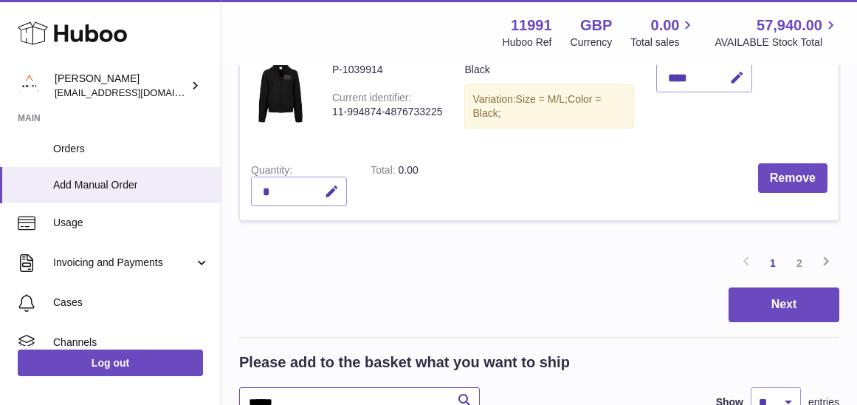
scroll to position [2032, 0]
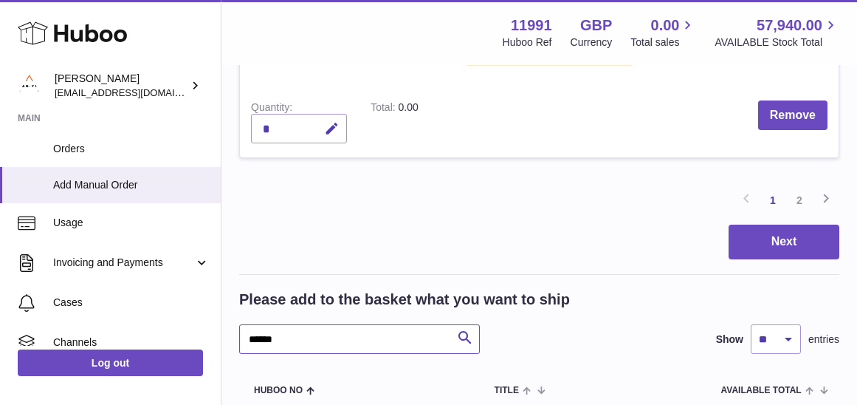
click at [291, 324] on input "******" at bounding box center [359, 339] width 241 height 30
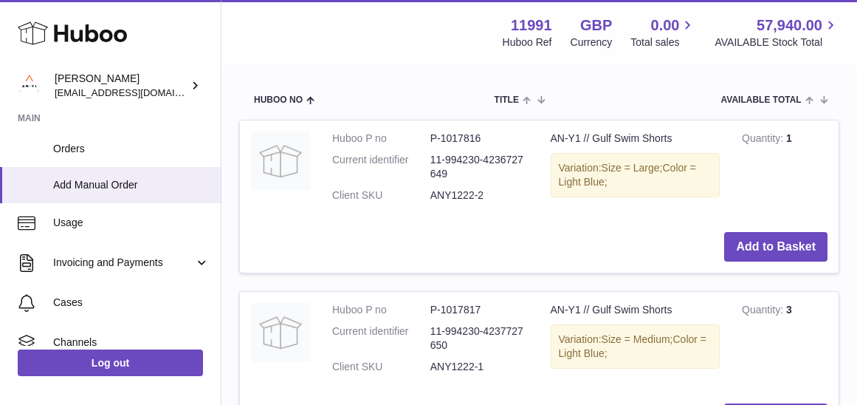
scroll to position [2048, 0]
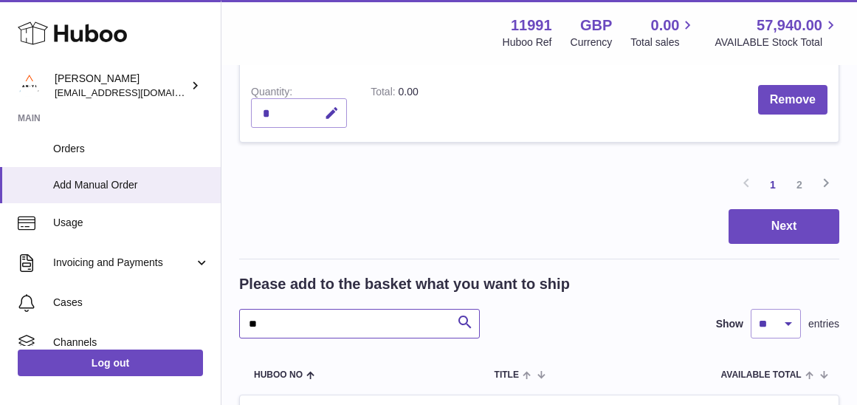
type input "*"
type input "******"
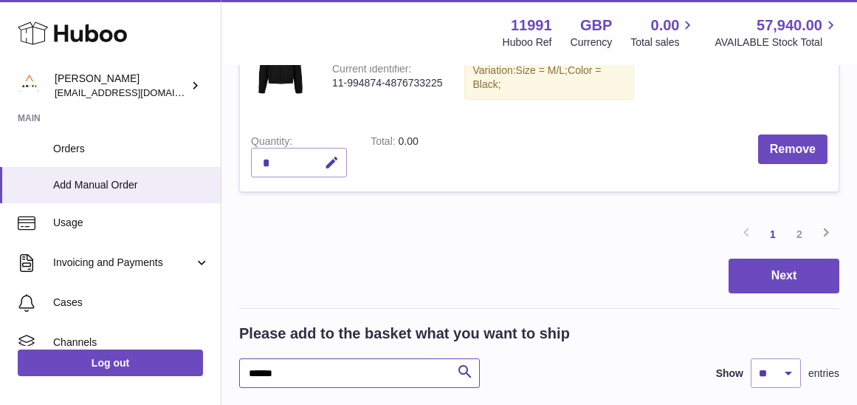
scroll to position [2026, 0]
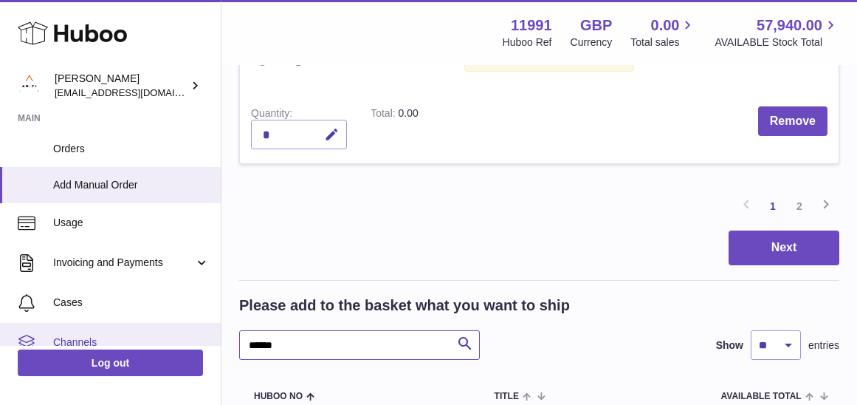
drag, startPoint x: 289, startPoint y: 325, endPoint x: 195, endPoint y: 319, distance: 94.7
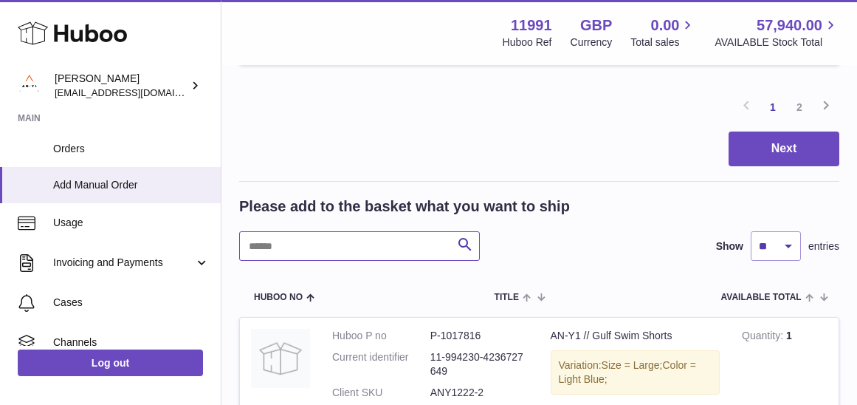
scroll to position [2097, 0]
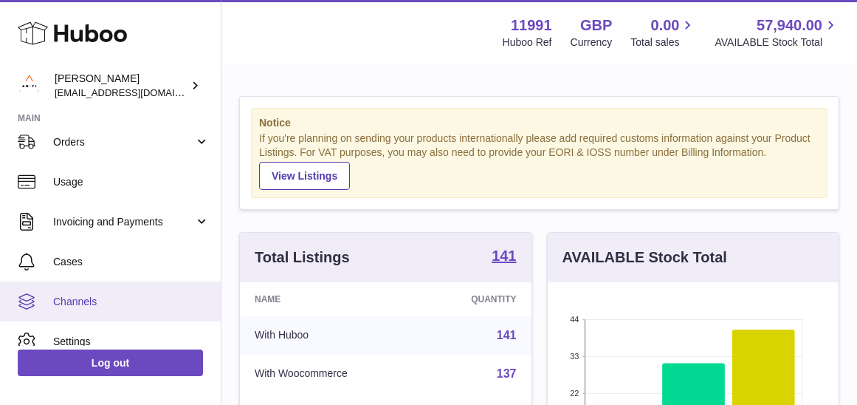
scroll to position [126, 0]
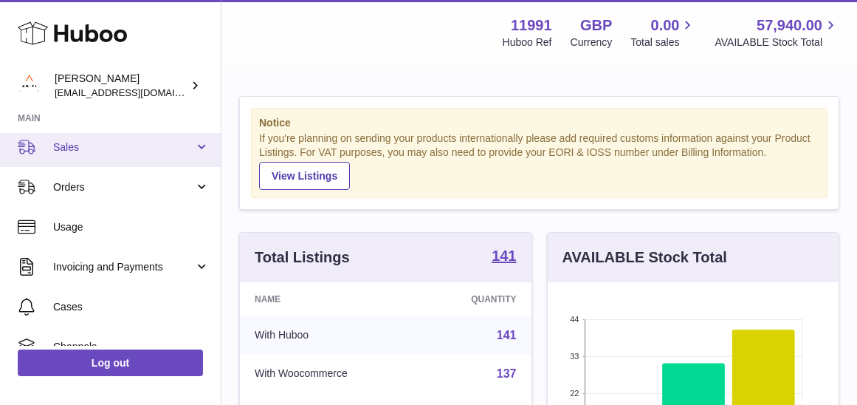
click at [83, 151] on span "Sales" at bounding box center [123, 147] width 141 height 14
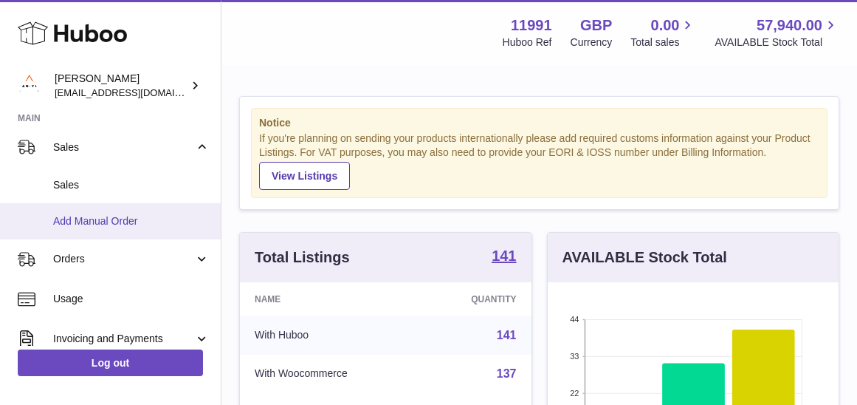
click at [89, 218] on span "Add Manual Order" at bounding box center [131, 221] width 157 height 14
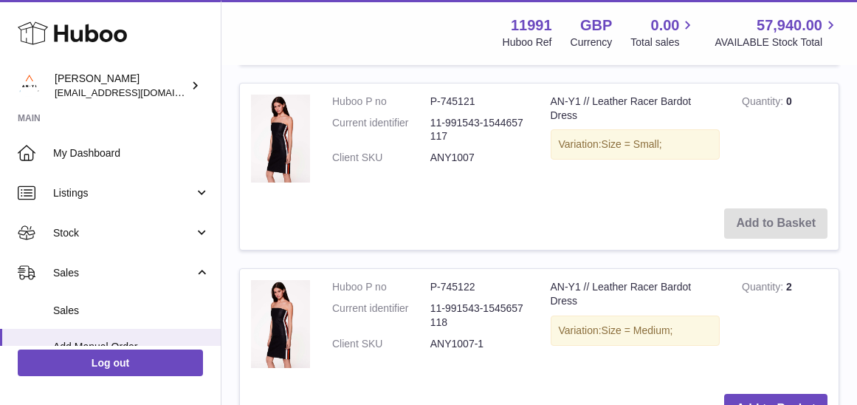
scroll to position [3447, 1]
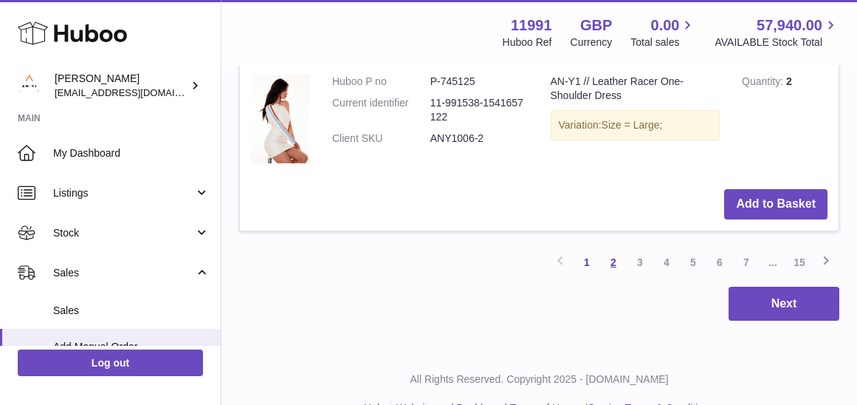
click at [612, 249] on link "2" at bounding box center [613, 262] width 27 height 27
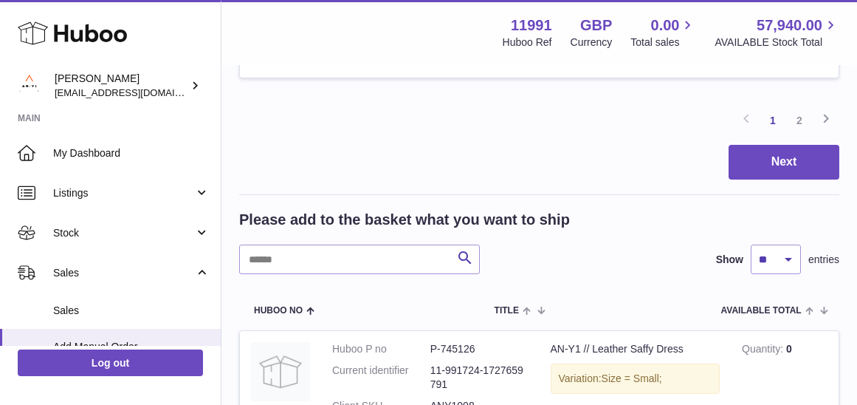
scroll to position [2124, 0]
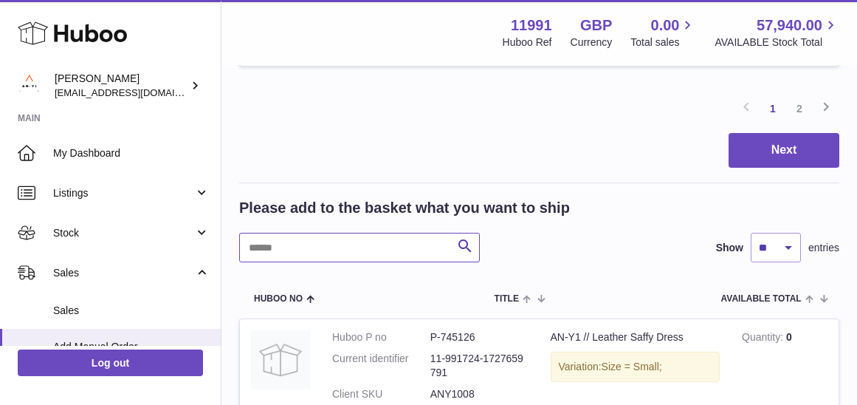
click at [318, 233] on input "text" at bounding box center [359, 248] width 241 height 30
type input "******"
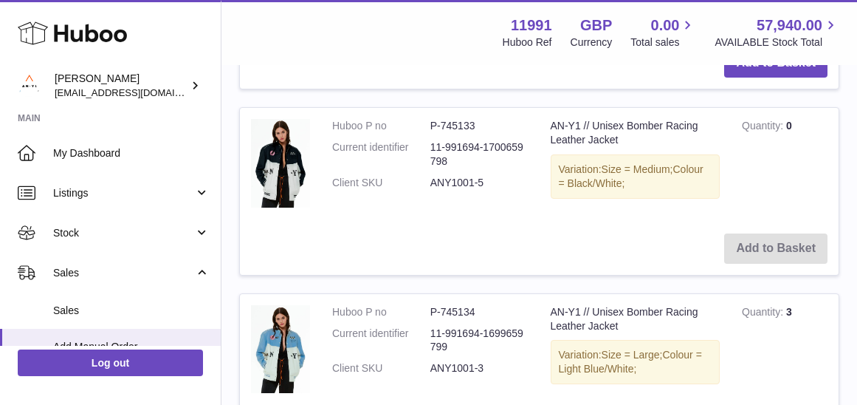
scroll to position [3229, 0]
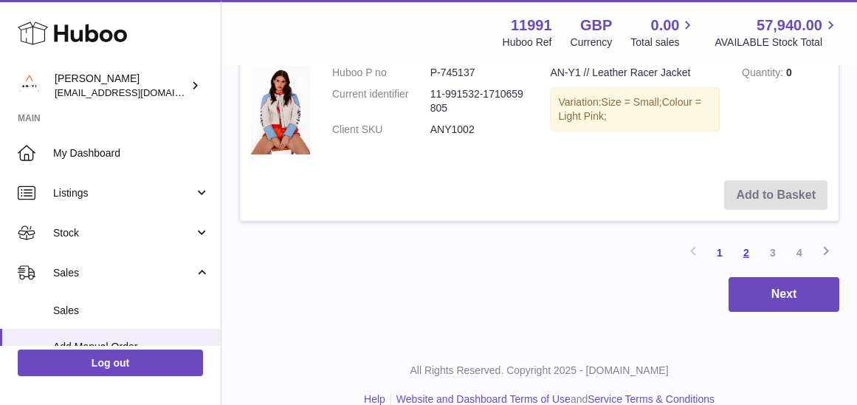
click at [746, 239] on link "2" at bounding box center [746, 252] width 27 height 27
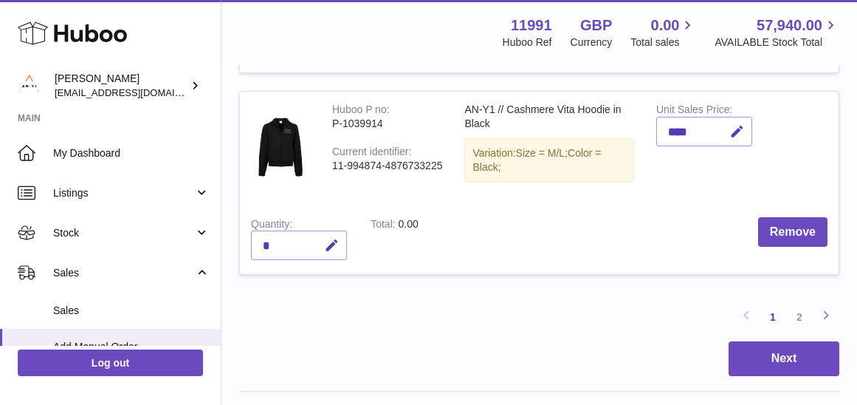
scroll to position [2014, 0]
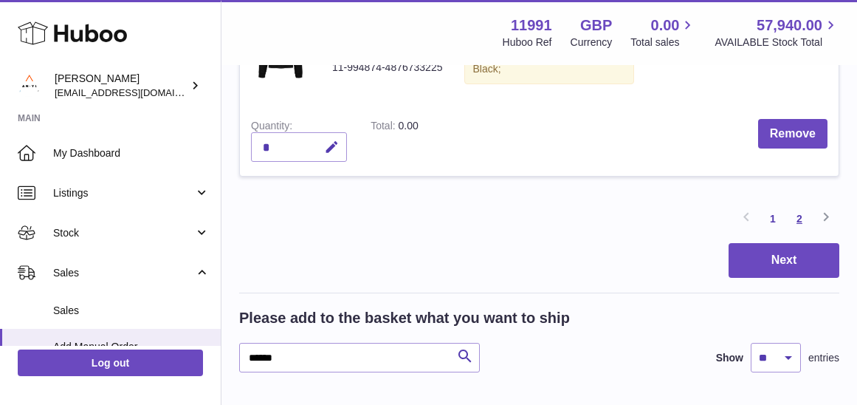
click at [797, 205] on link "2" at bounding box center [799, 218] width 27 height 27
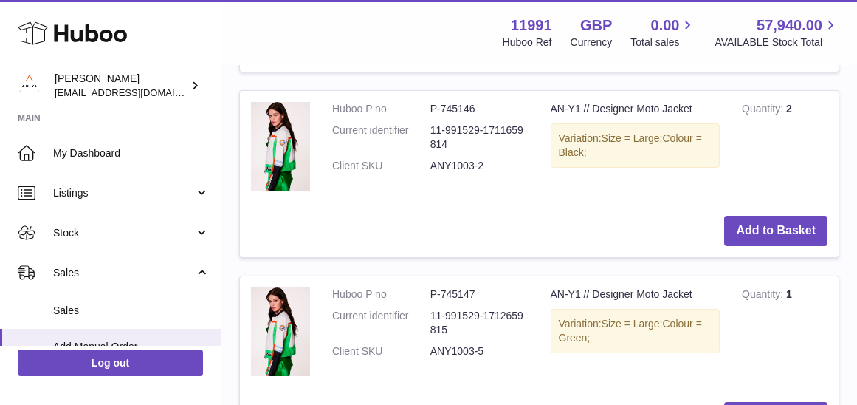
scroll to position [2686, 0]
click at [792, 216] on button "Add to Basket" at bounding box center [775, 231] width 103 height 30
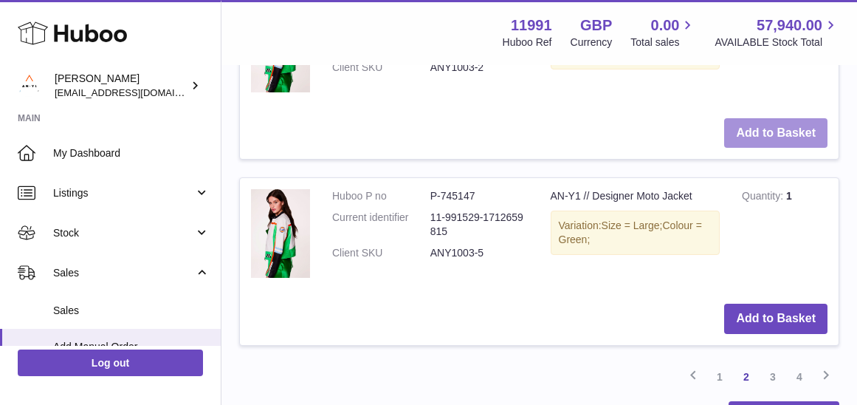
scroll to position [3083, 1]
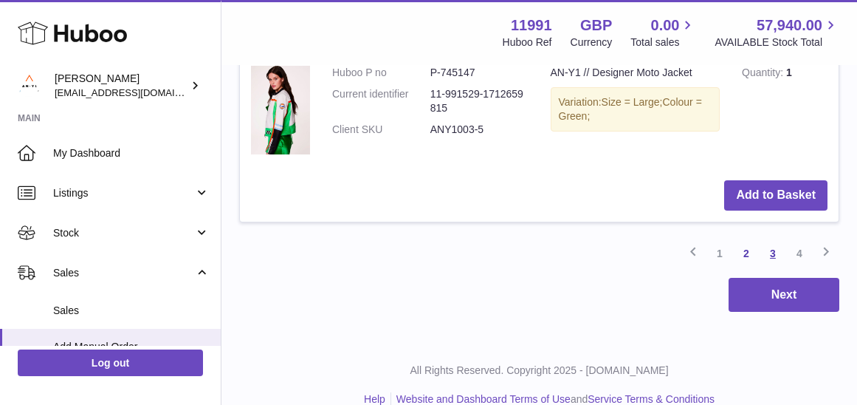
click at [774, 240] on link "3" at bounding box center [773, 253] width 27 height 27
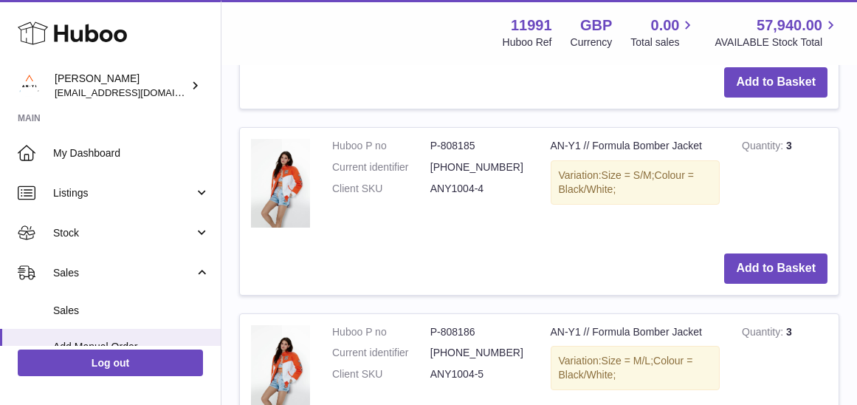
scroll to position [2124, 0]
click at [771, 253] on button "Add to Basket" at bounding box center [775, 268] width 103 height 30
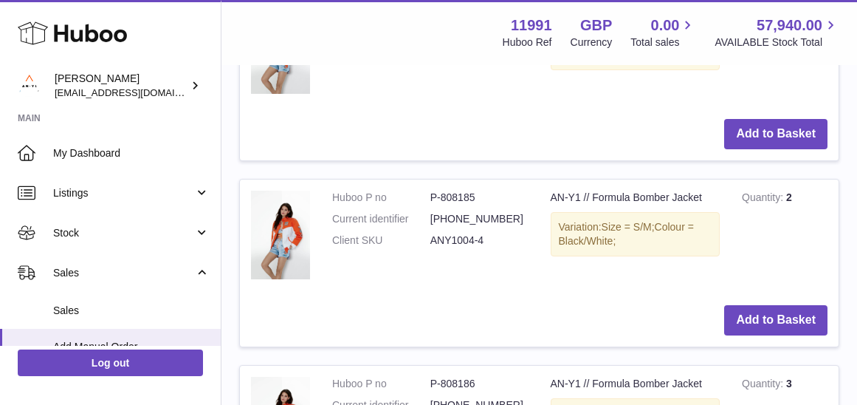
scroll to position [2280, 0]
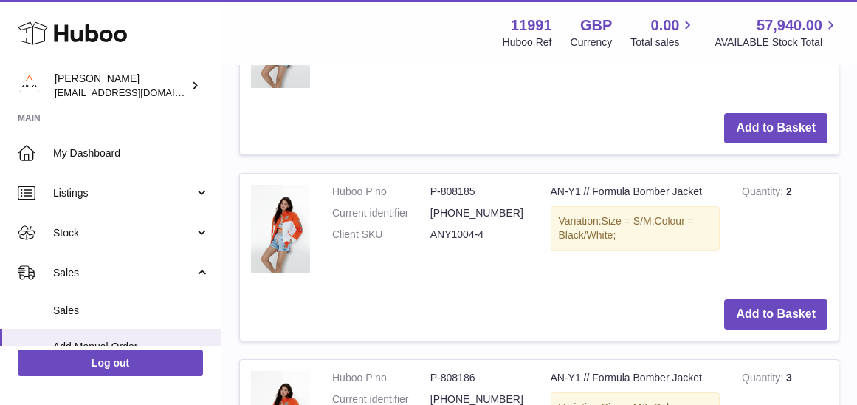
click at [765, 318] on td "Add to Basket" at bounding box center [539, 314] width 599 height 52
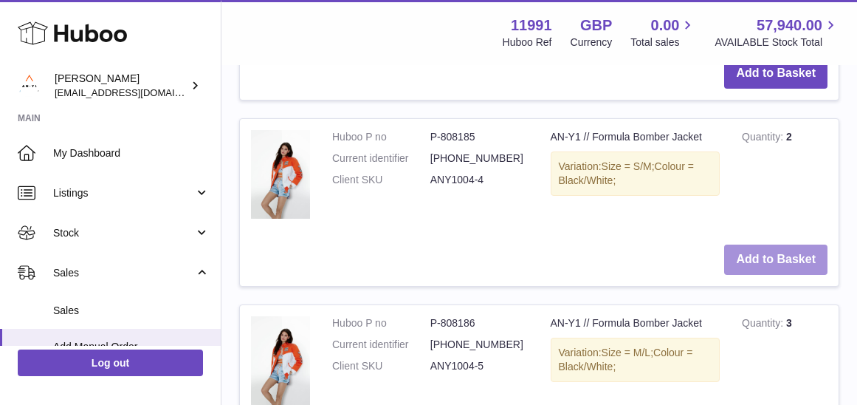
scroll to position [2457, 0]
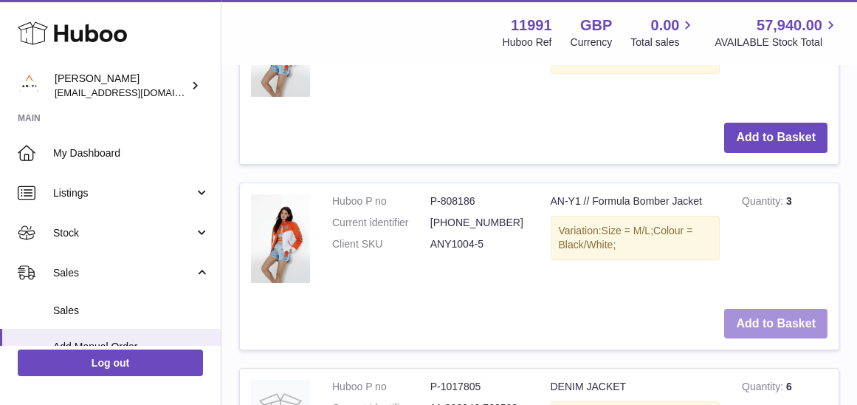
click at [774, 309] on button "Add to Basket" at bounding box center [775, 324] width 103 height 30
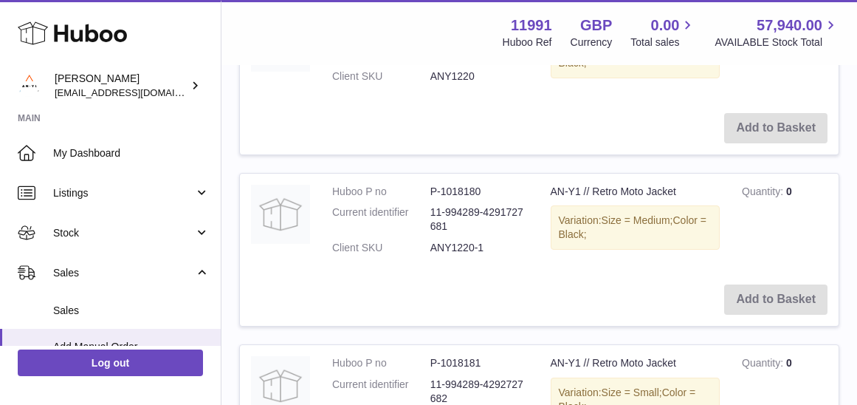
scroll to position [3205, 0]
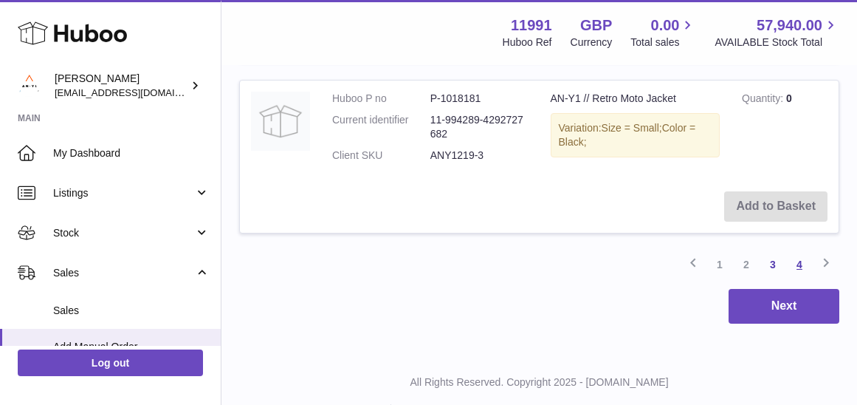
click at [802, 251] on link "4" at bounding box center [799, 264] width 27 height 27
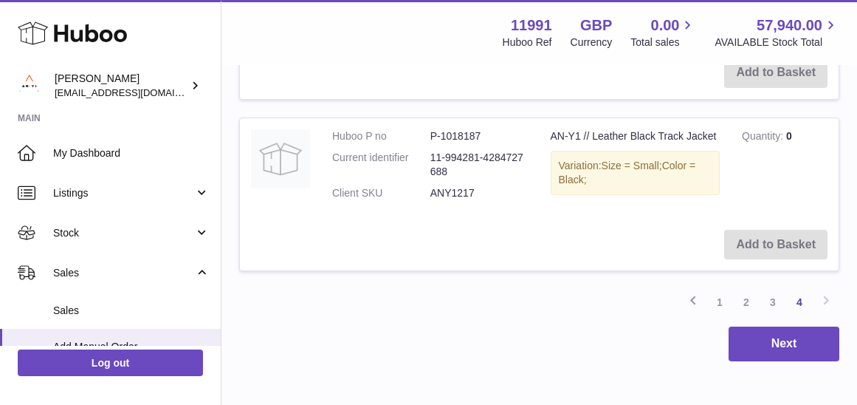
scroll to position [2539, 0]
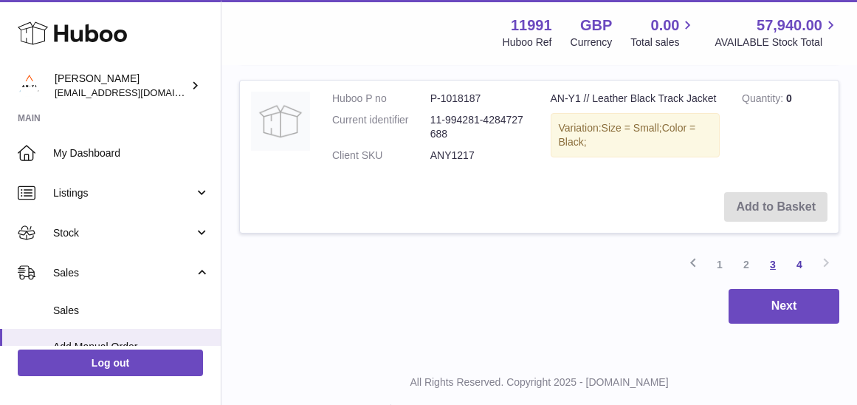
click at [768, 251] on link "3" at bounding box center [773, 264] width 27 height 27
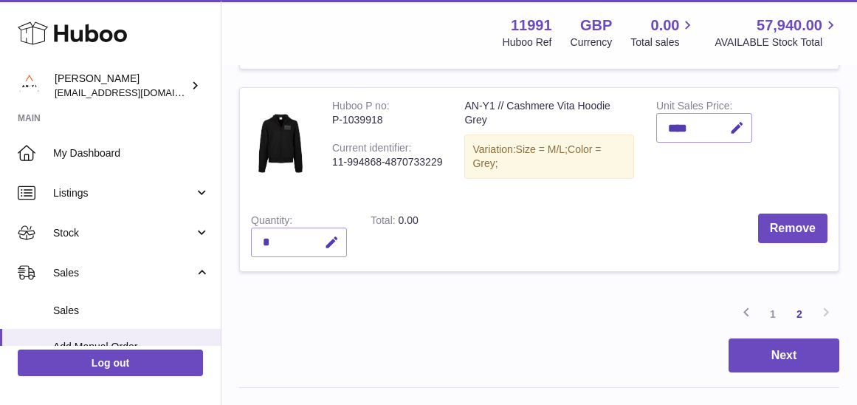
scroll to position [1440, 0]
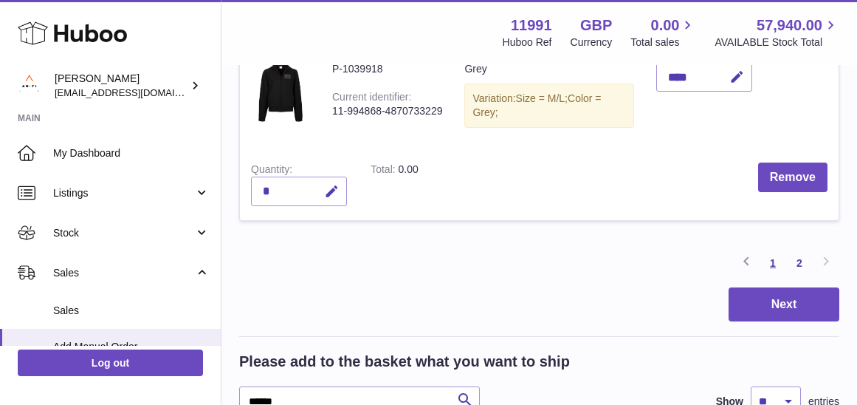
click at [773, 250] on link "1" at bounding box center [773, 263] width 27 height 27
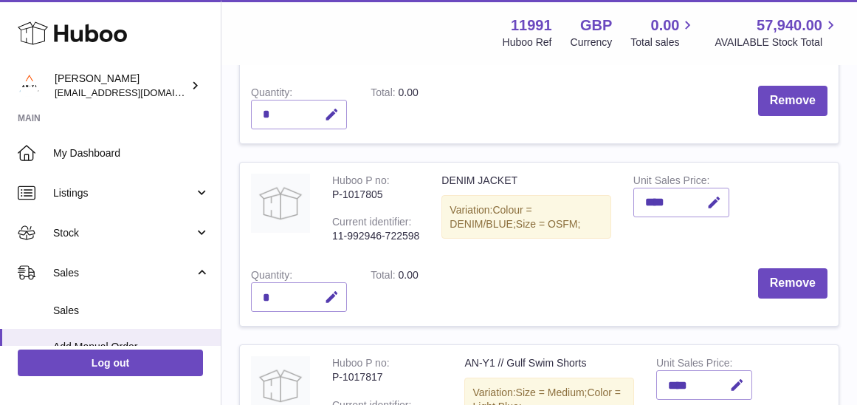
scroll to position [1037, 0]
